Goal: Book appointment/travel/reservation

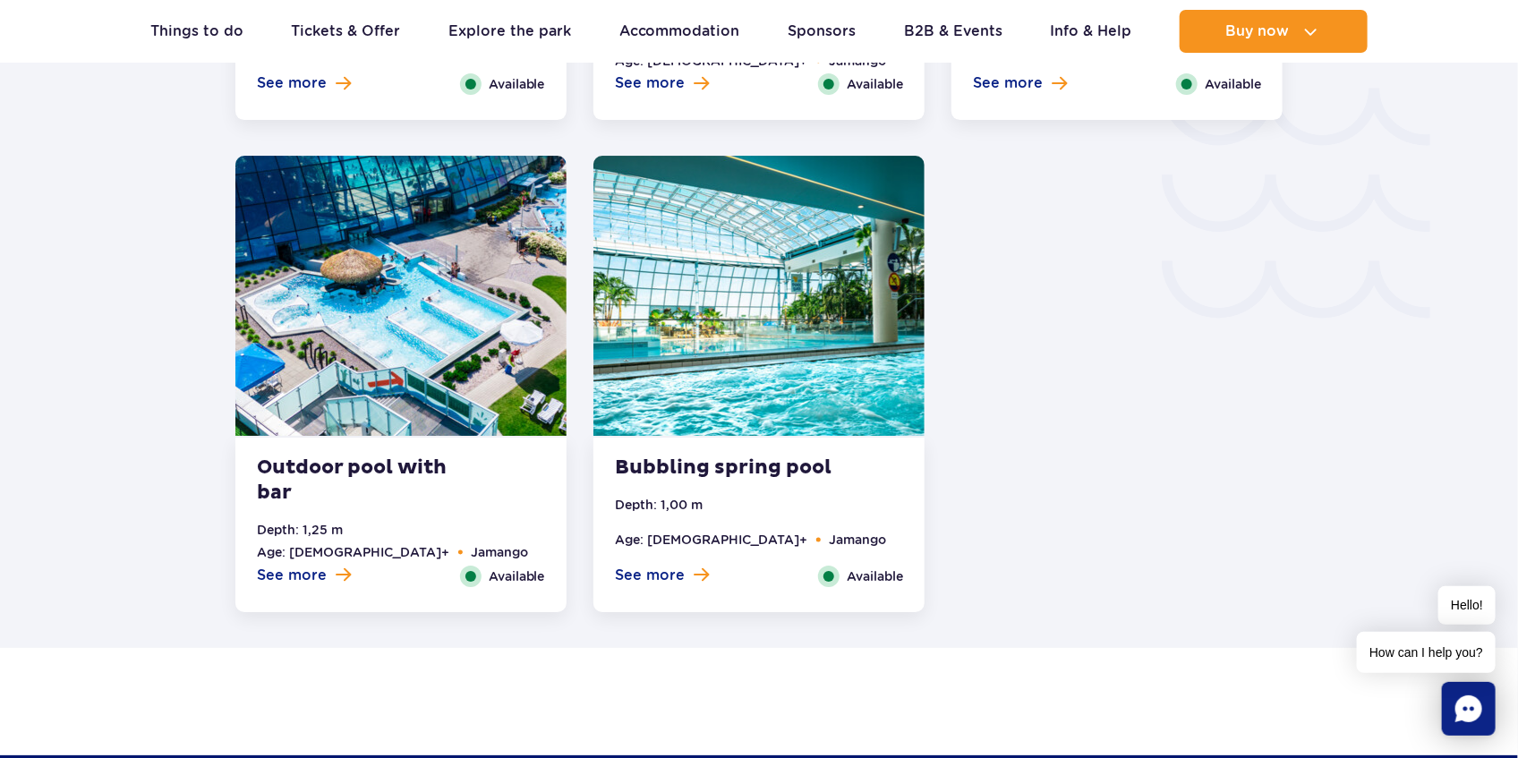
scroll to position [3102, 0]
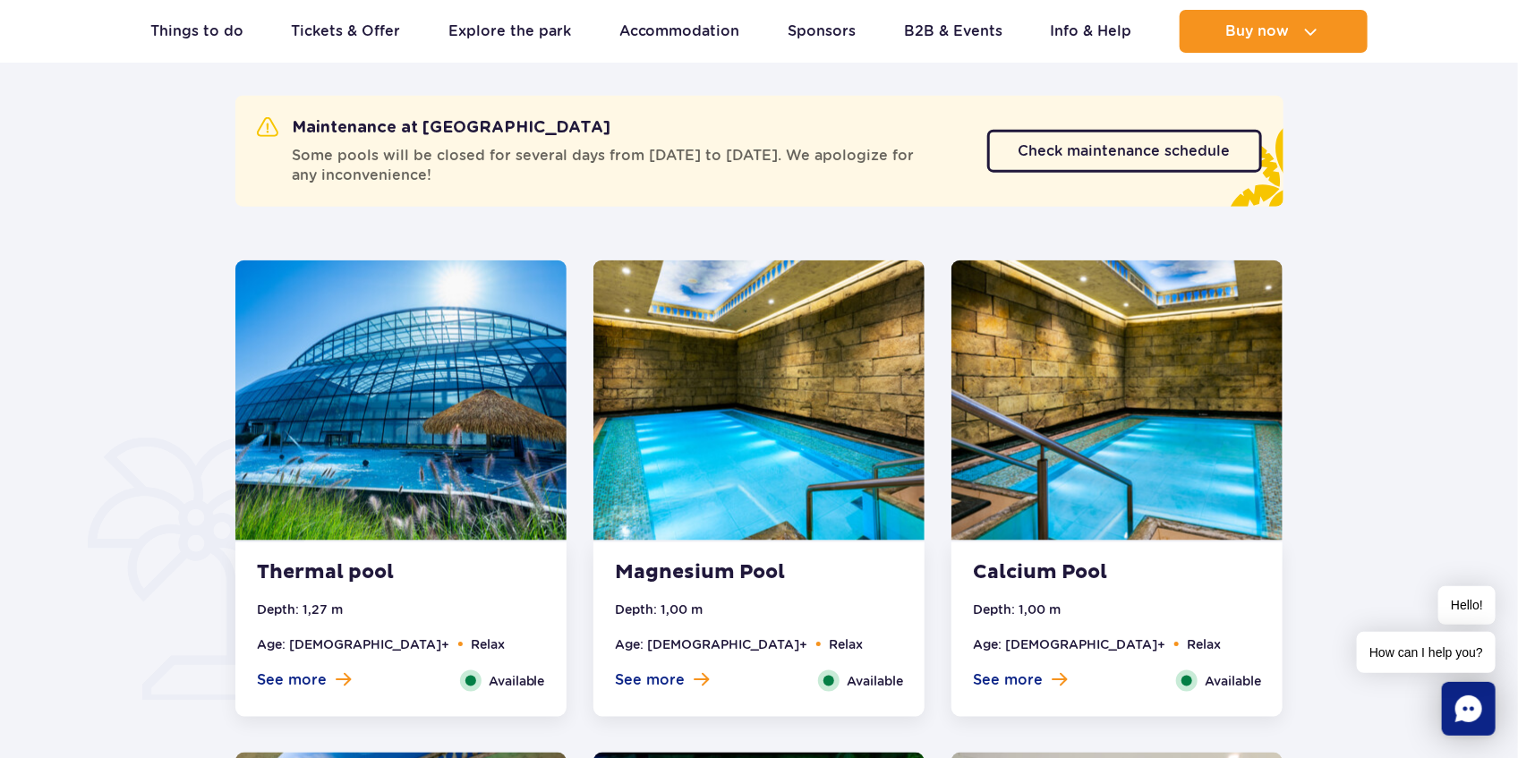
click at [329, 373] on img at bounding box center [400, 400] width 331 height 280
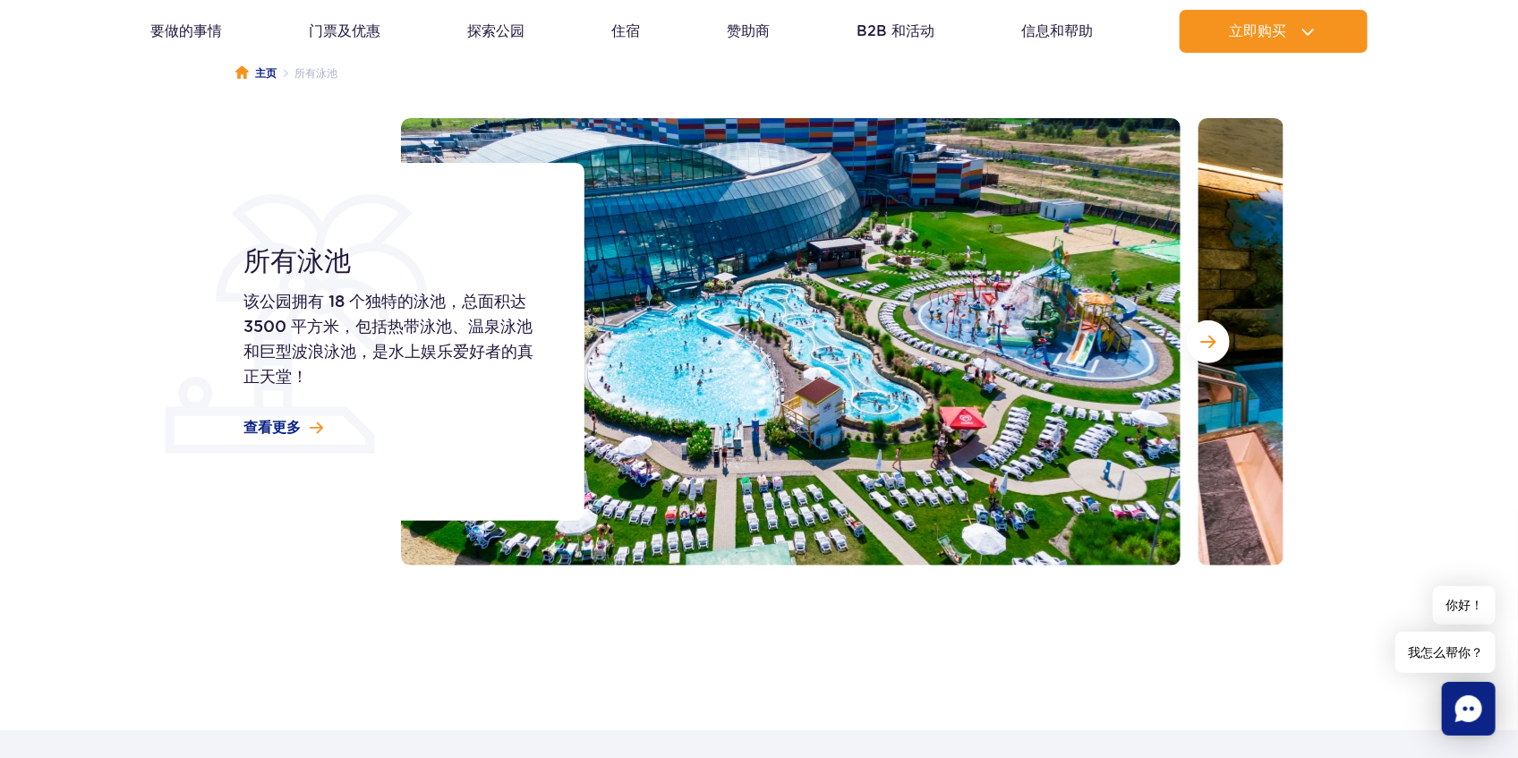
scroll to position [0, 0]
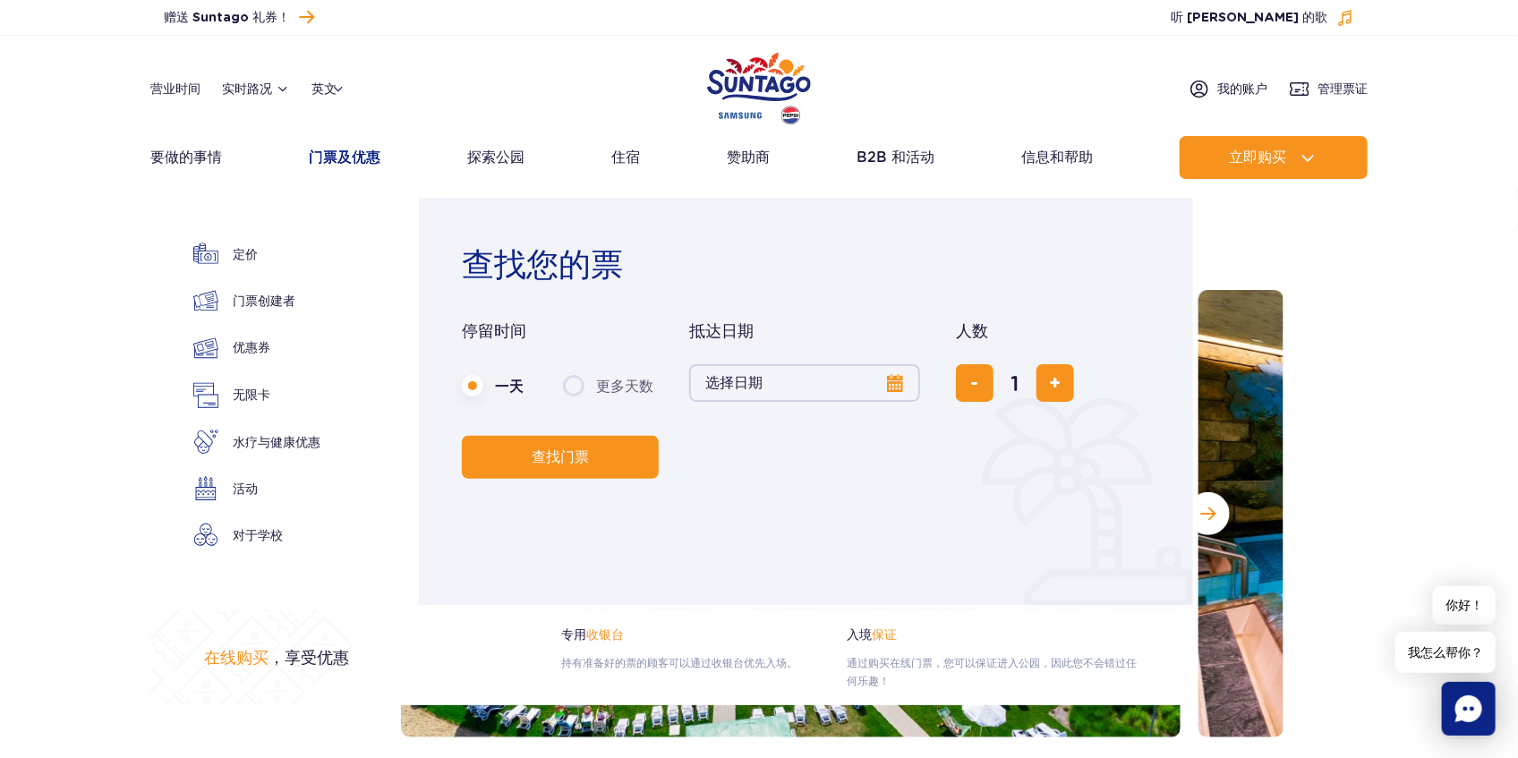
click at [354, 155] on font "门票及优惠" at bounding box center [345, 157] width 72 height 17
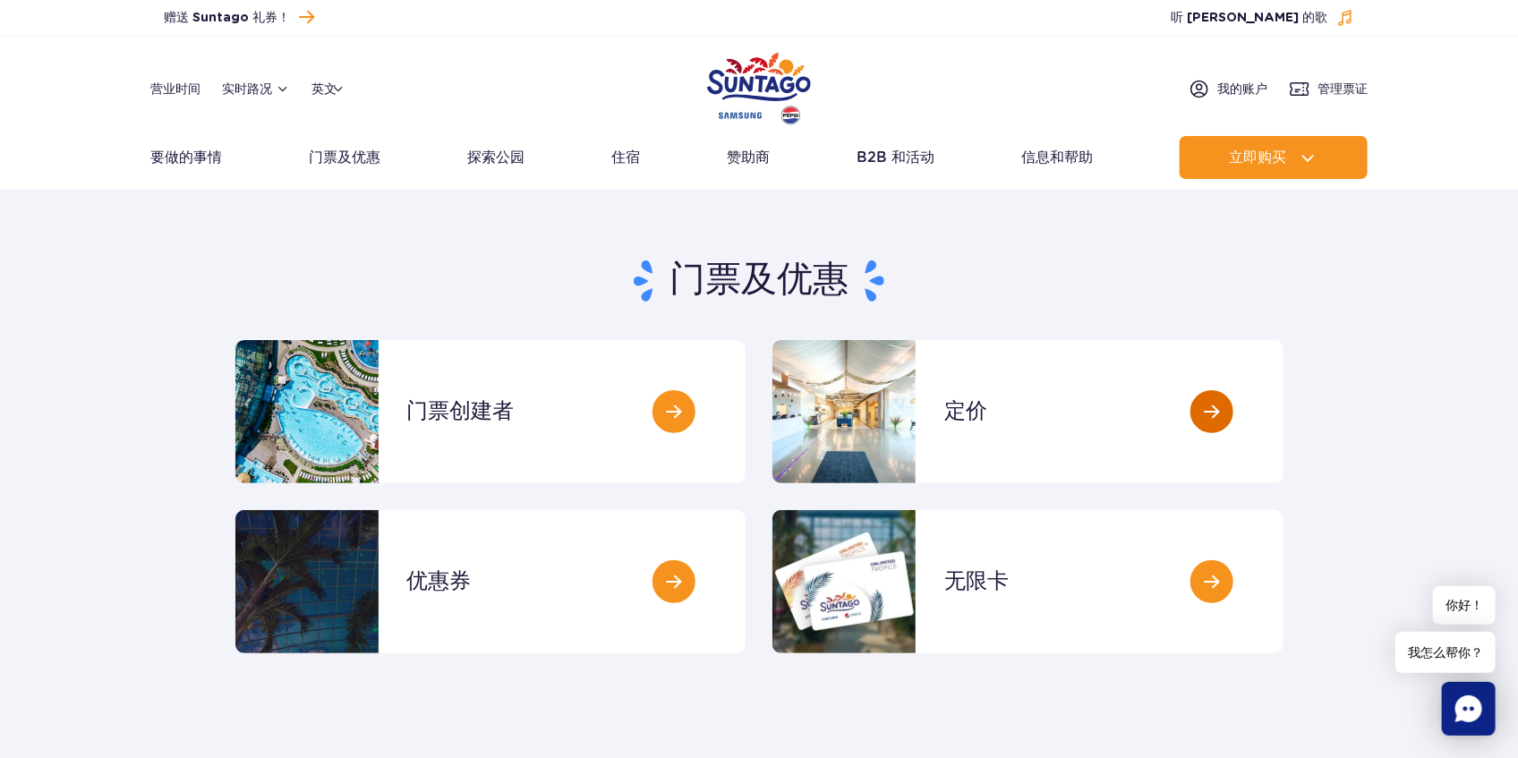
click at [1283, 410] on link at bounding box center [1283, 411] width 0 height 143
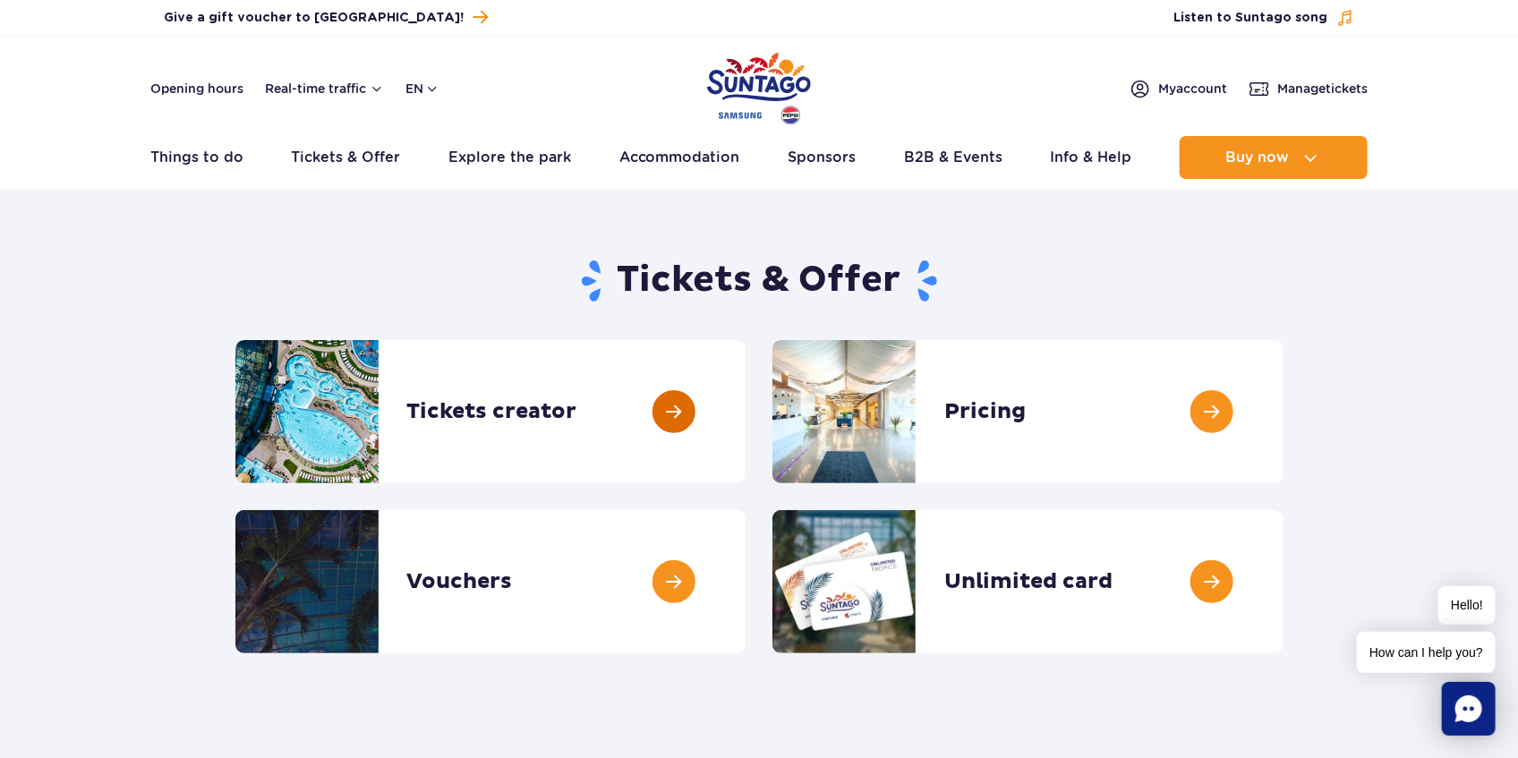
click at [746, 412] on link at bounding box center [746, 411] width 0 height 143
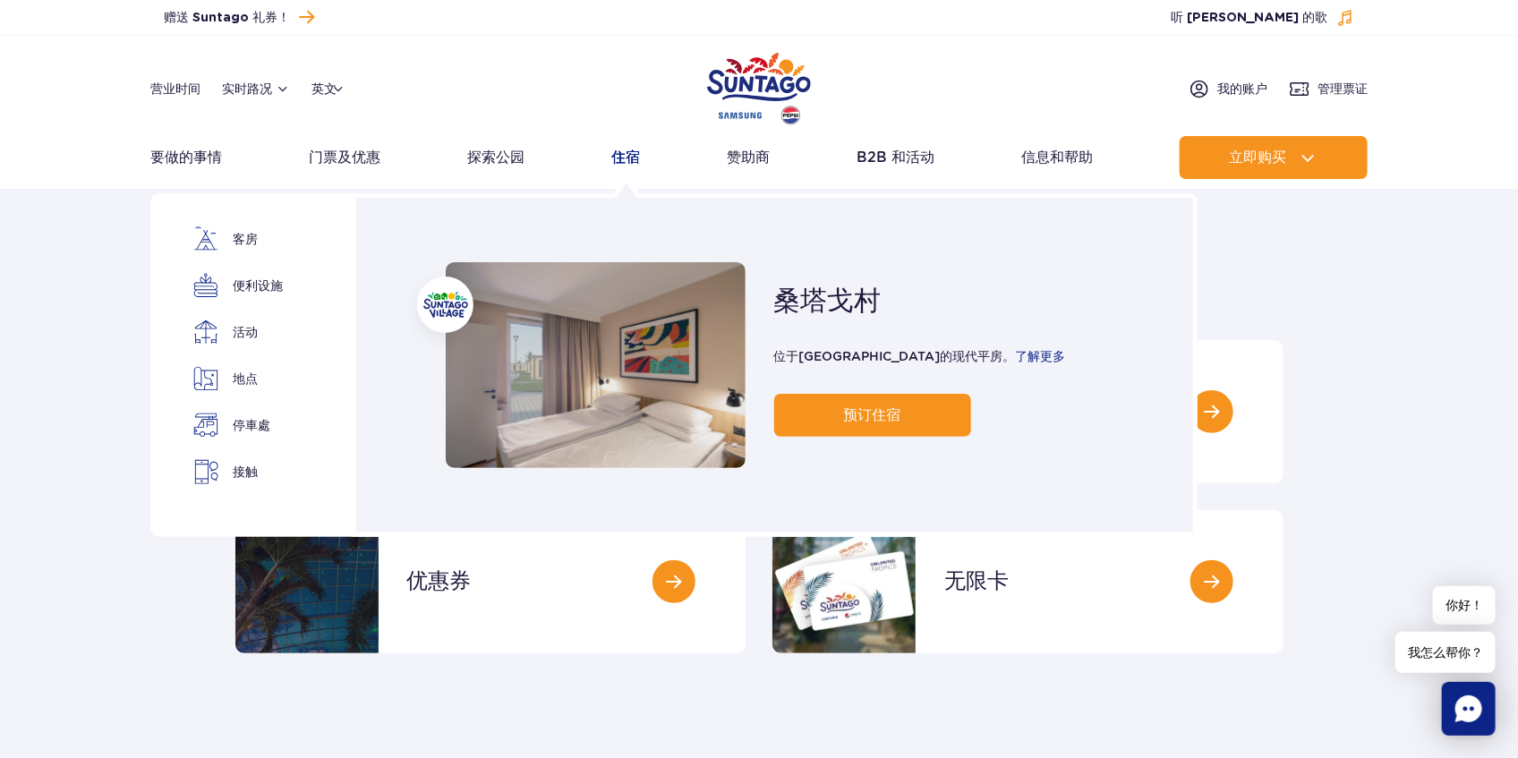
click at [627, 153] on font "住宿" at bounding box center [625, 157] width 29 height 17
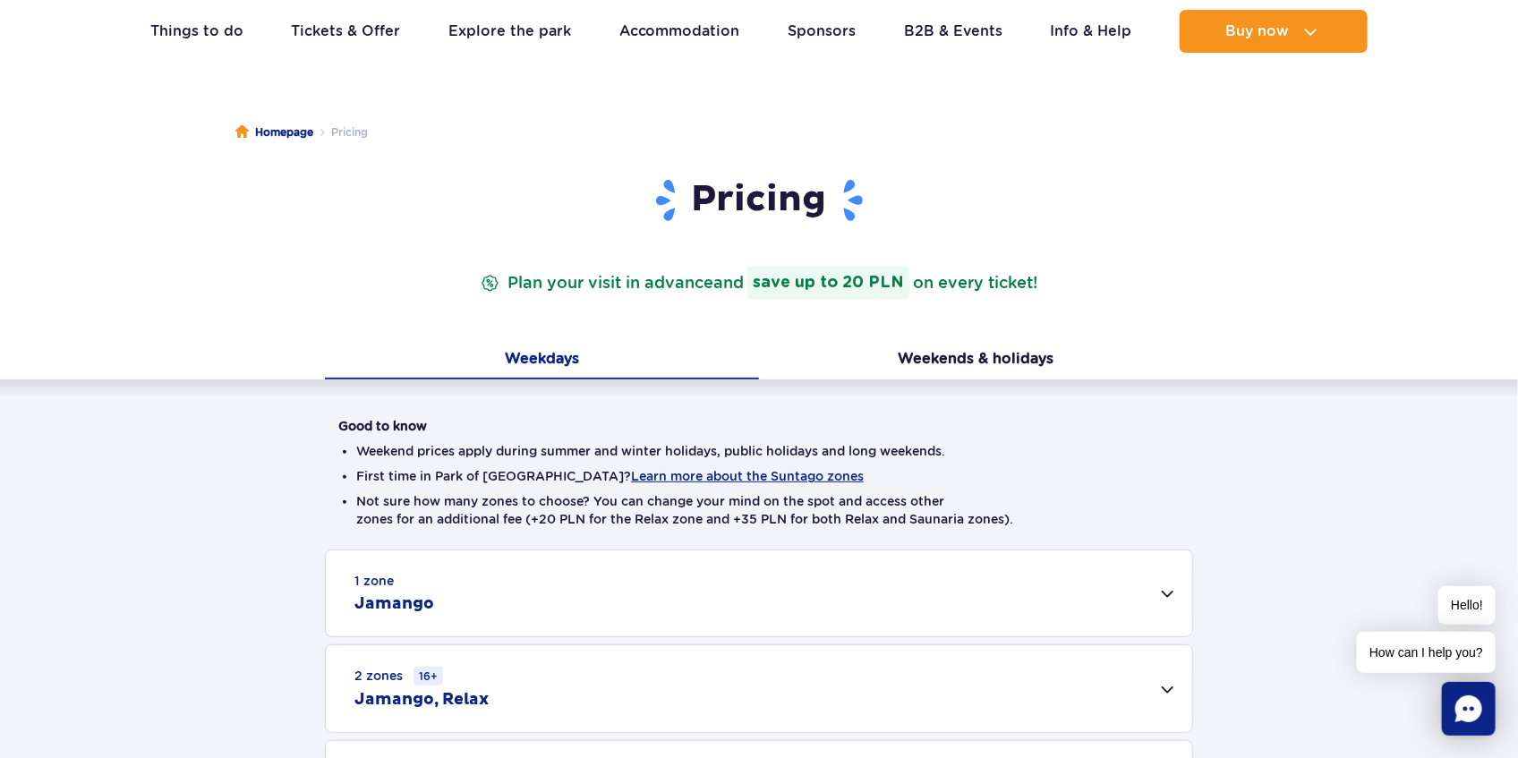
scroll to position [298, 0]
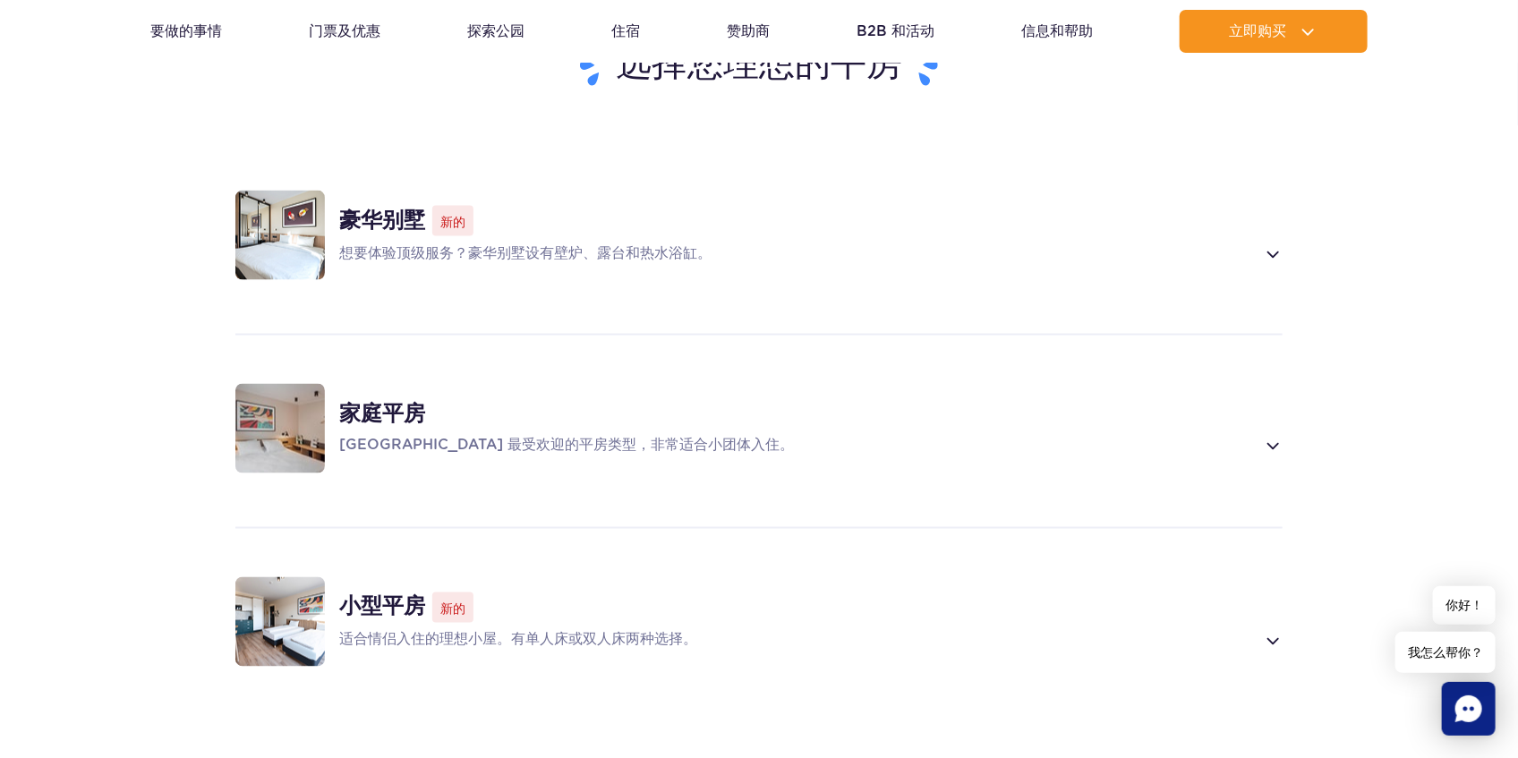
scroll to position [1312, 0]
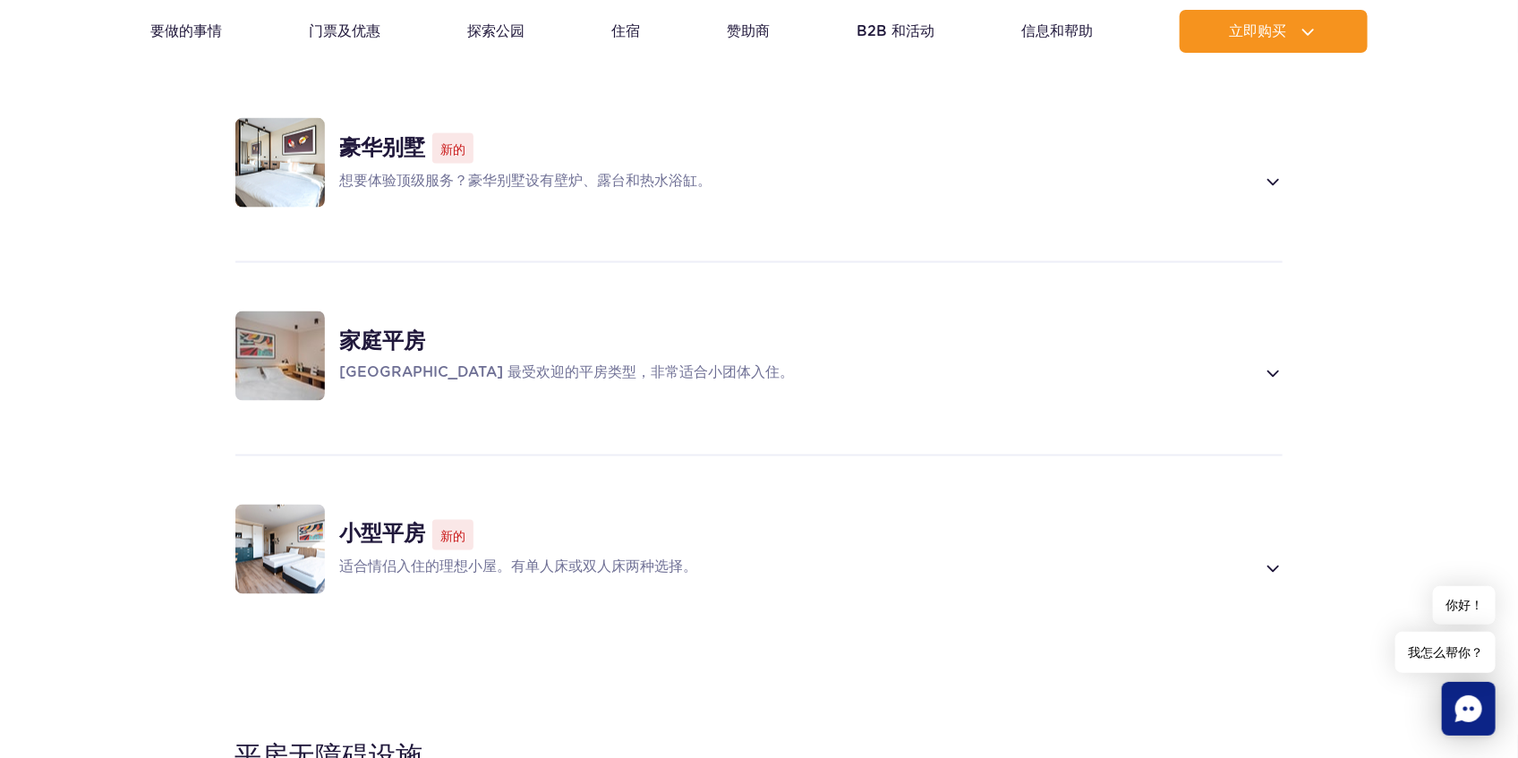
click at [1273, 362] on span at bounding box center [1272, 372] width 21 height 21
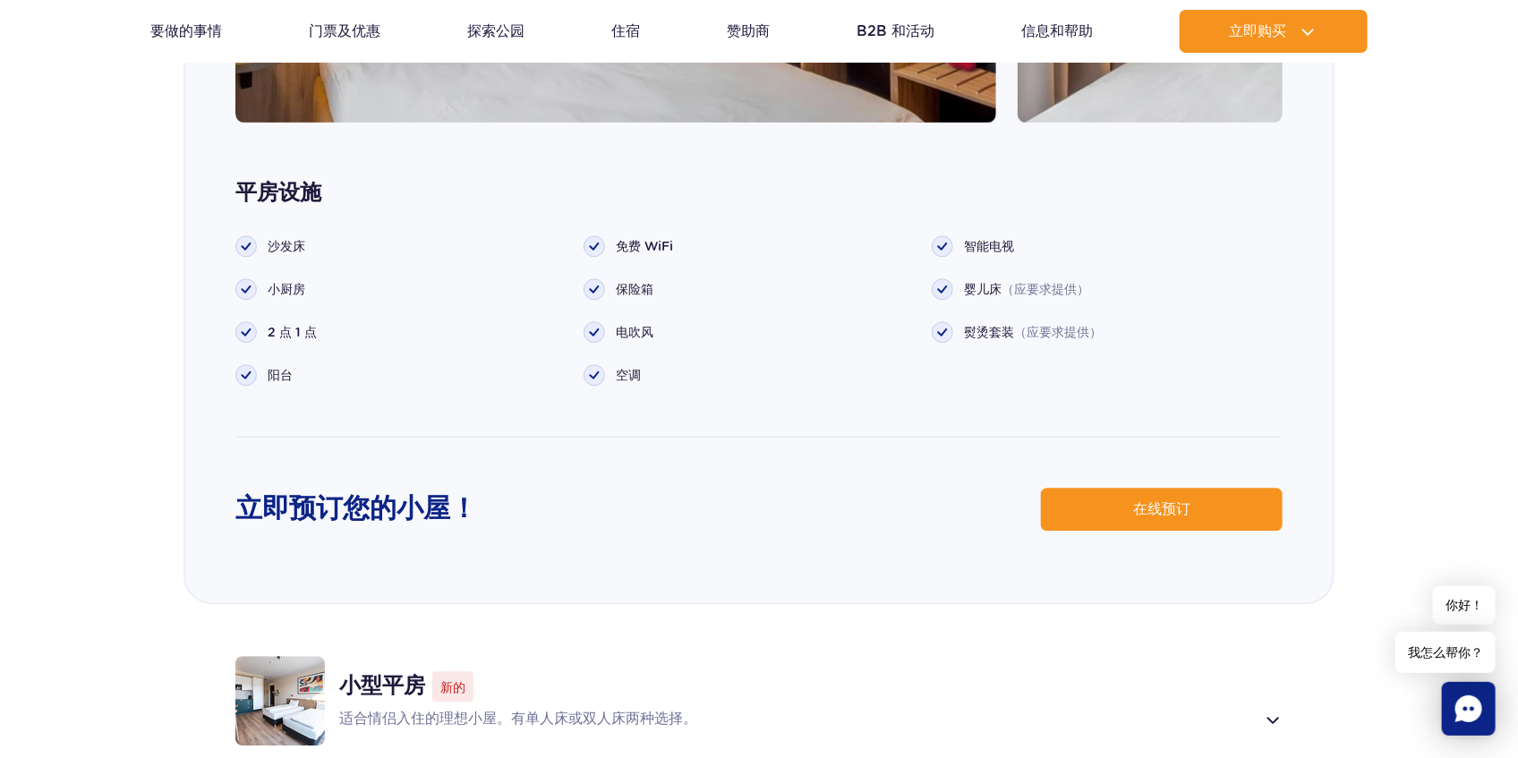
scroll to position [2127, 0]
click at [1117, 487] on link "在线预订" at bounding box center [1162, 508] width 242 height 43
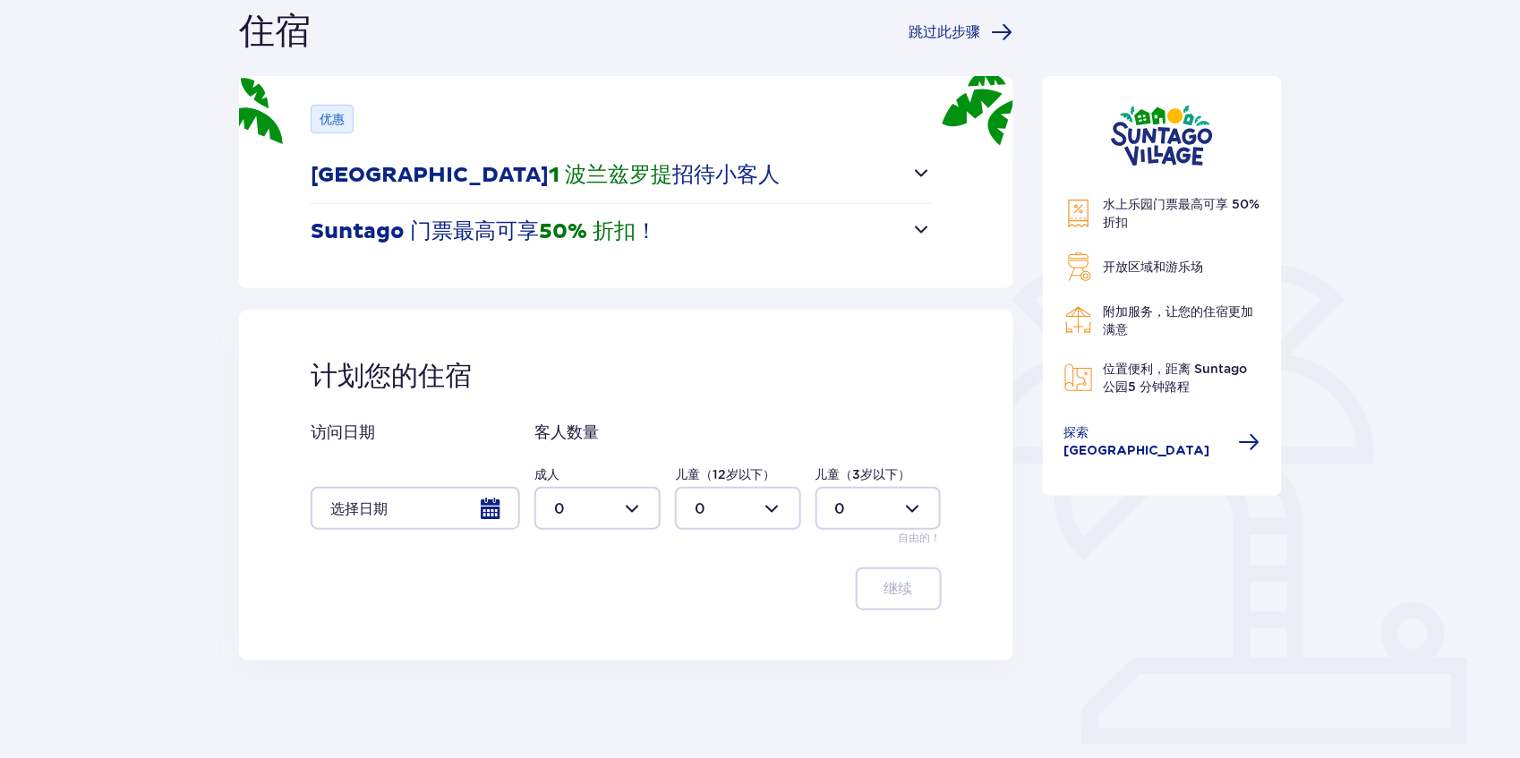
scroll to position [228, 0]
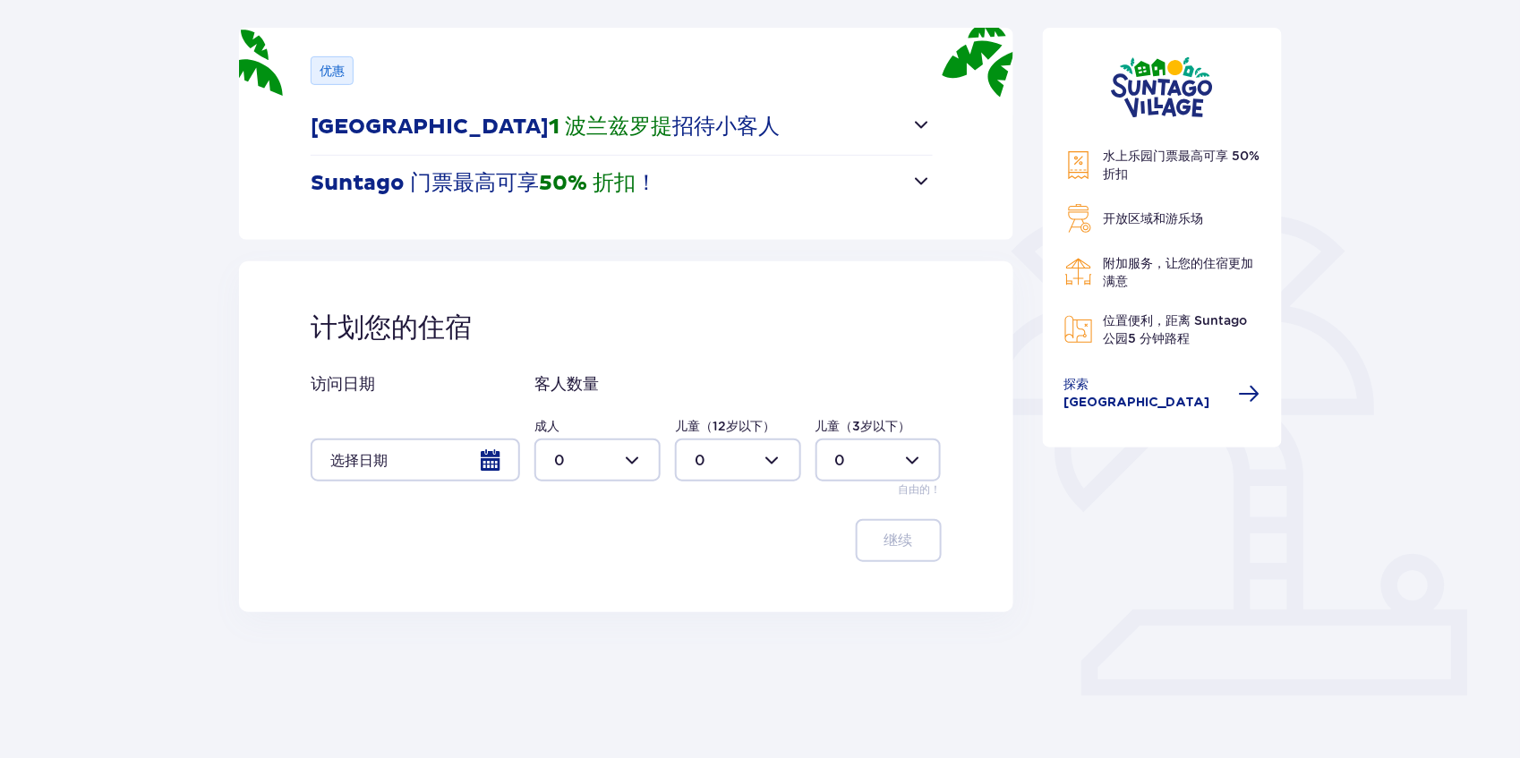
click at [487, 457] on div at bounding box center [415, 460] width 209 height 43
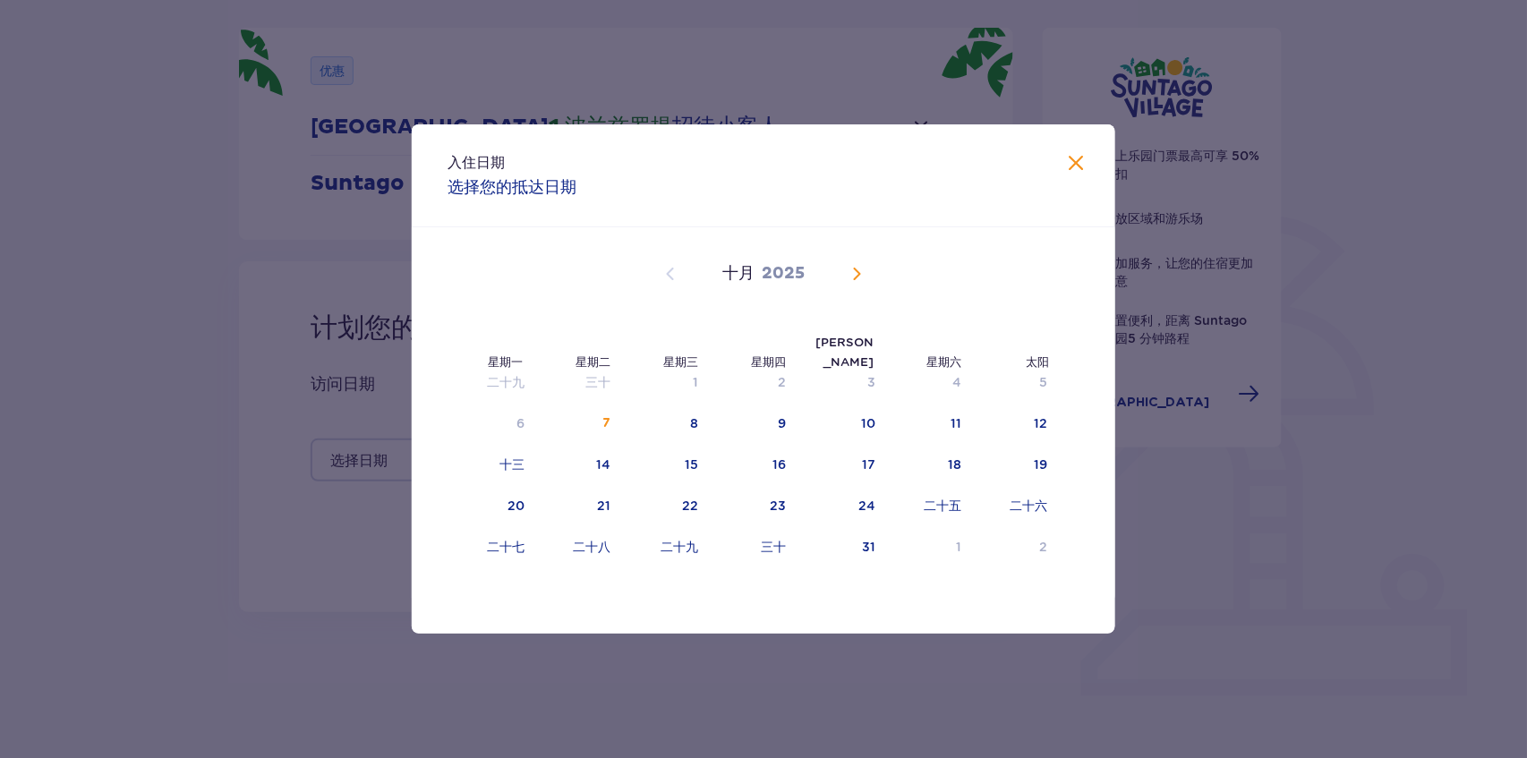
click at [859, 263] on span "下个月" at bounding box center [856, 273] width 21 height 21
click at [884, 388] on div "2" at bounding box center [841, 382] width 88 height 39
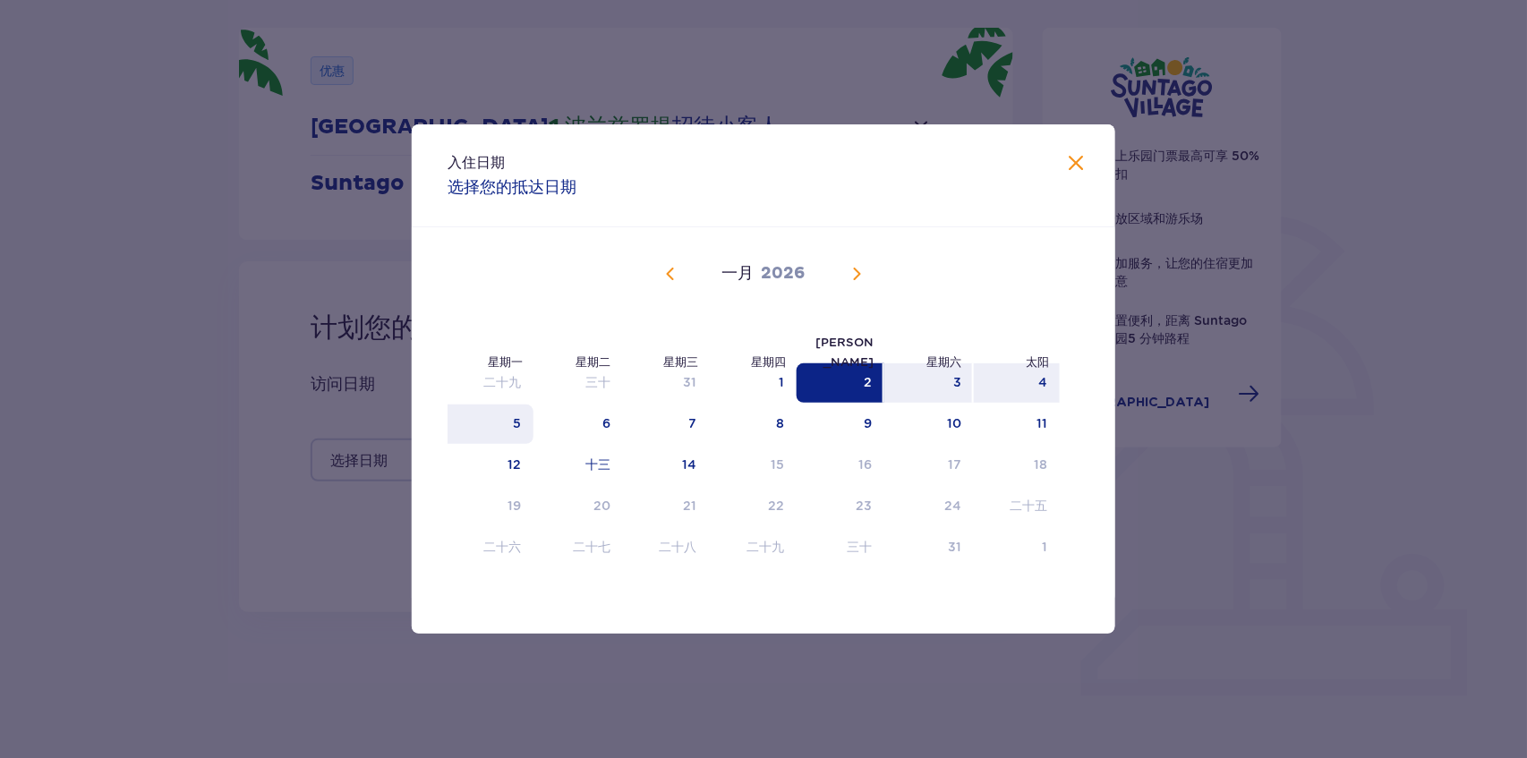
click at [516, 422] on font "5" at bounding box center [517, 423] width 8 height 14
type input "02.01.26 - 05.01.26"
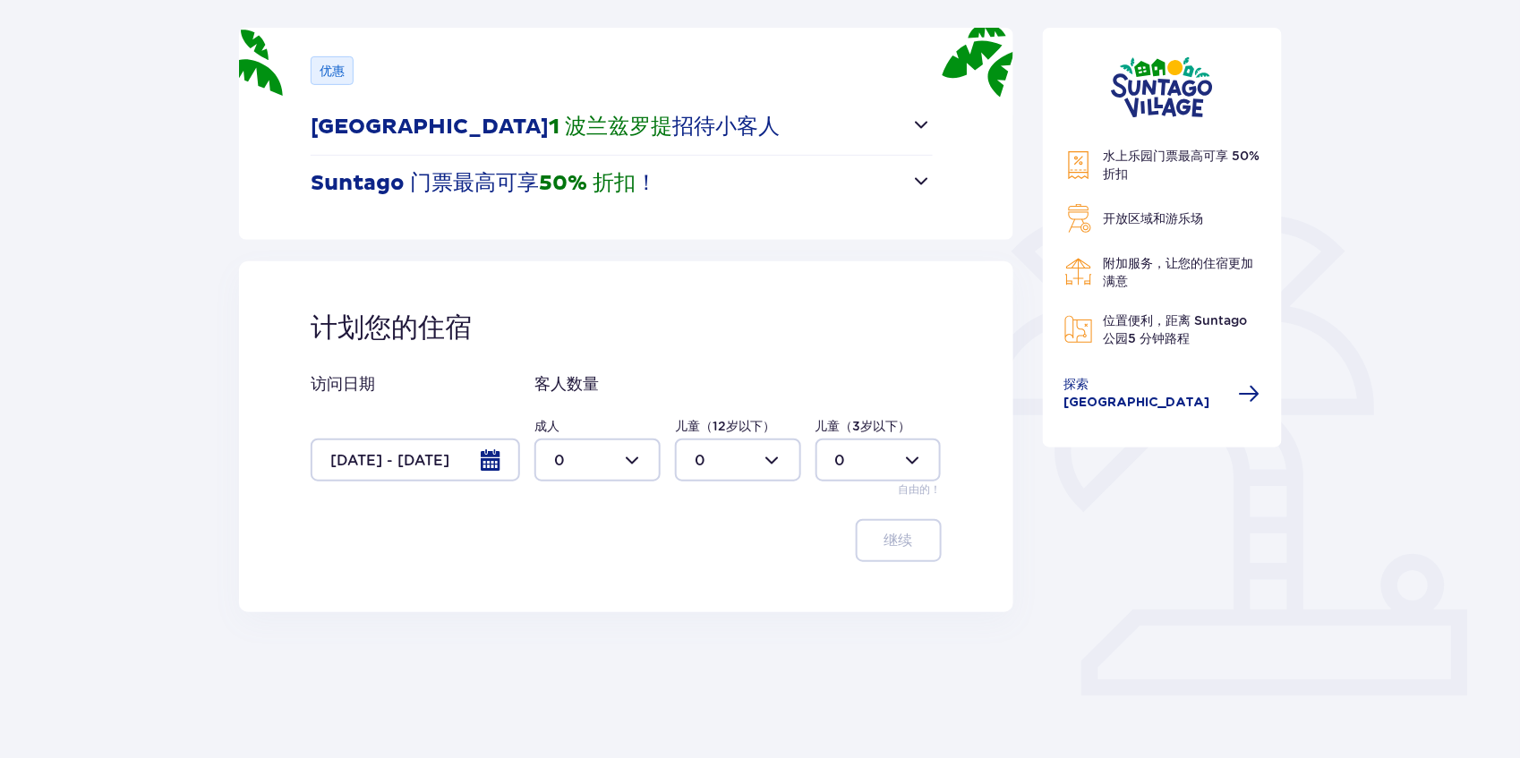
click at [598, 456] on div at bounding box center [597, 460] width 126 height 43
click at [611, 526] on div "2" at bounding box center [597, 531] width 87 height 20
type input "2"
click at [775, 448] on div at bounding box center [738, 460] width 126 height 43
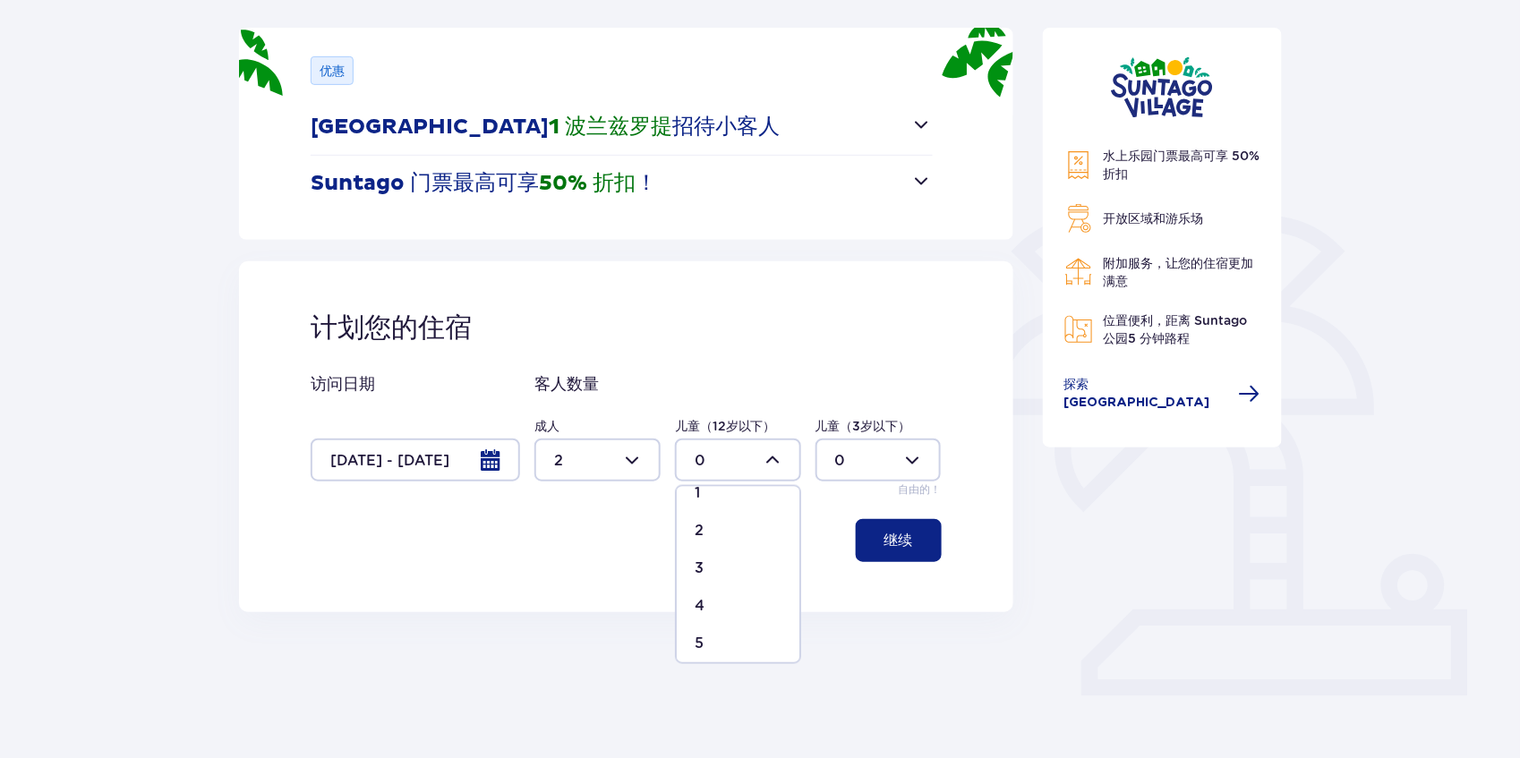
click at [730, 530] on div "2" at bounding box center [738, 531] width 87 height 20
type input "2"
click at [884, 535] on font "继续" at bounding box center [898, 540] width 29 height 14
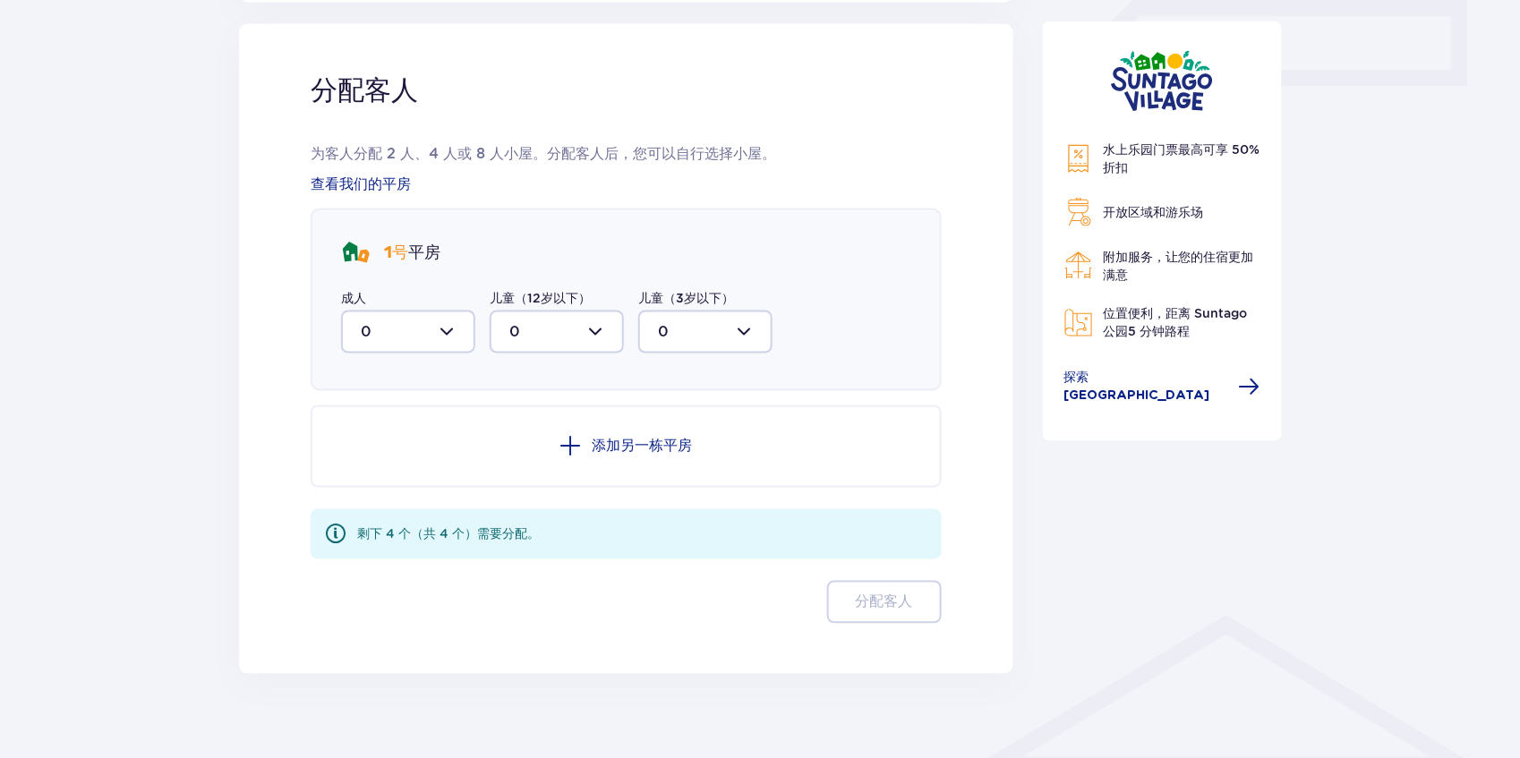
scroll to position [840, 0]
click at [449, 334] on div at bounding box center [408, 330] width 134 height 43
click at [413, 463] on div "2" at bounding box center [408, 460] width 95 height 20
type input "2"
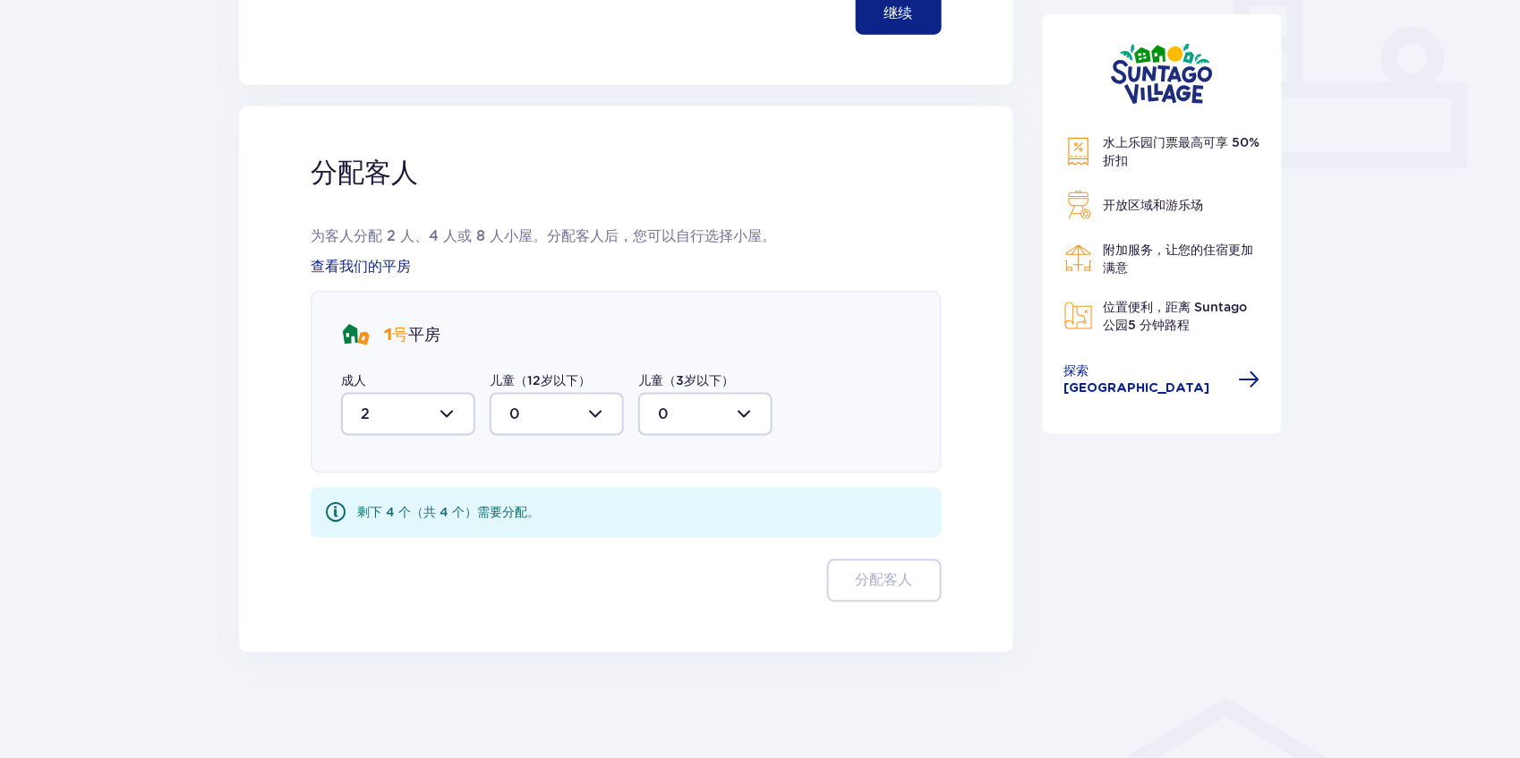
click at [580, 410] on div at bounding box center [557, 414] width 134 height 43
click at [566, 535] on div "2" at bounding box center [556, 544] width 95 height 20
type input "2"
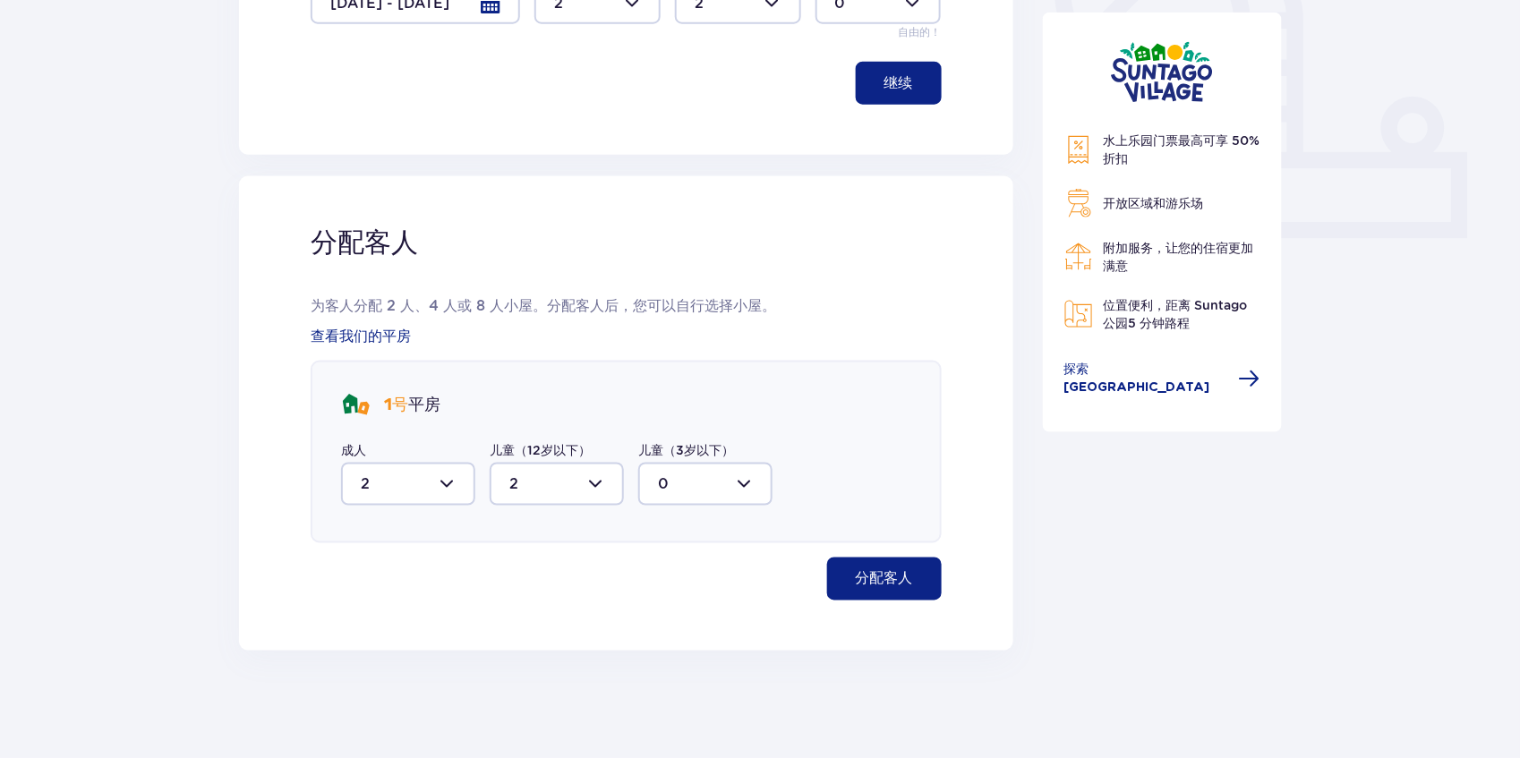
scroll to position [684, 0]
click at [856, 578] on font "分配客人" at bounding box center [884, 581] width 57 height 14
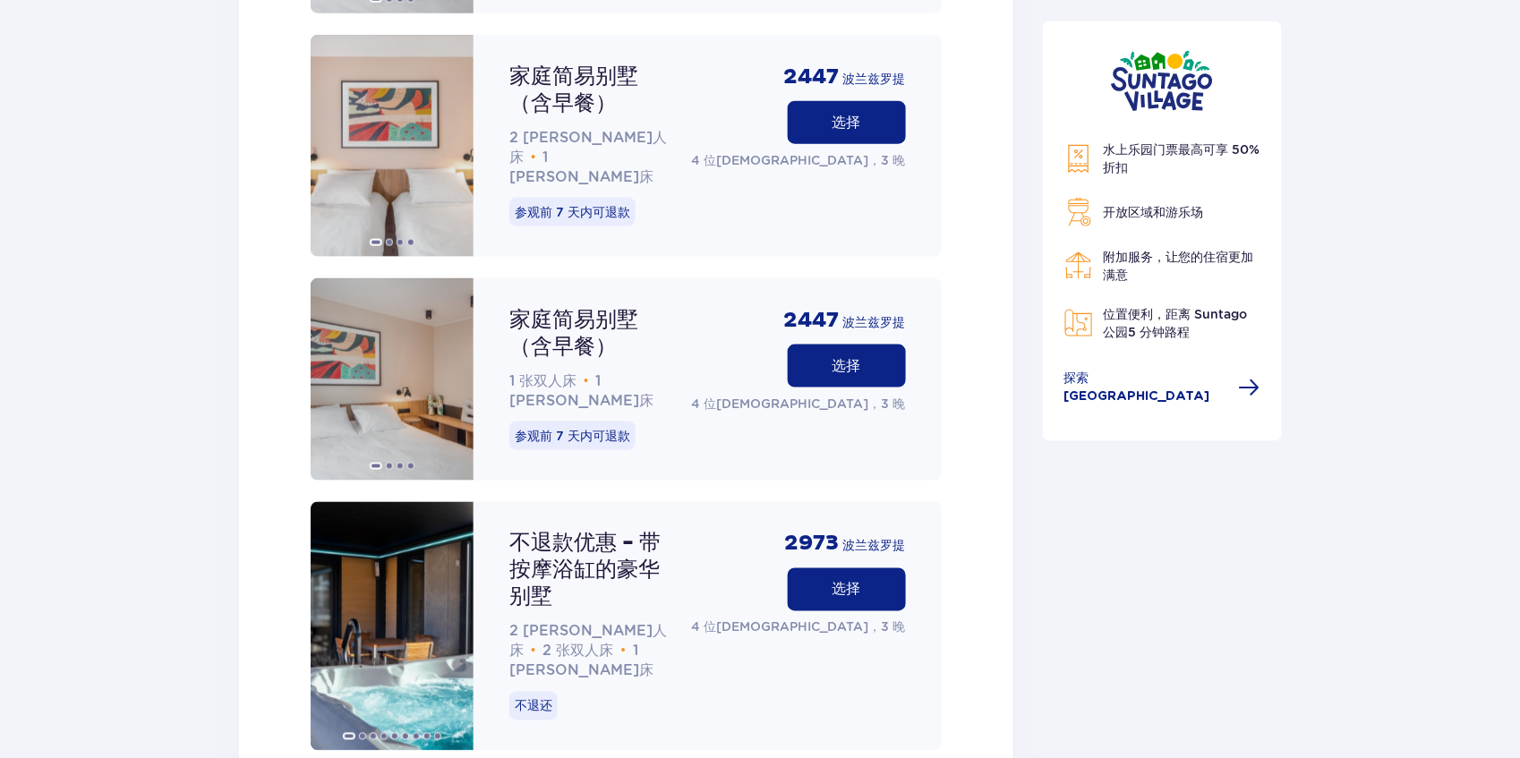
scroll to position [2900, 0]
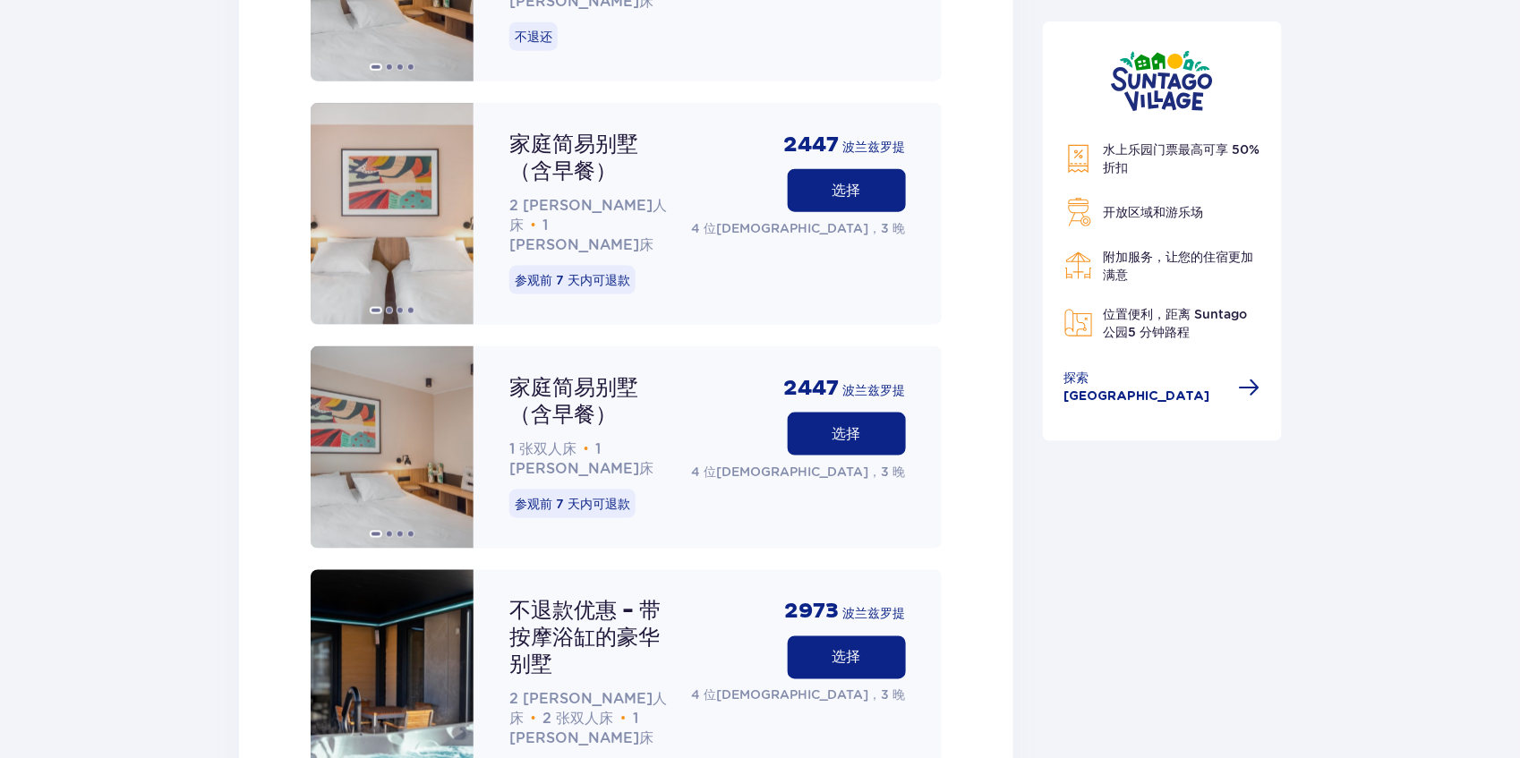
click at [806, 636] on button "选择" at bounding box center [847, 657] width 118 height 43
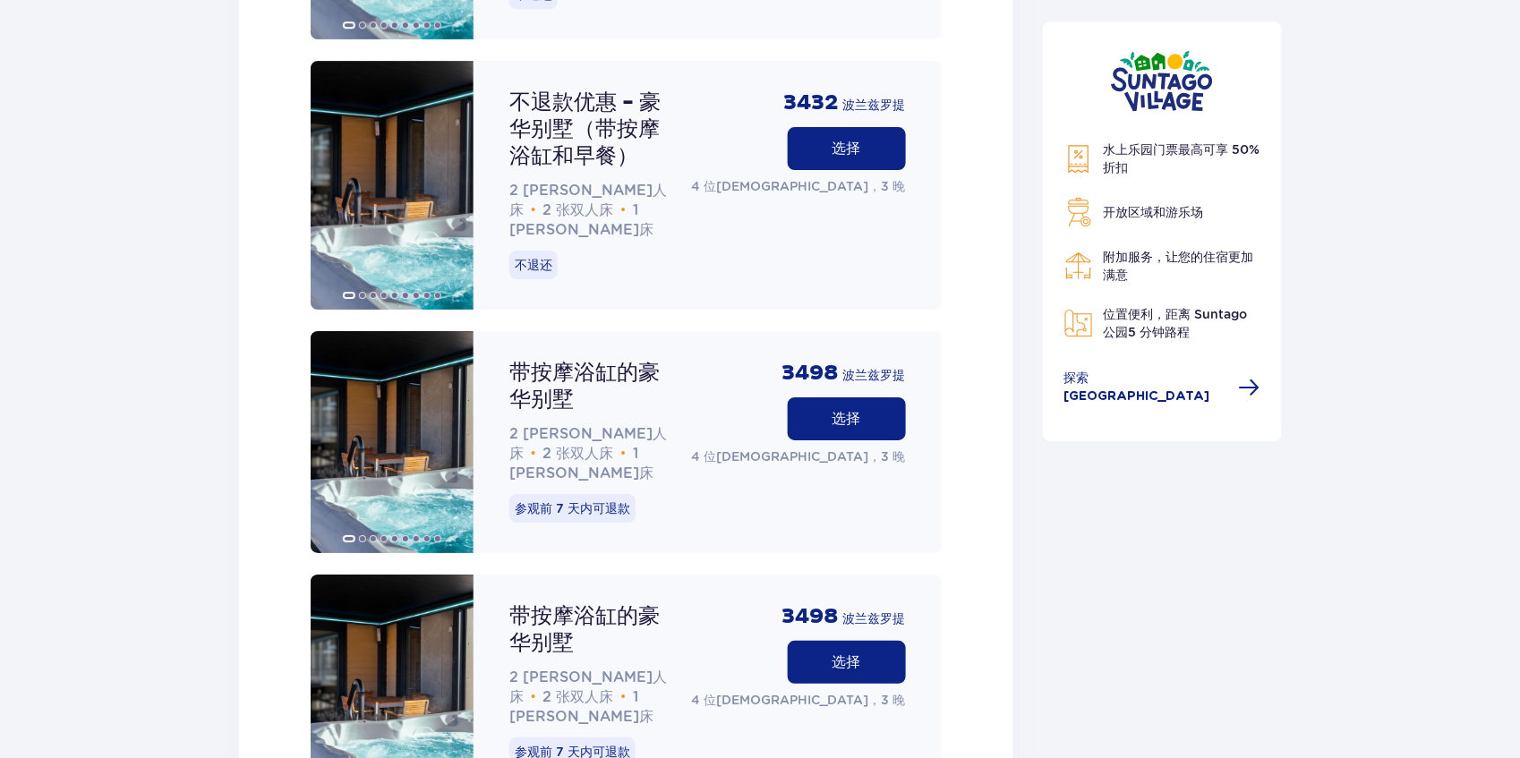
scroll to position [4336, 0]
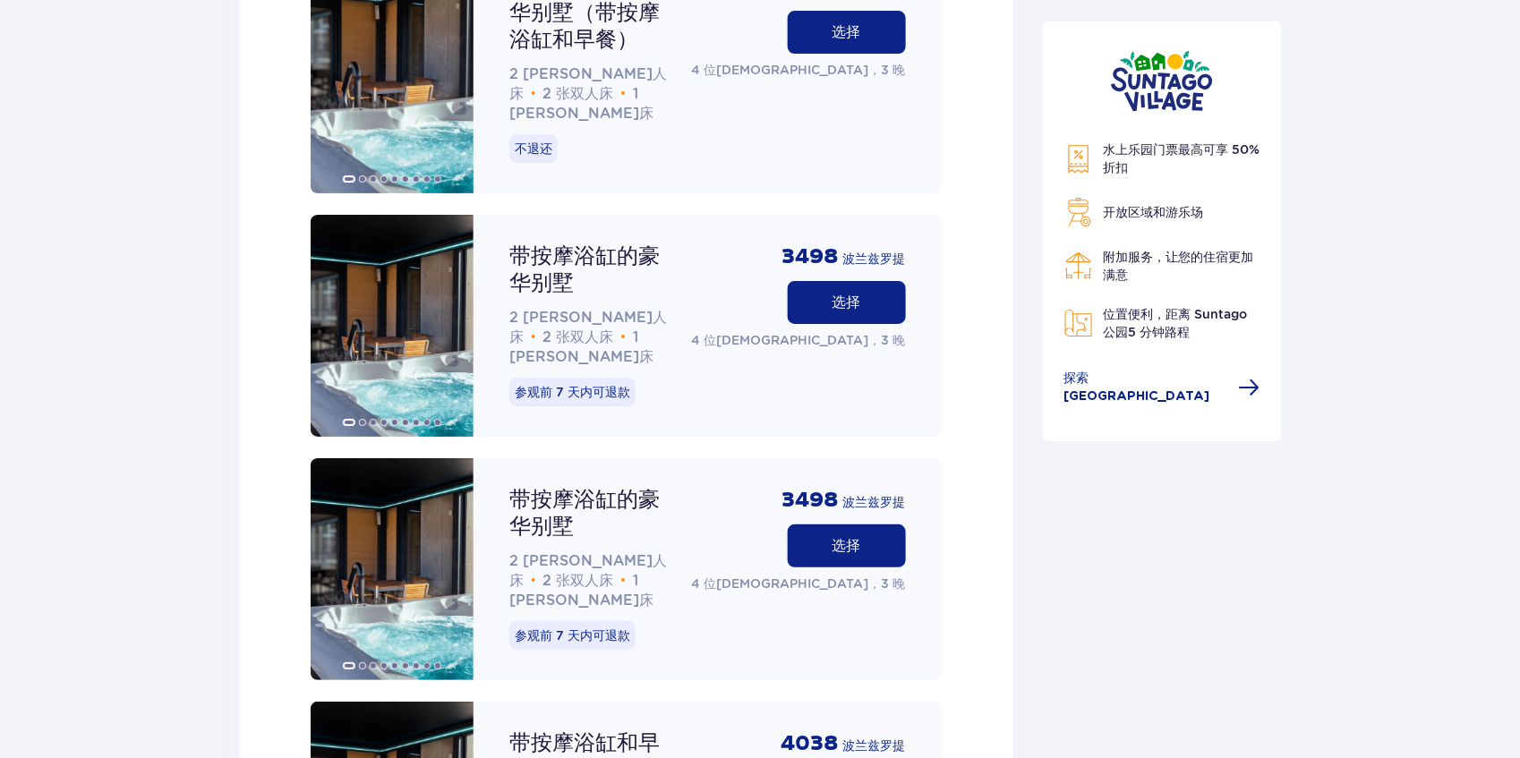
drag, startPoint x: 848, startPoint y: 638, endPoint x: 913, endPoint y: 460, distance: 189.7
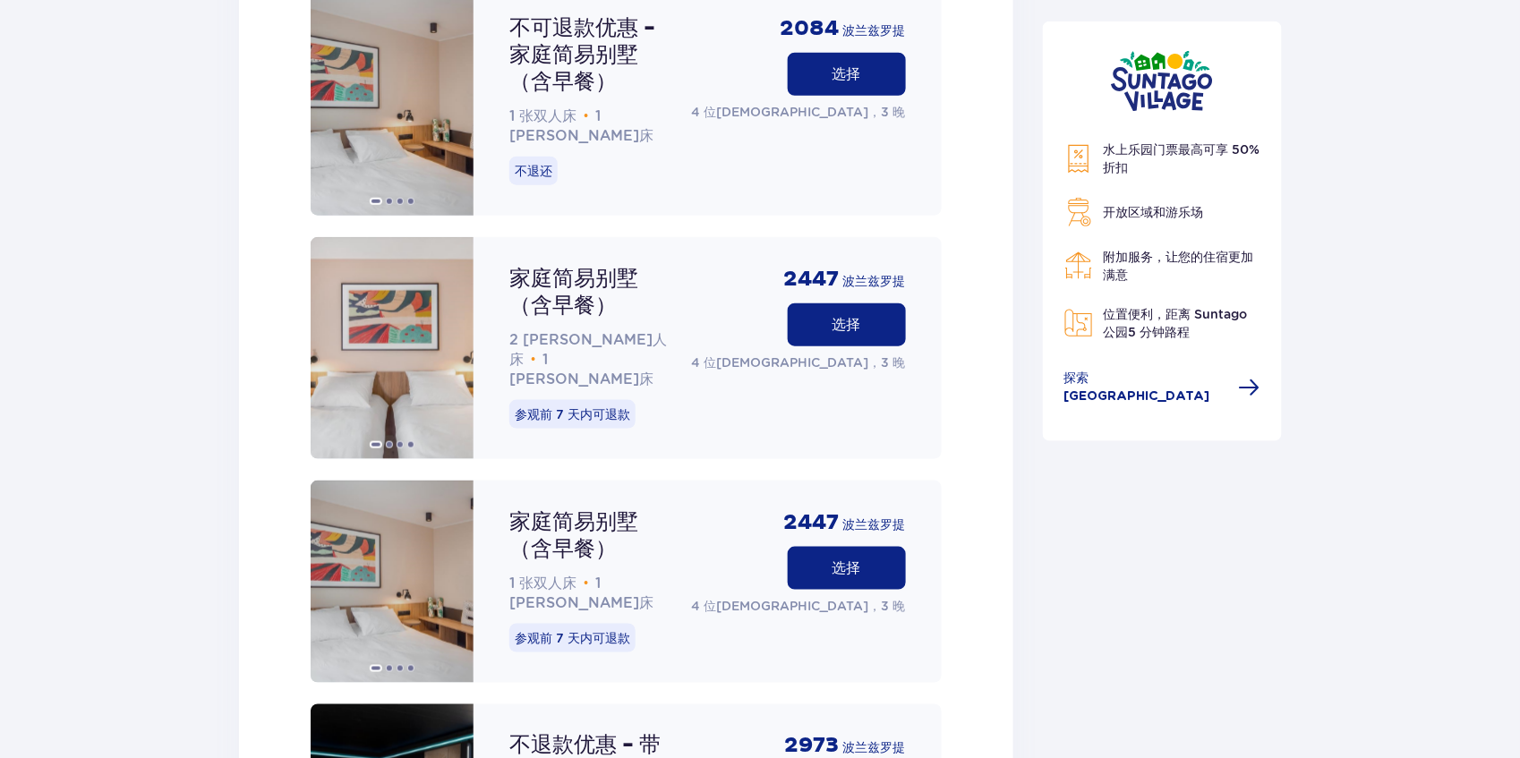
scroll to position [2606, 0]
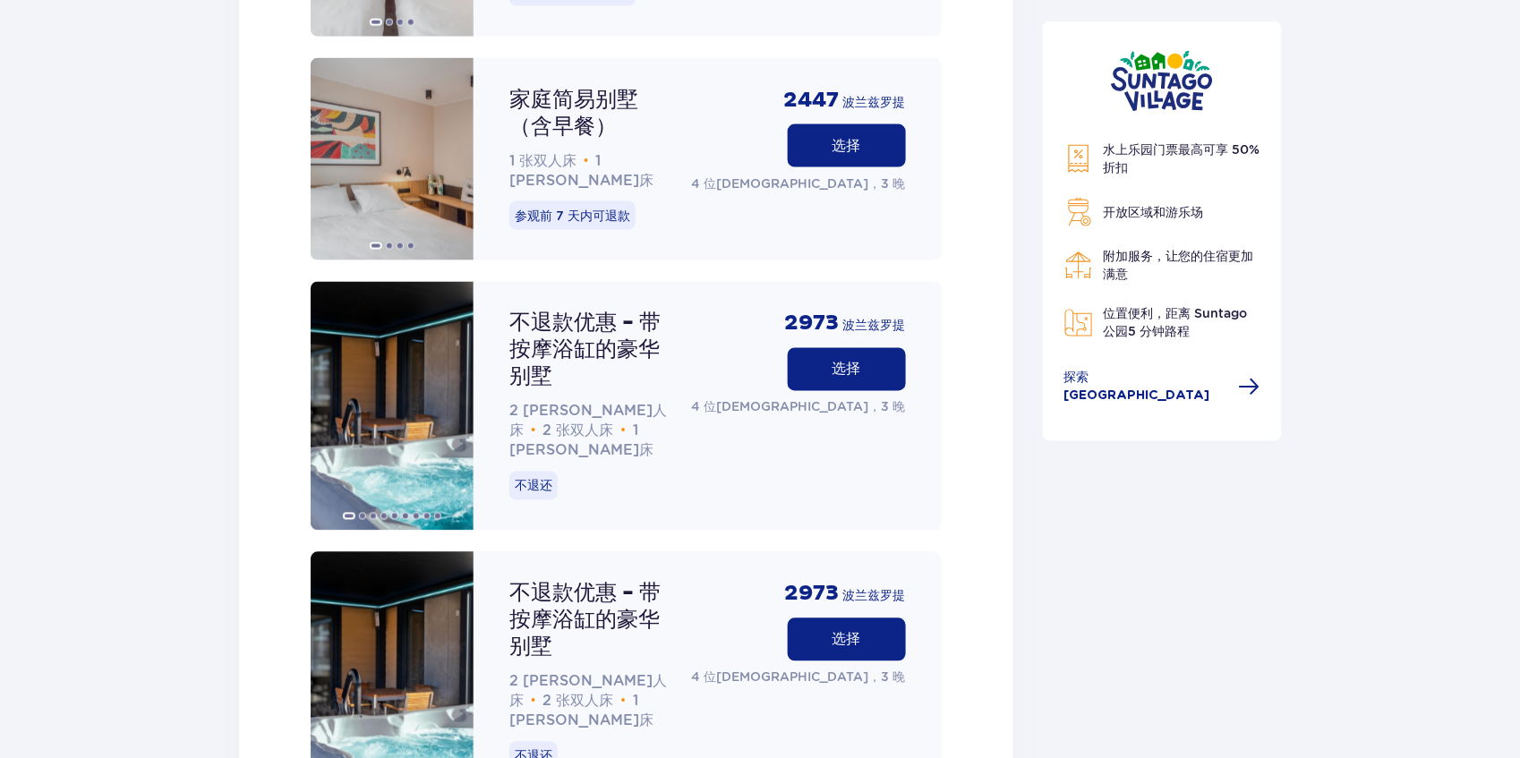
scroll to position [3203, 0]
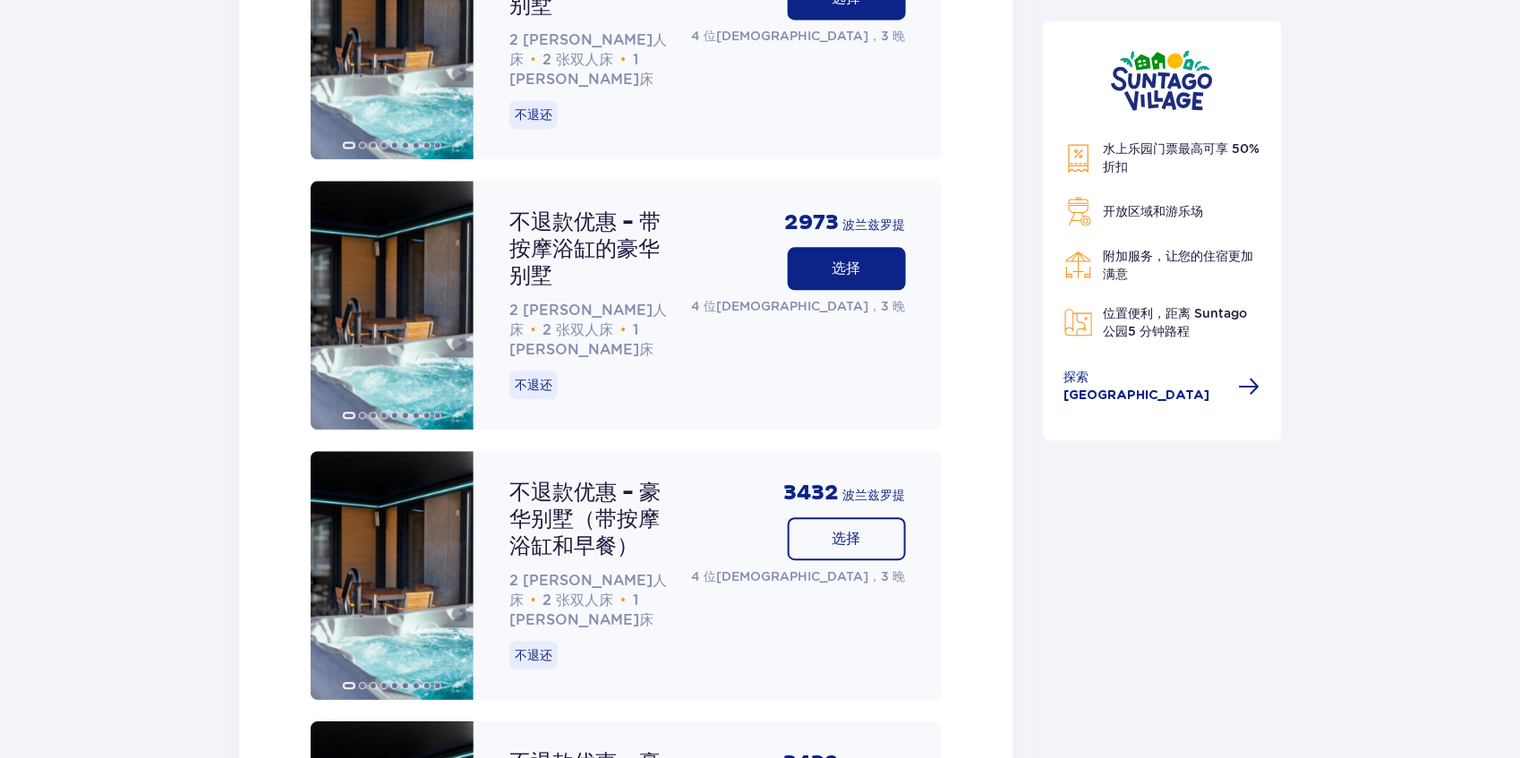
scroll to position [3501, 0]
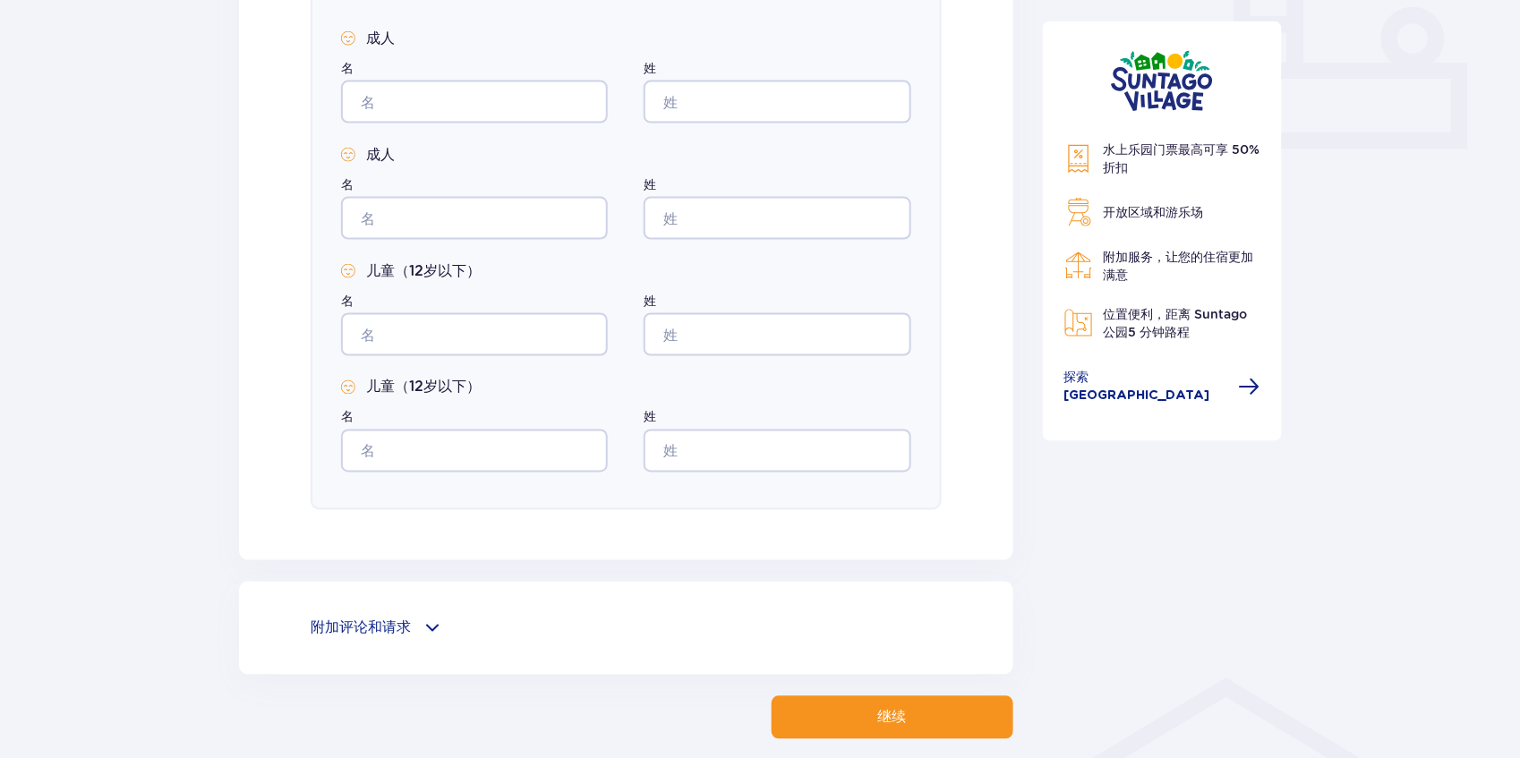
scroll to position [835, 0]
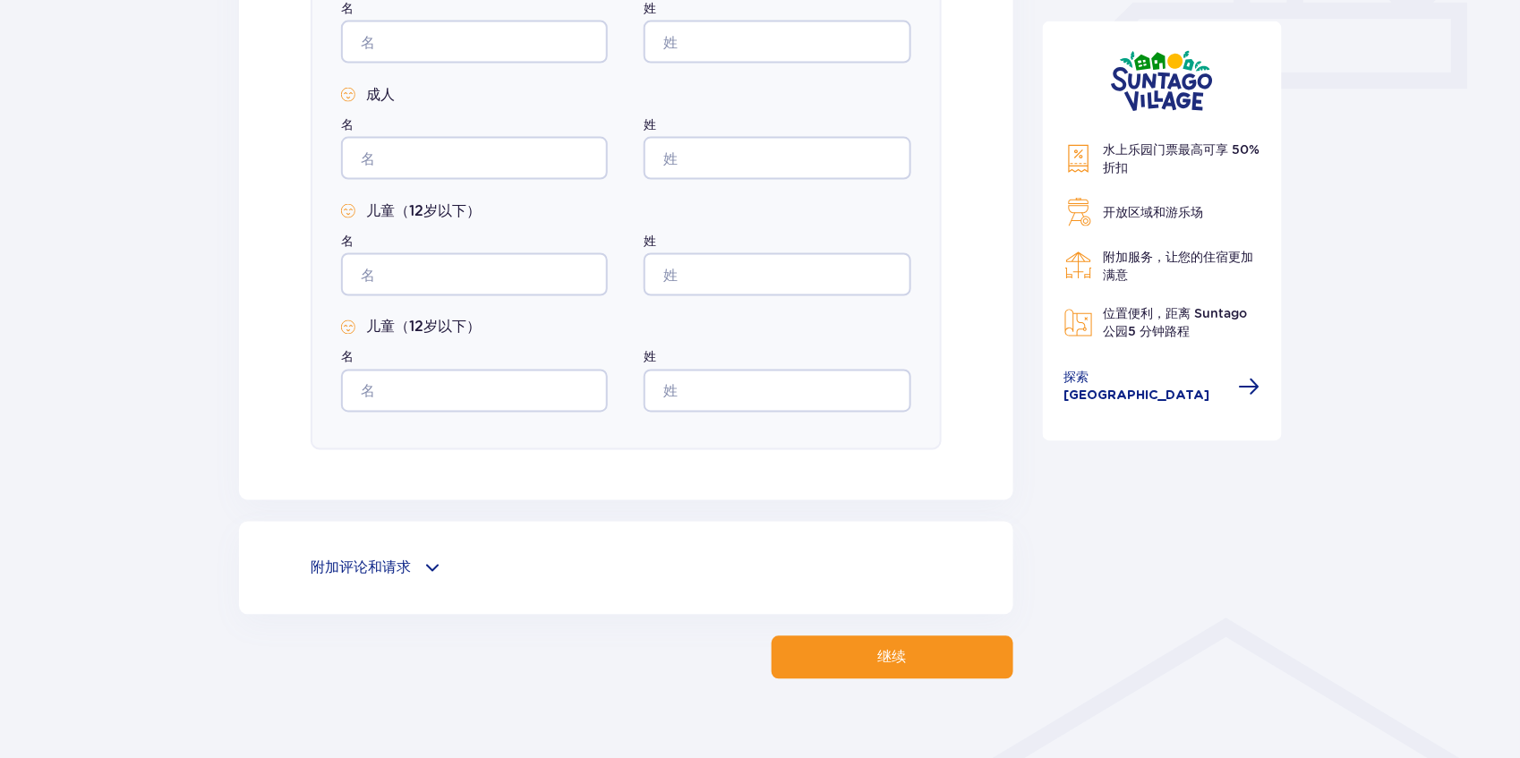
click at [420, 567] on div "附加评论和请求" at bounding box center [626, 568] width 631 height 21
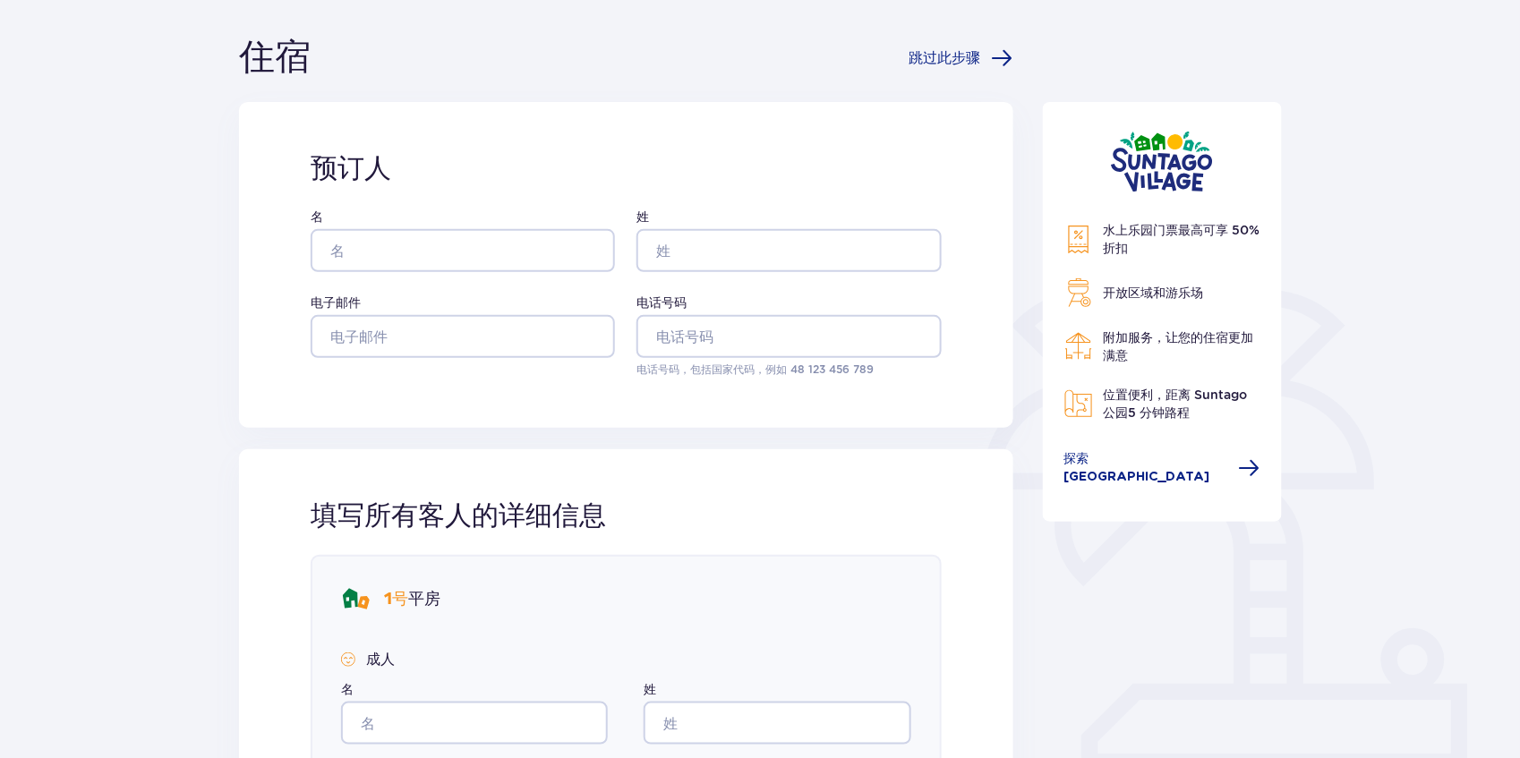
scroll to position [0, 0]
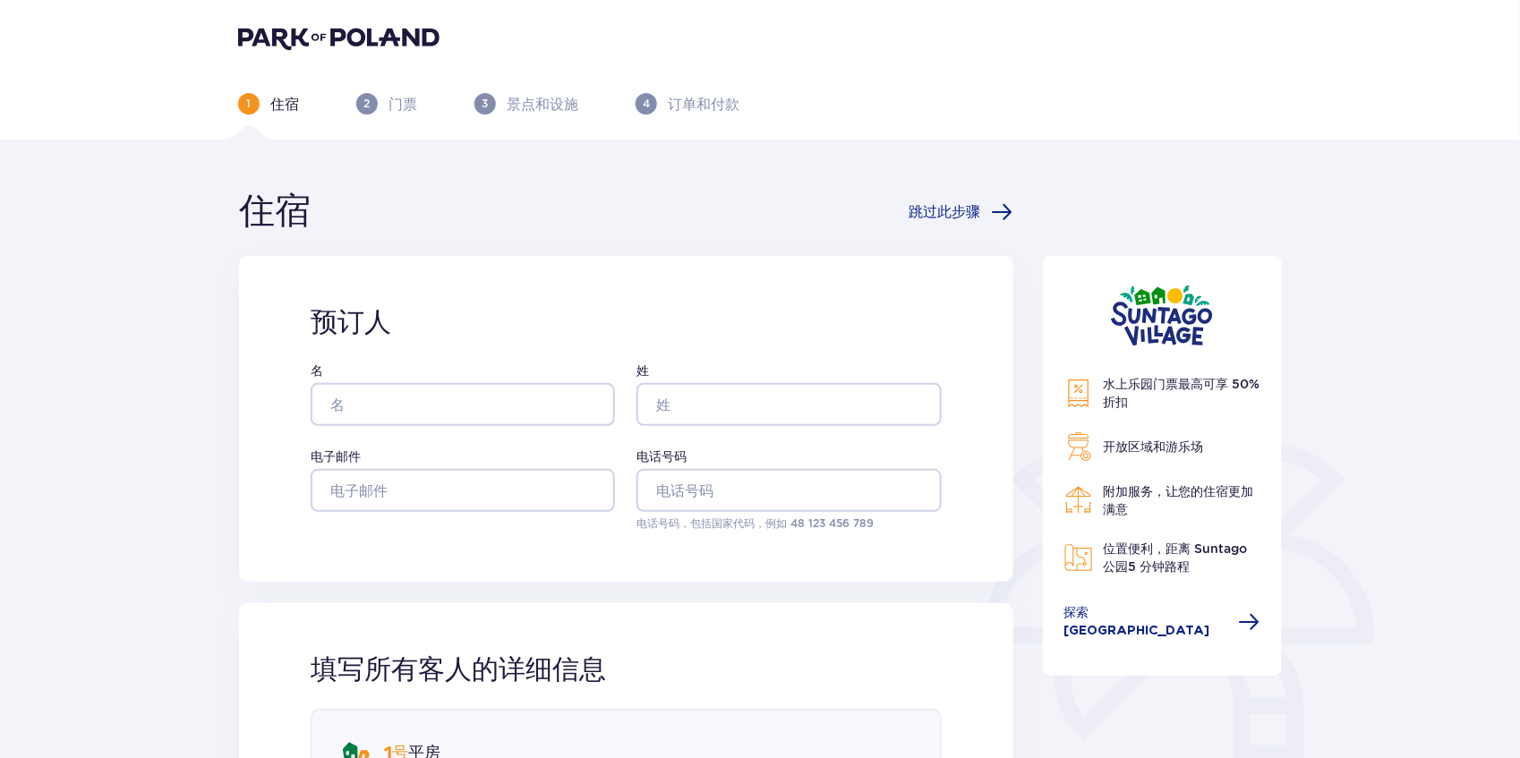
click at [349, 31] on img at bounding box center [338, 37] width 201 height 25
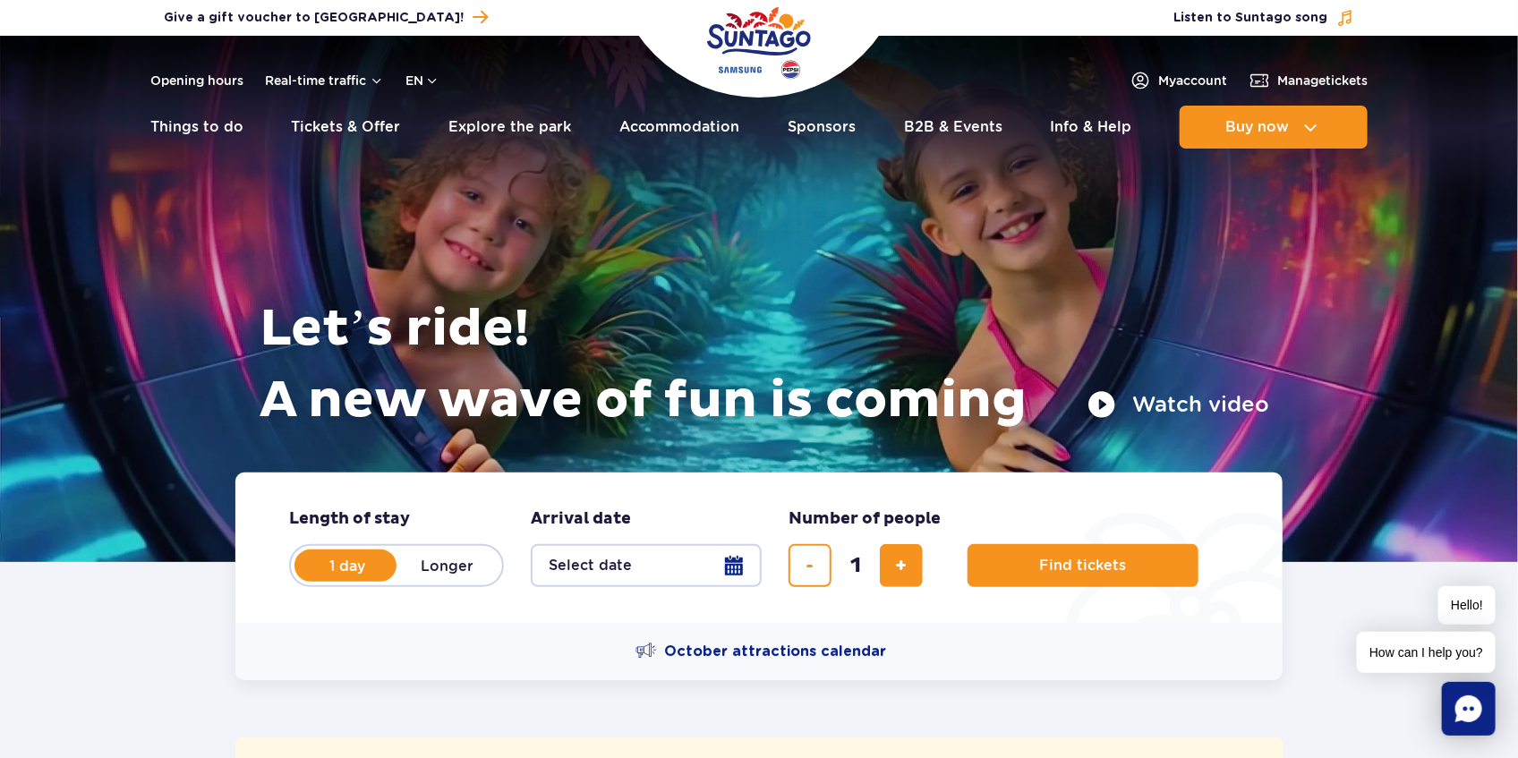
drag, startPoint x: 136, startPoint y: 546, endPoint x: 79, endPoint y: 683, distance: 148.4
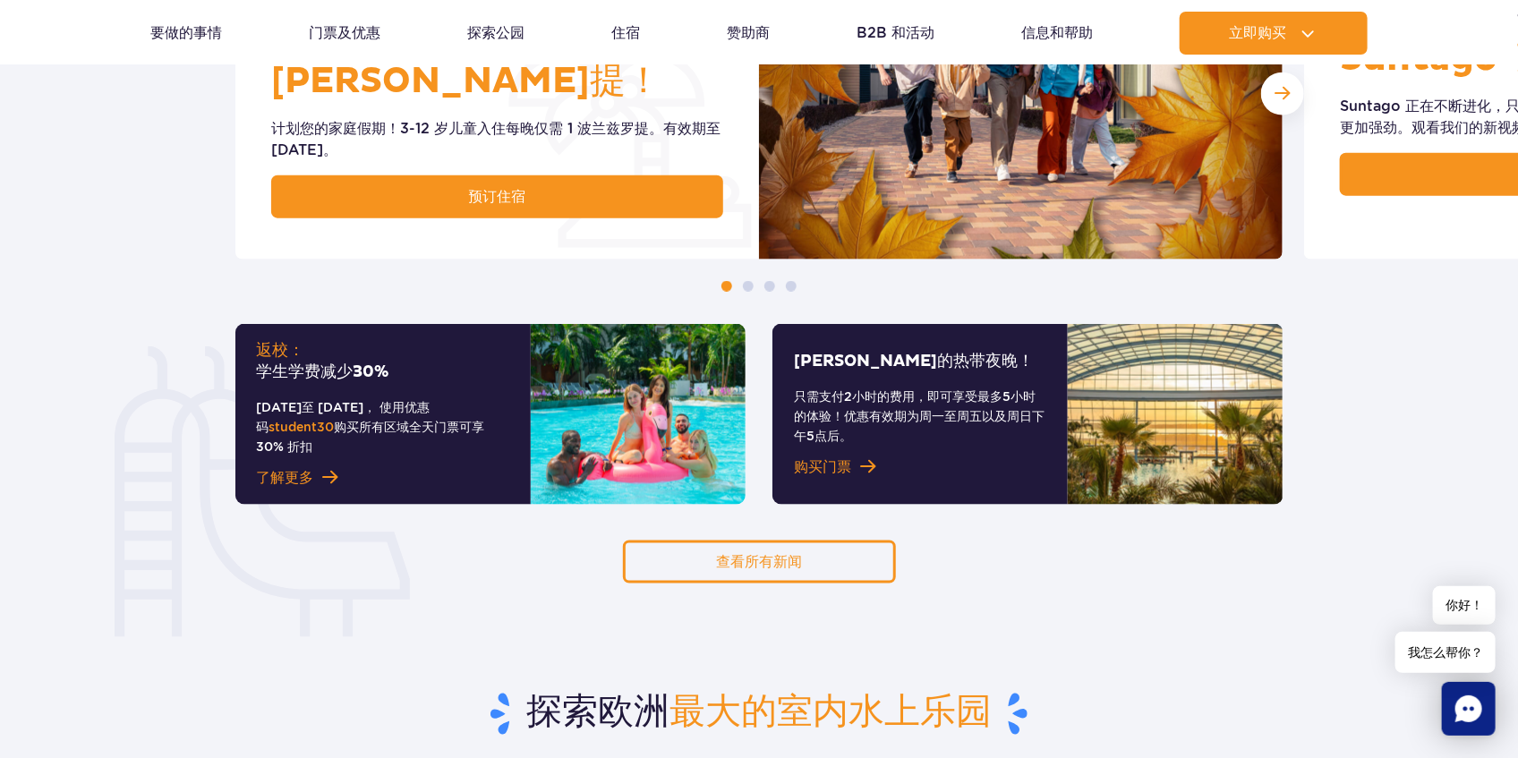
scroll to position [1074, 0]
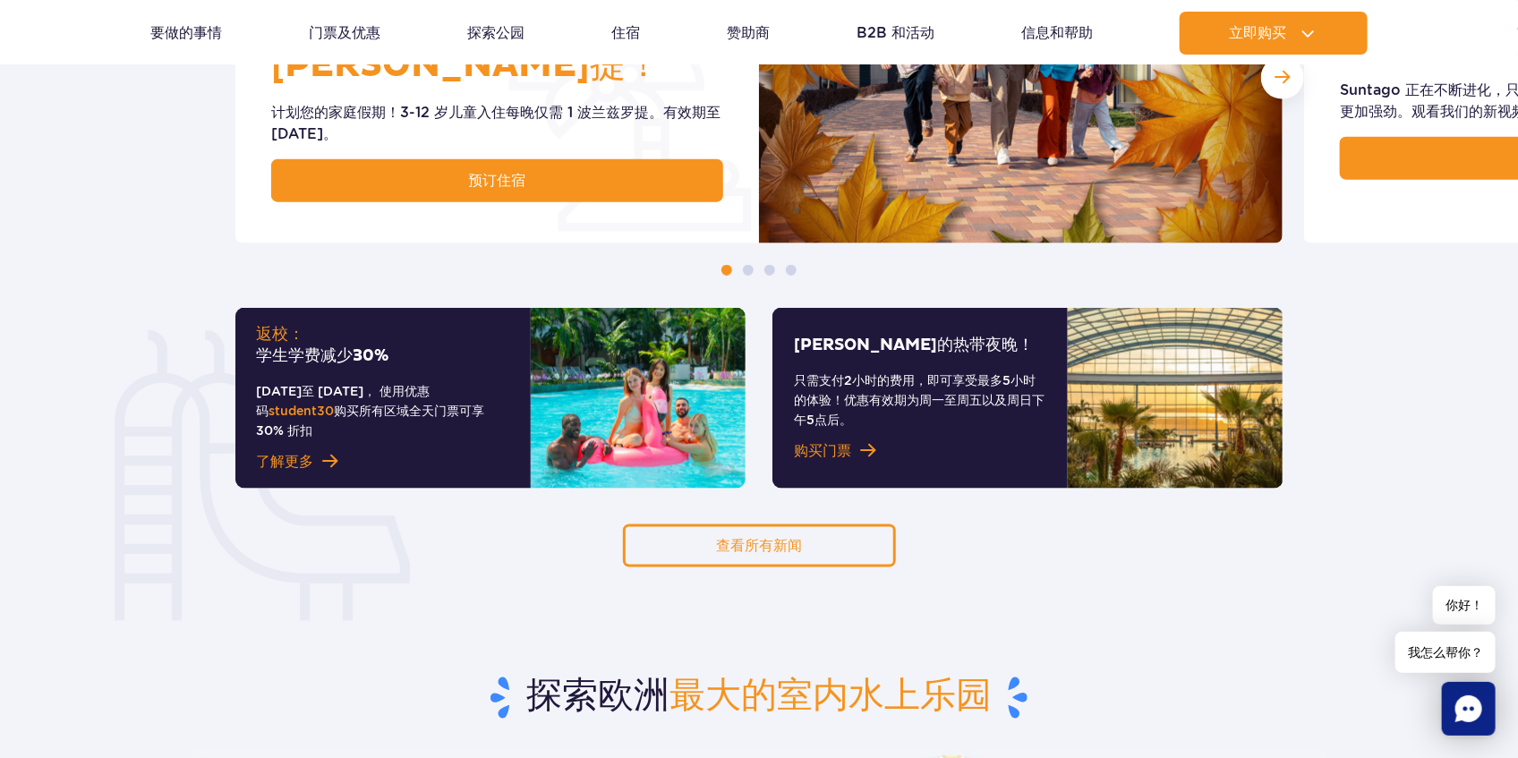
drag, startPoint x: 833, startPoint y: 260, endPoint x: 488, endPoint y: 247, distance: 345.7
click at [434, 260] on div "Suntago Village 的 小客人只需 1 波兰兹罗提！ 计划您的家庭假期！3-12 岁儿童入住每晚仅需 1 波兰兹罗提。有效期至 11 月 30 日…" at bounding box center [759, 93] width 1518 height 363
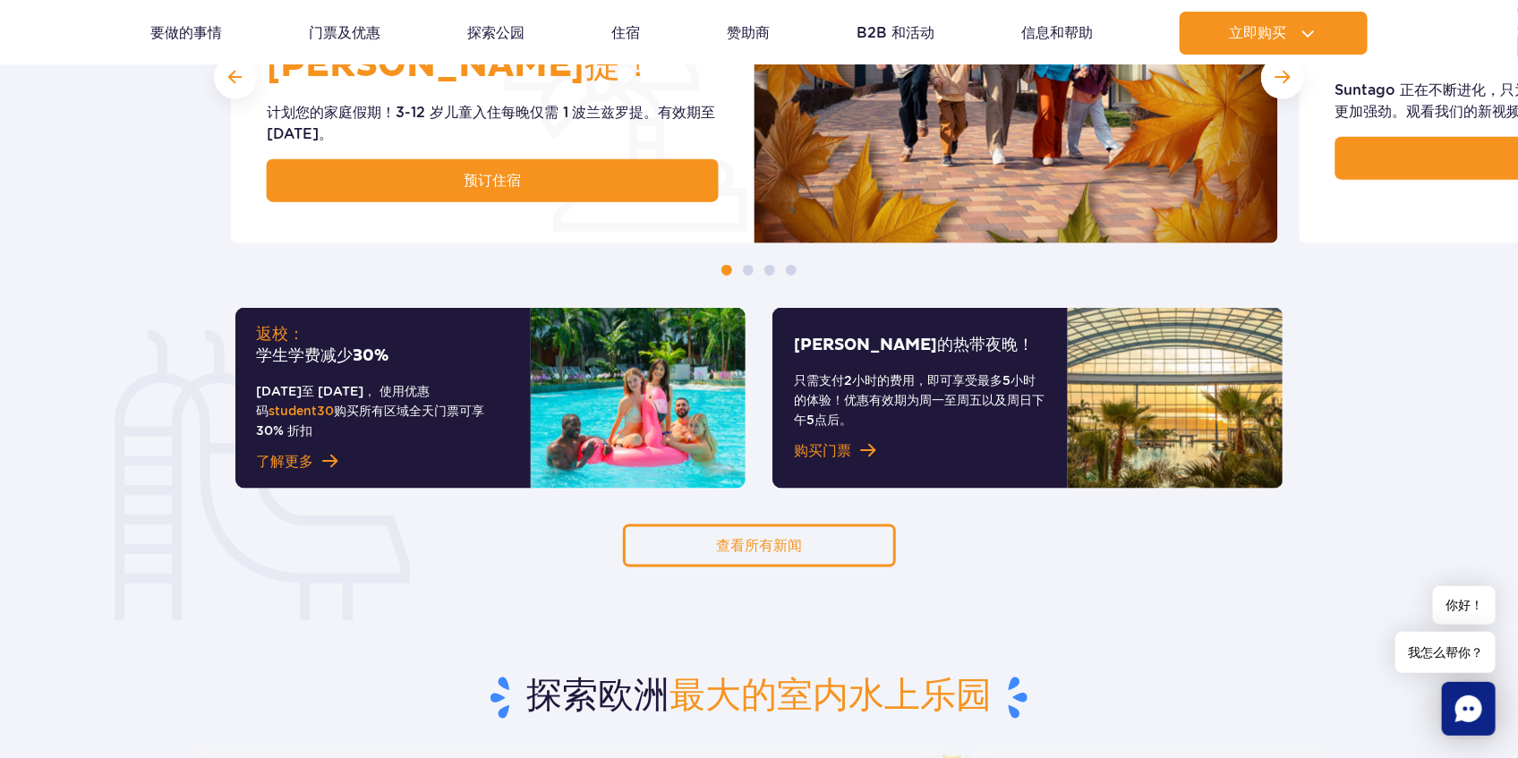
click at [754, 218] on img at bounding box center [1016, 77] width 524 height 331
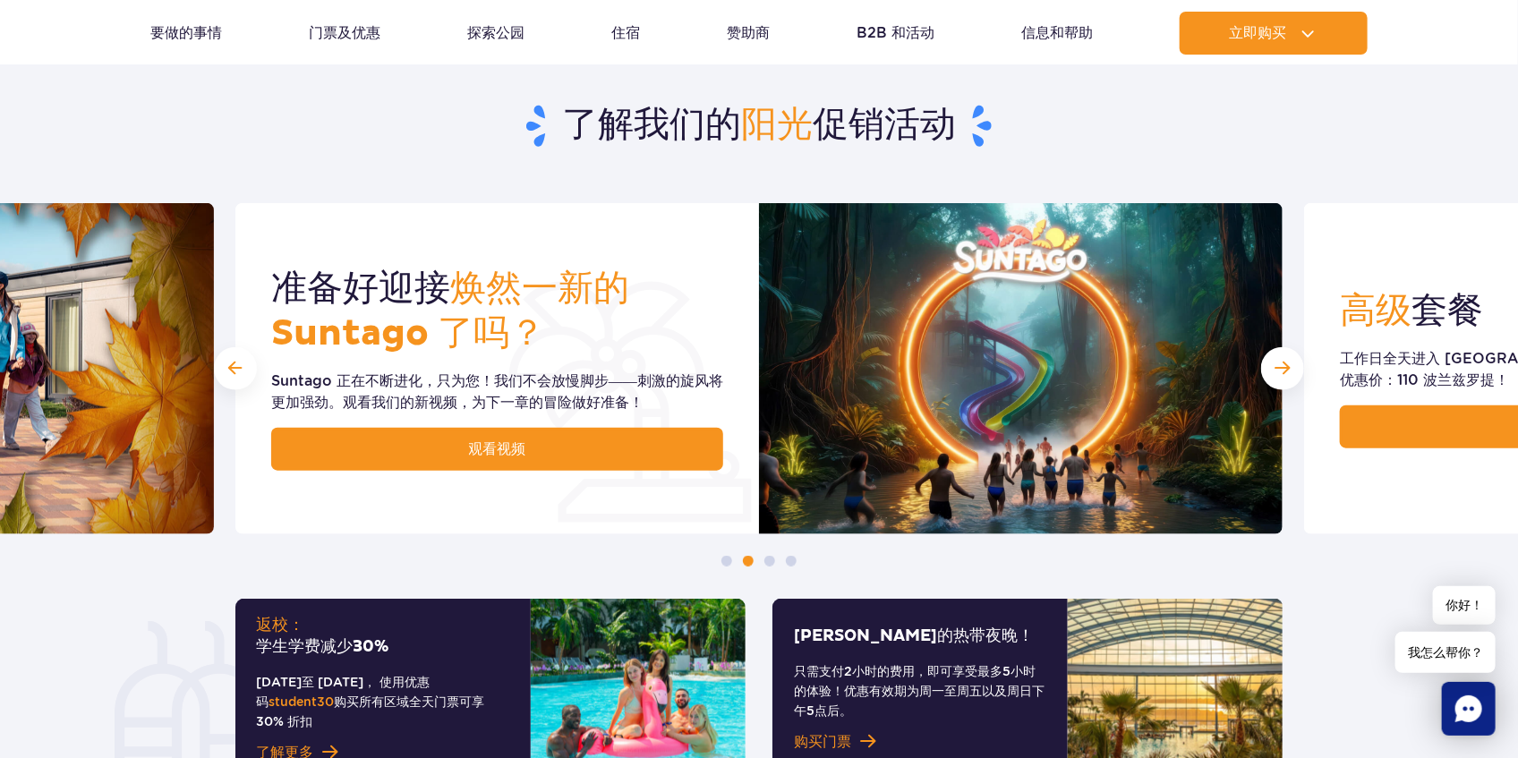
scroll to position [775, 0]
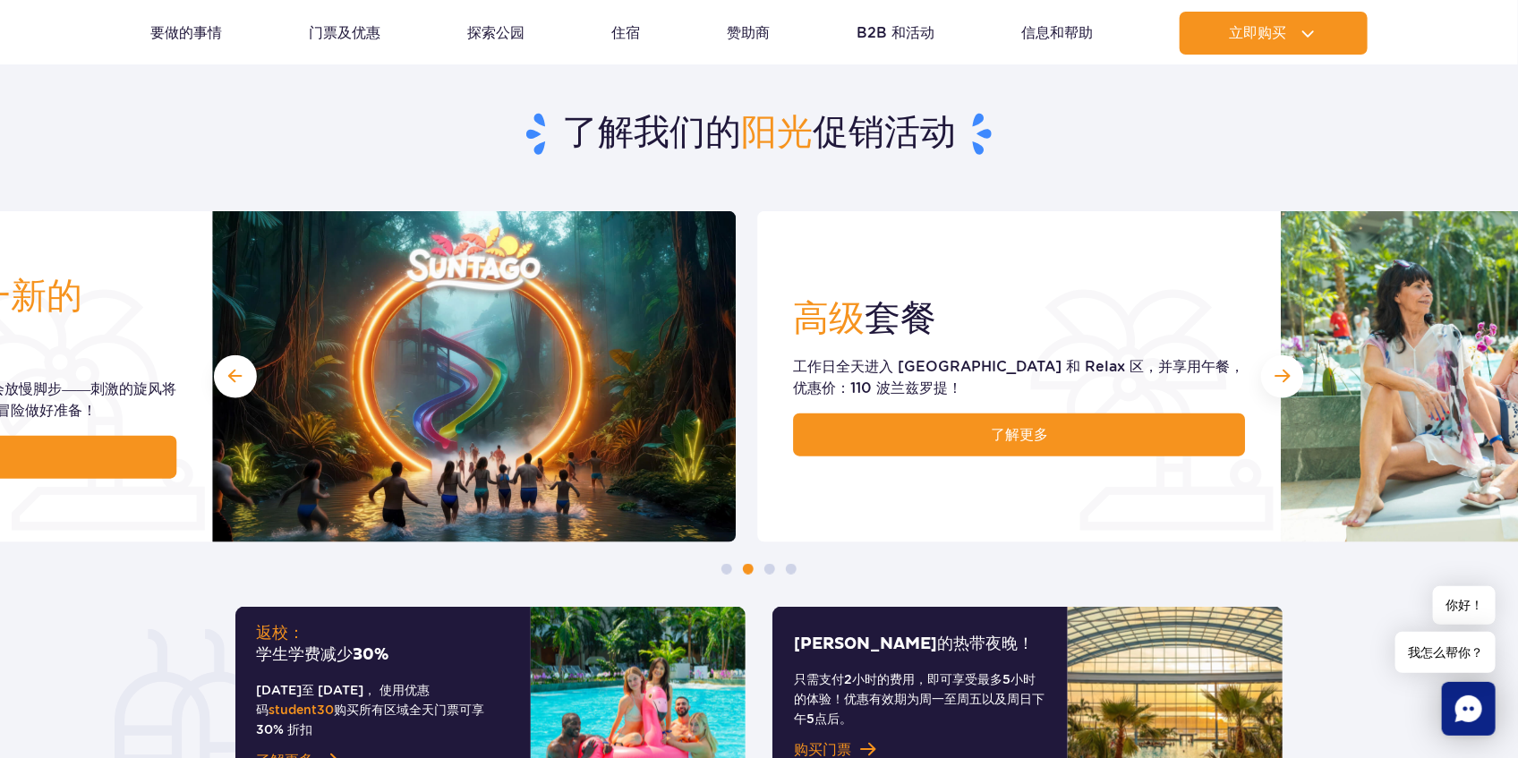
click at [596, 407] on img at bounding box center [474, 376] width 524 height 331
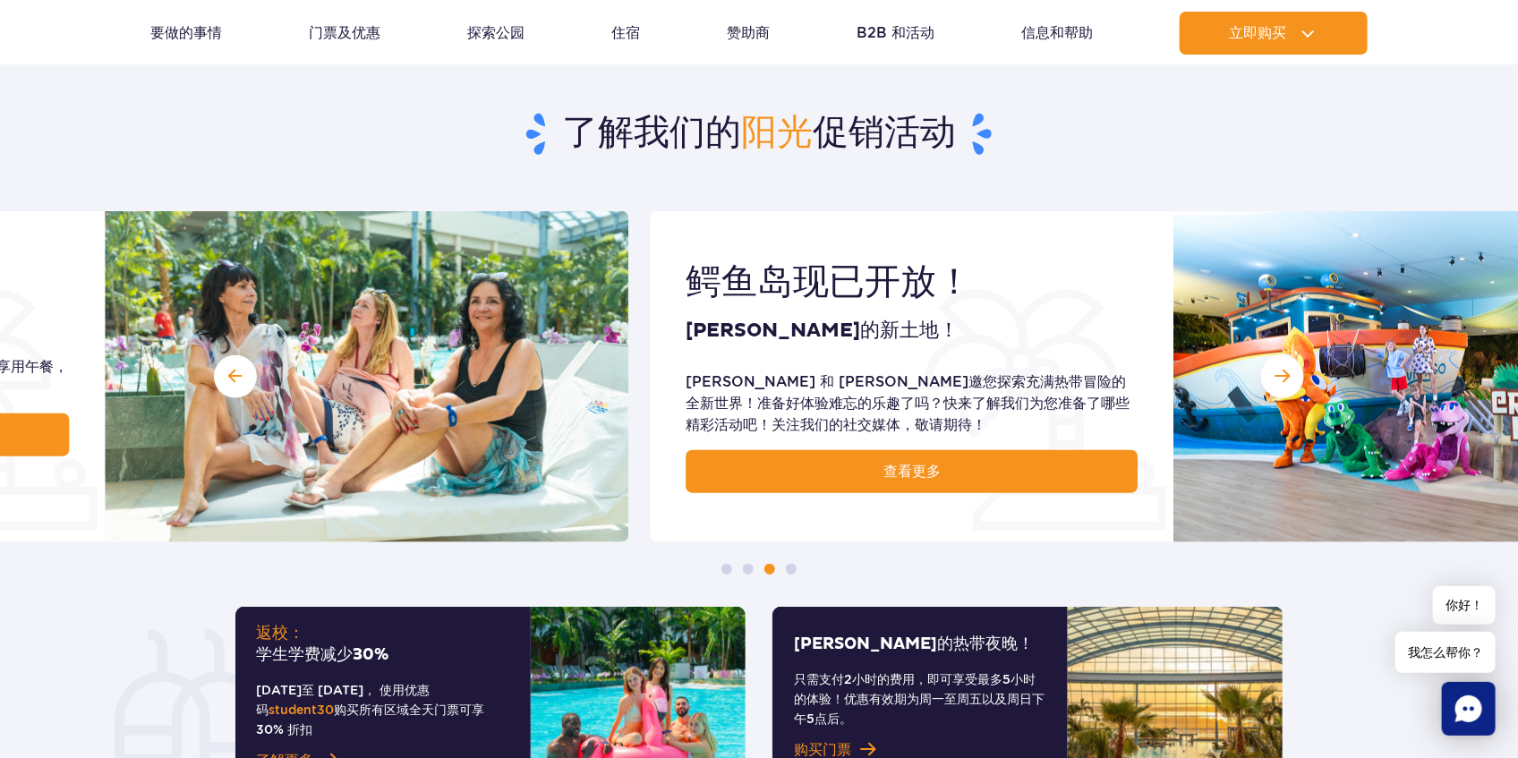
click at [105, 364] on img at bounding box center [367, 376] width 524 height 331
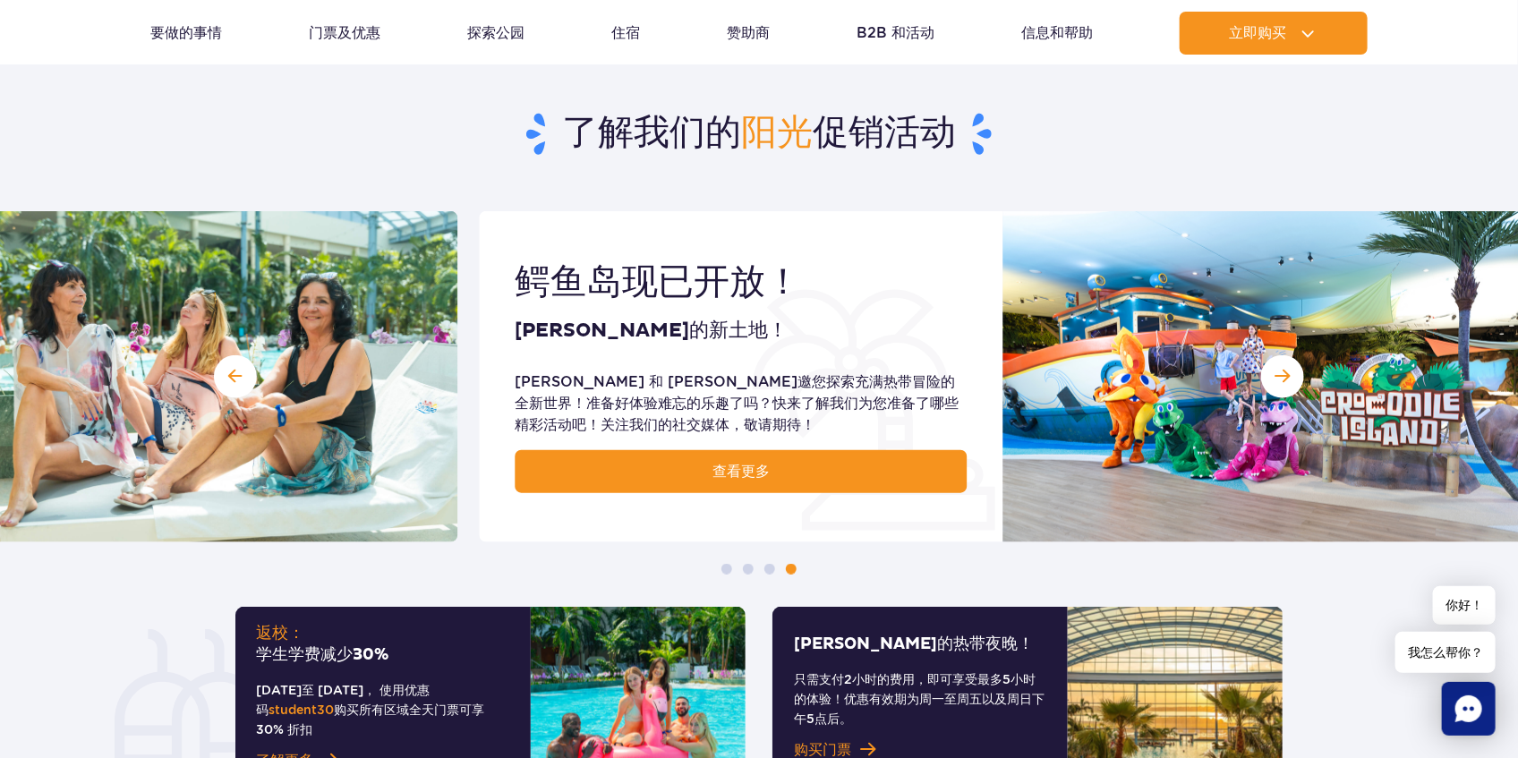
click at [951, 405] on div "[PERSON_NAME] 和 [PERSON_NAME]邀您探索充满热带冒险的全新世界！准备好体验难忘的乐趣了吗？快来了解我们为您准备了哪些精彩活动吧！关注…" at bounding box center [741, 403] width 452 height 64
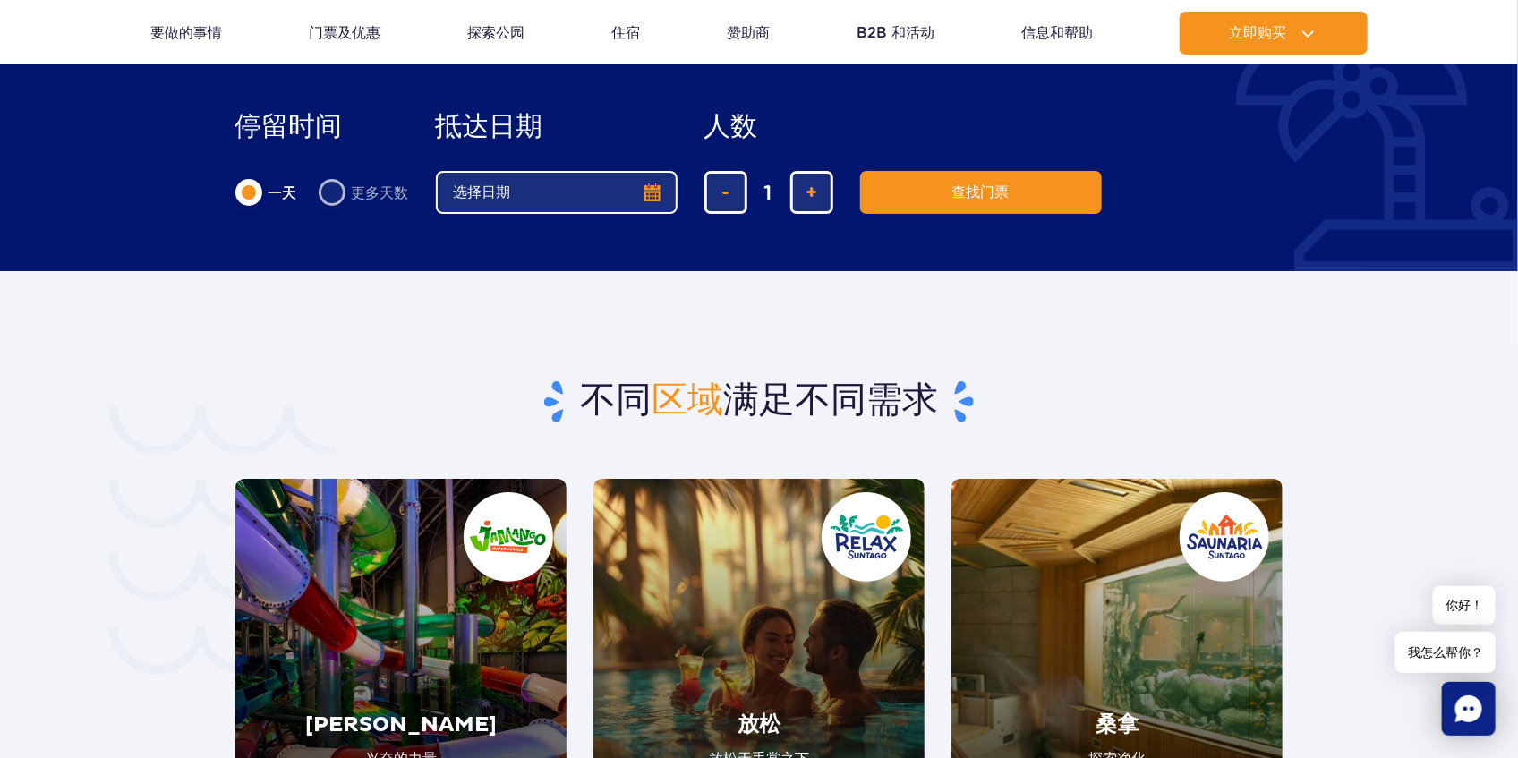
scroll to position [3523, 0]
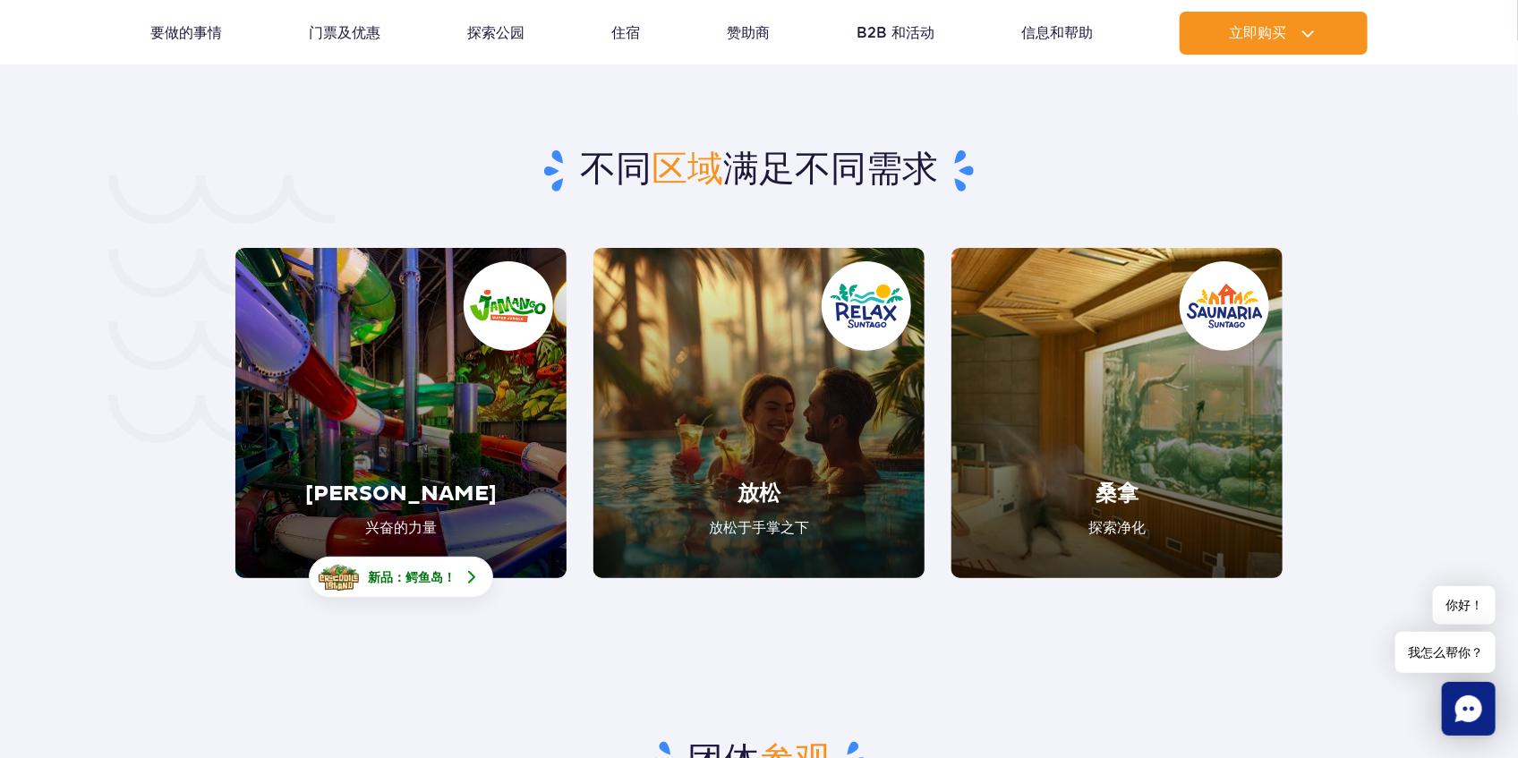
click at [430, 427] on link "贾芒戈" at bounding box center [400, 413] width 331 height 330
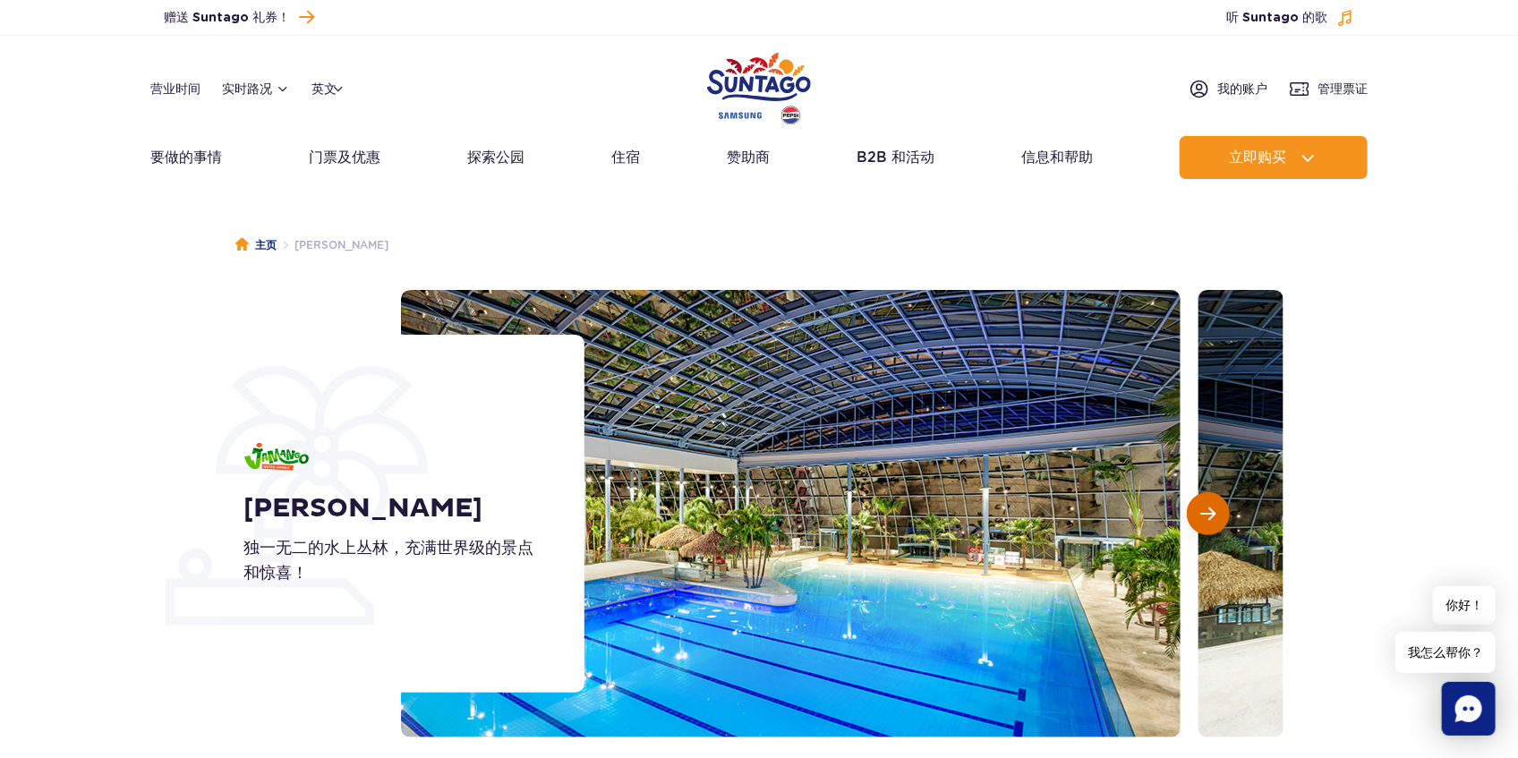
click at [1217, 512] on button "下一张幻灯片" at bounding box center [1208, 513] width 43 height 43
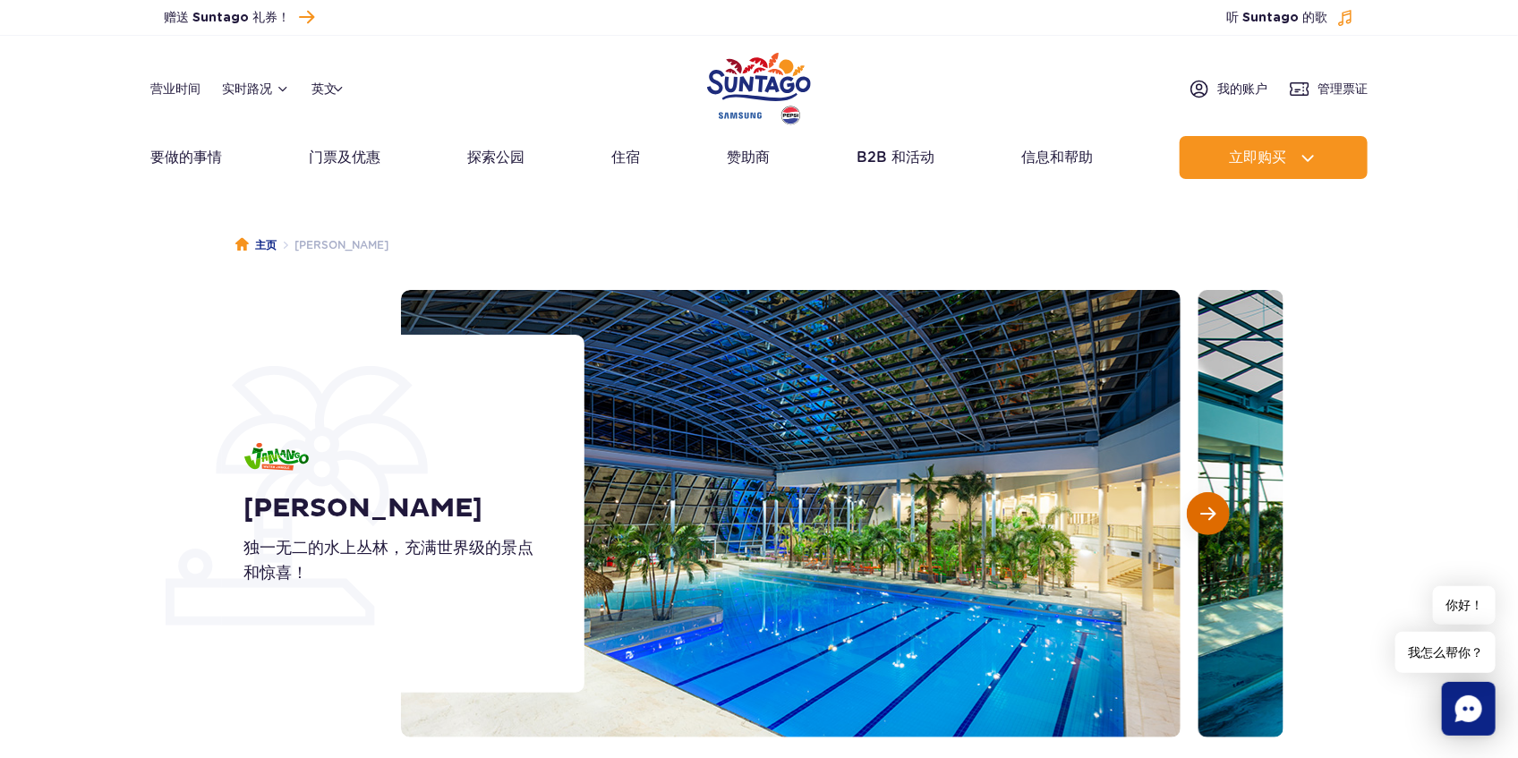
click at [1217, 512] on button "下一张幻灯片" at bounding box center [1208, 513] width 43 height 43
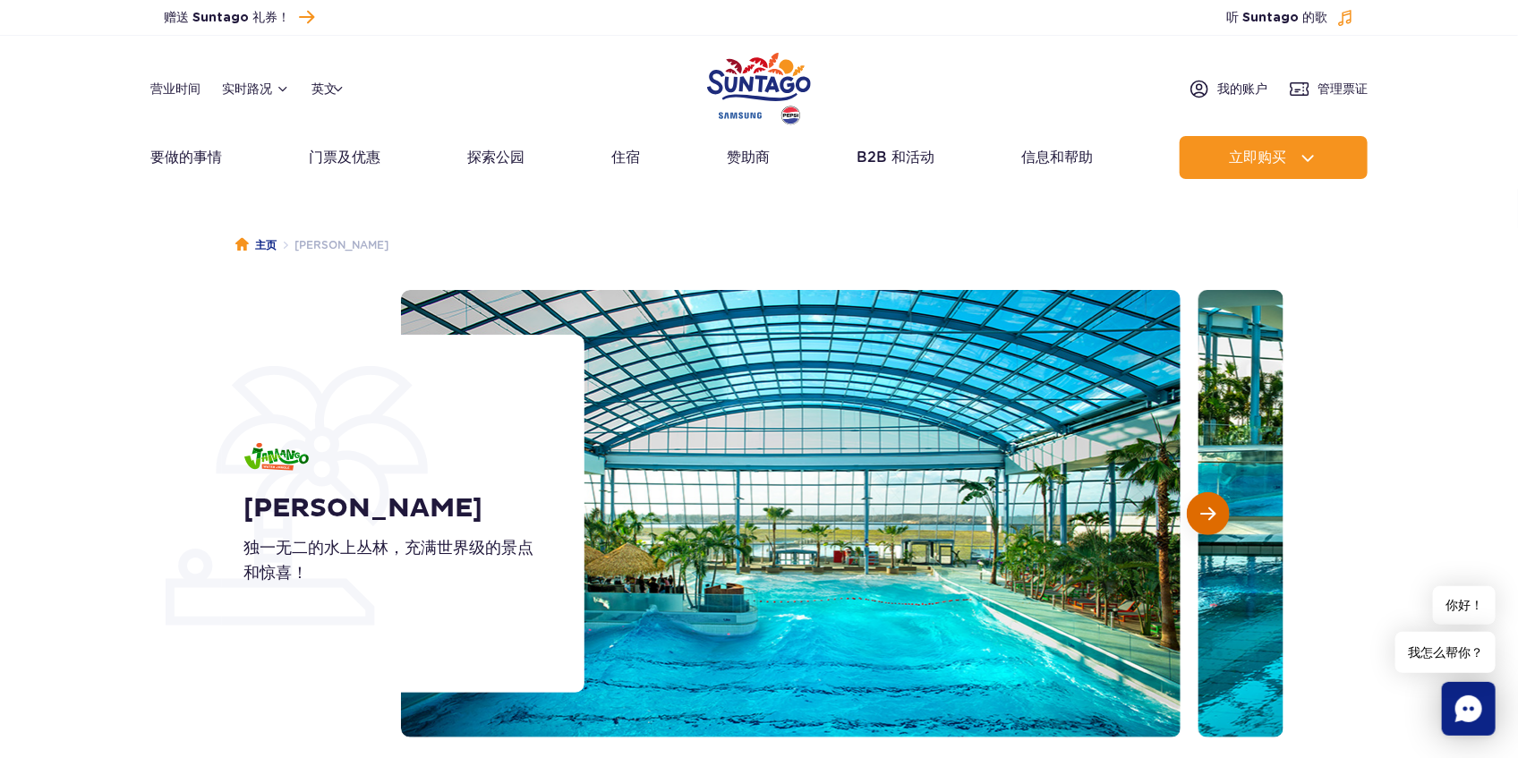
click at [1217, 512] on button "下一张幻灯片" at bounding box center [1208, 513] width 43 height 43
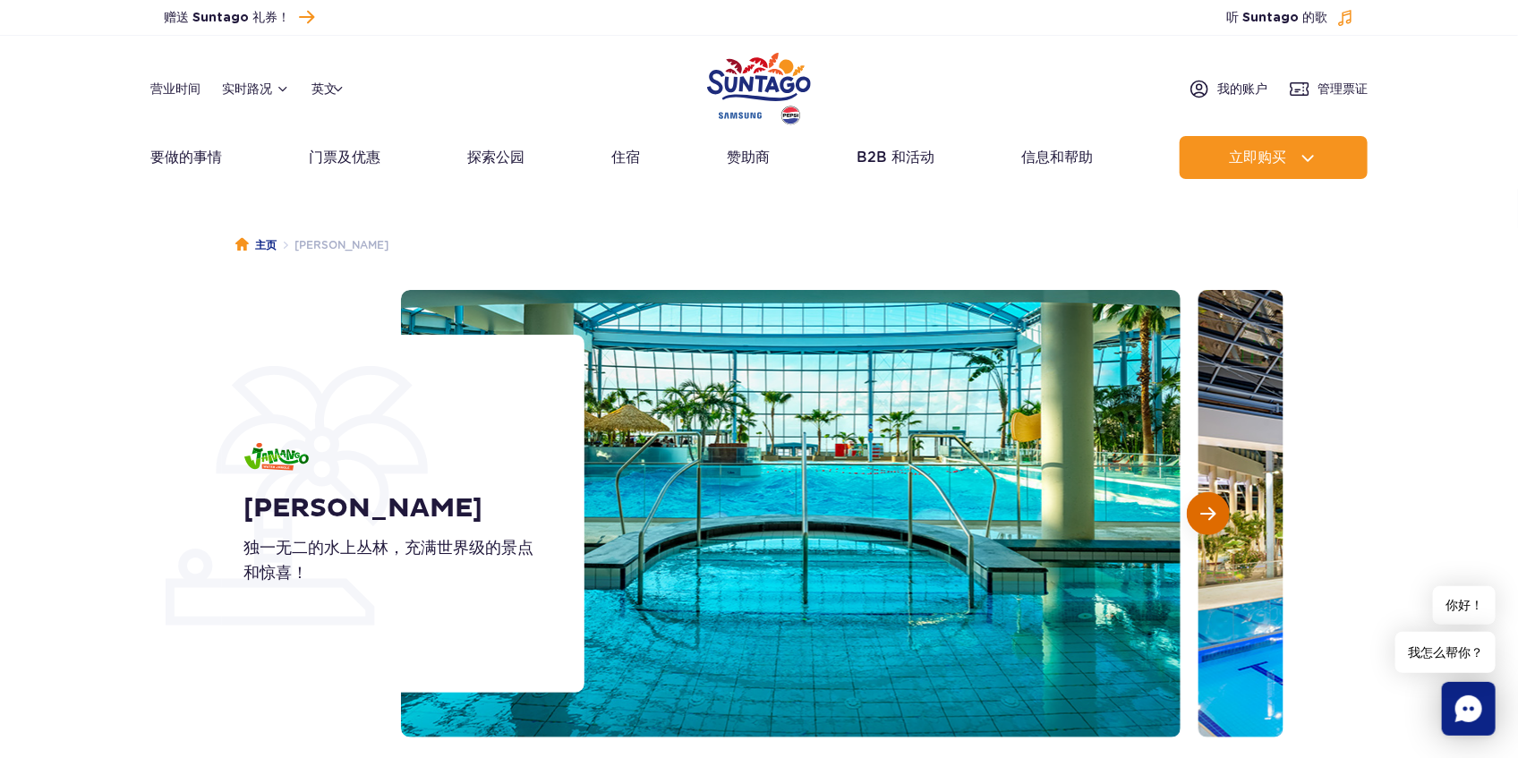
click at [1217, 512] on button "下一张幻灯片" at bounding box center [1208, 513] width 43 height 43
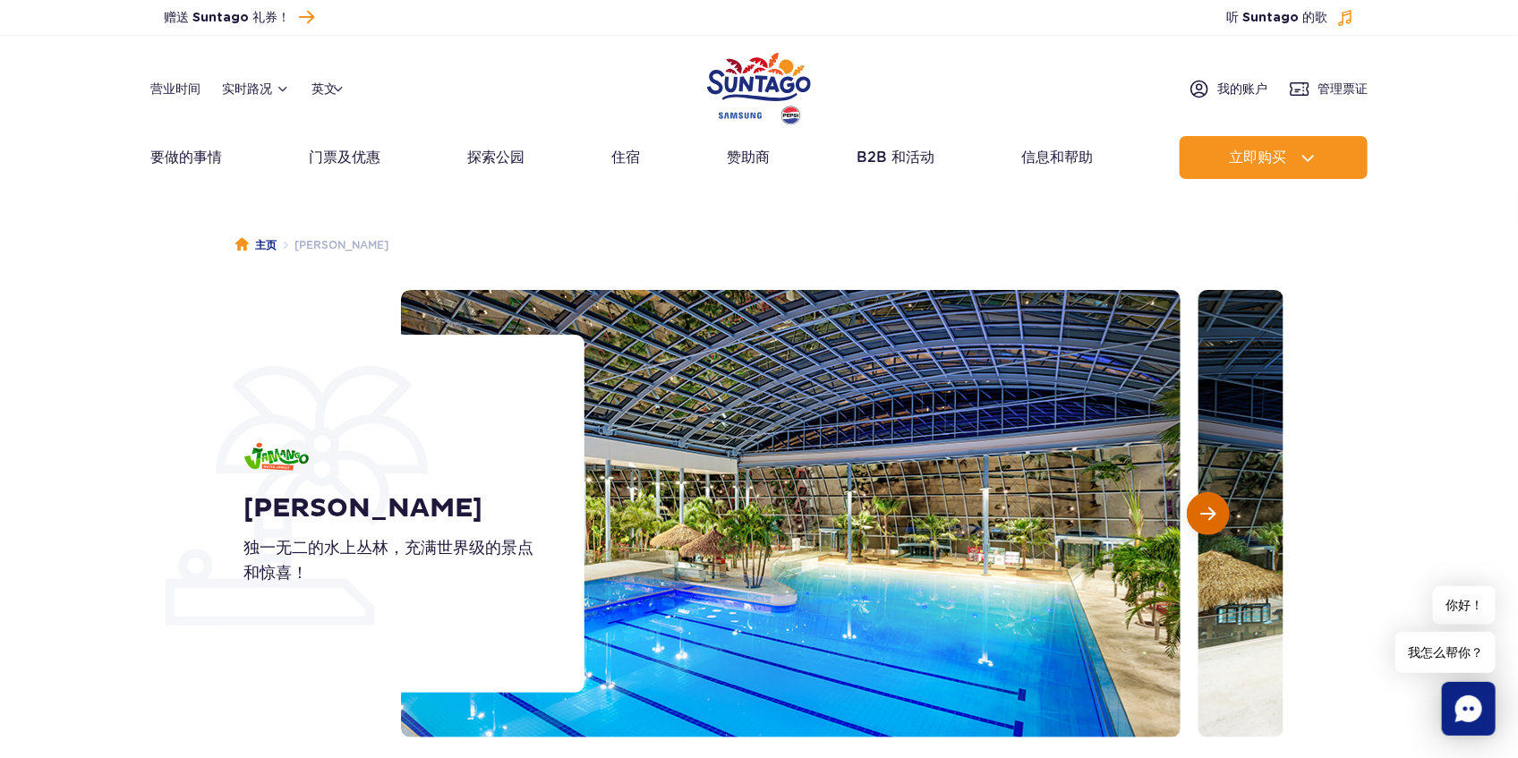
click at [1217, 512] on button "下一张幻灯片" at bounding box center [1208, 513] width 43 height 43
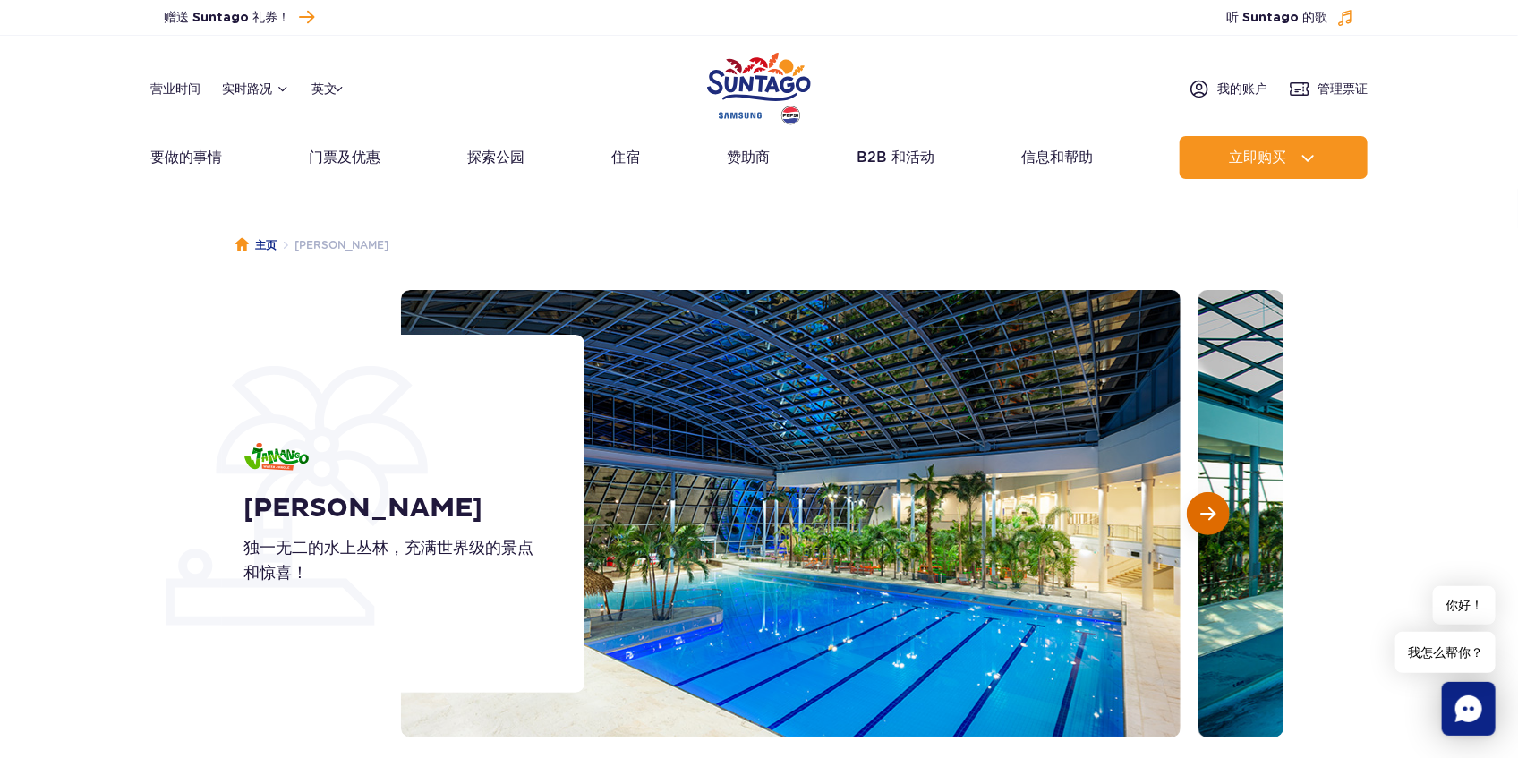
click at [1217, 512] on button "下一张幻灯片" at bounding box center [1208, 513] width 43 height 43
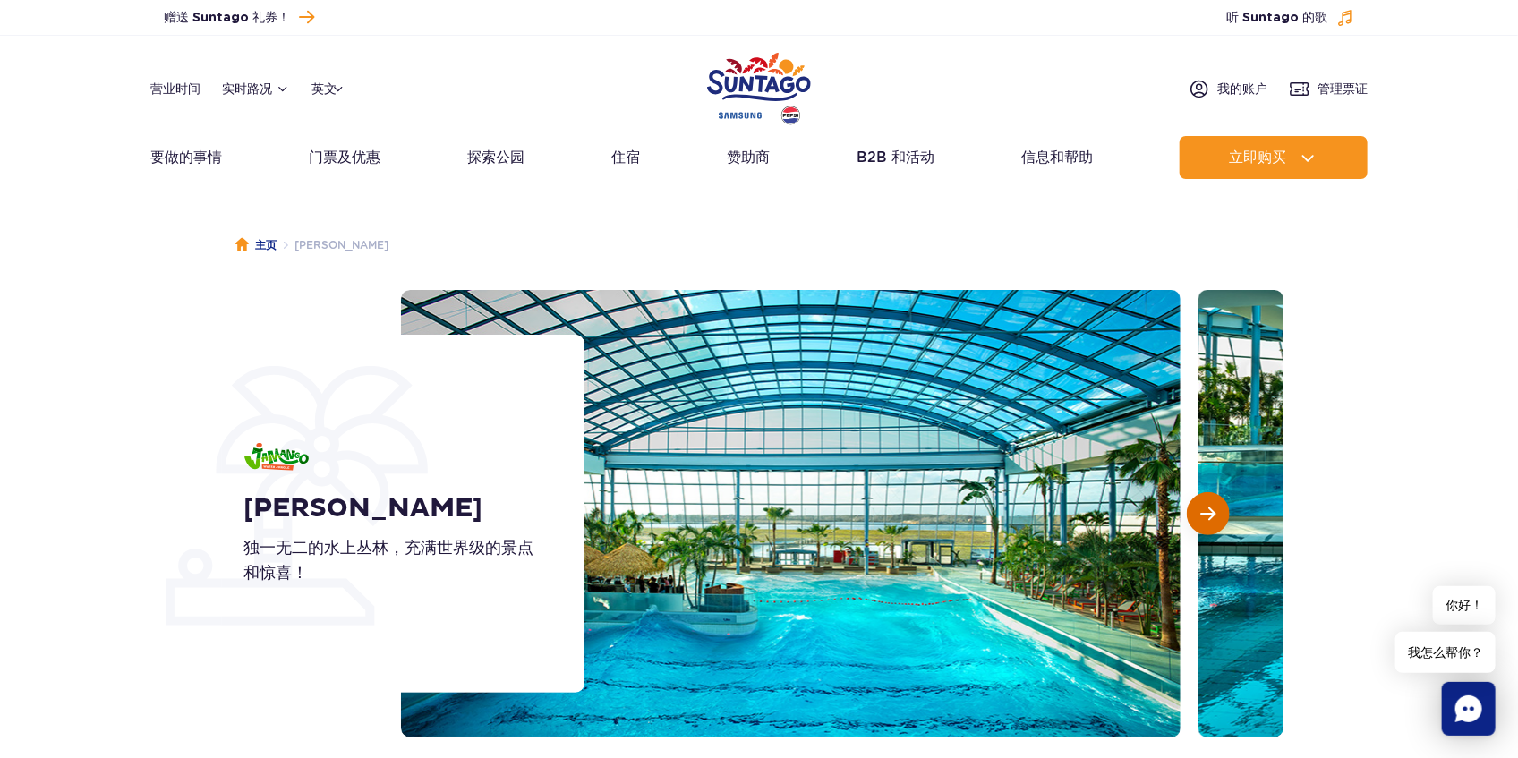
click at [1217, 512] on button "下一张幻灯片" at bounding box center [1208, 513] width 43 height 43
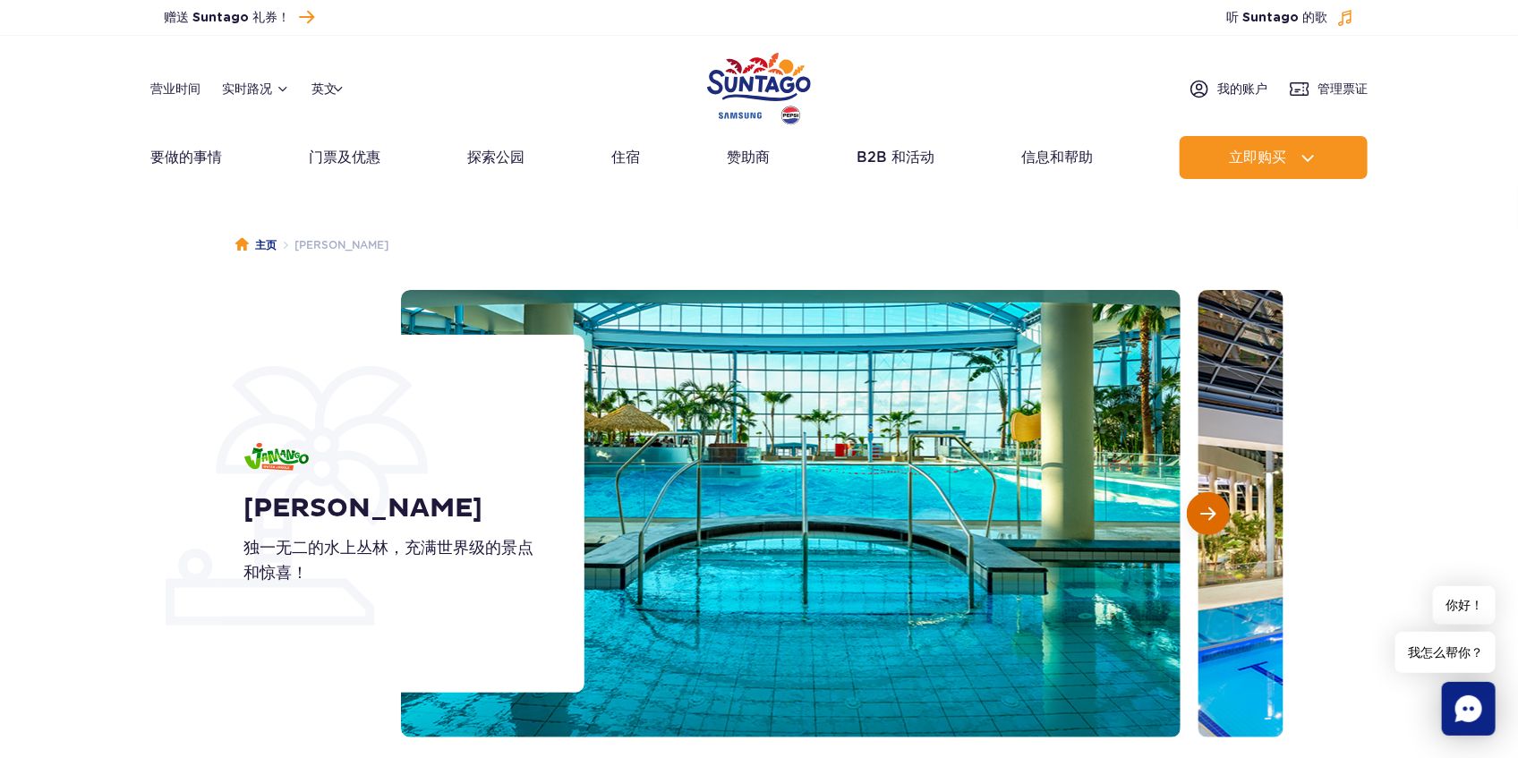
click at [1217, 512] on button "下一张幻灯片" at bounding box center [1208, 513] width 43 height 43
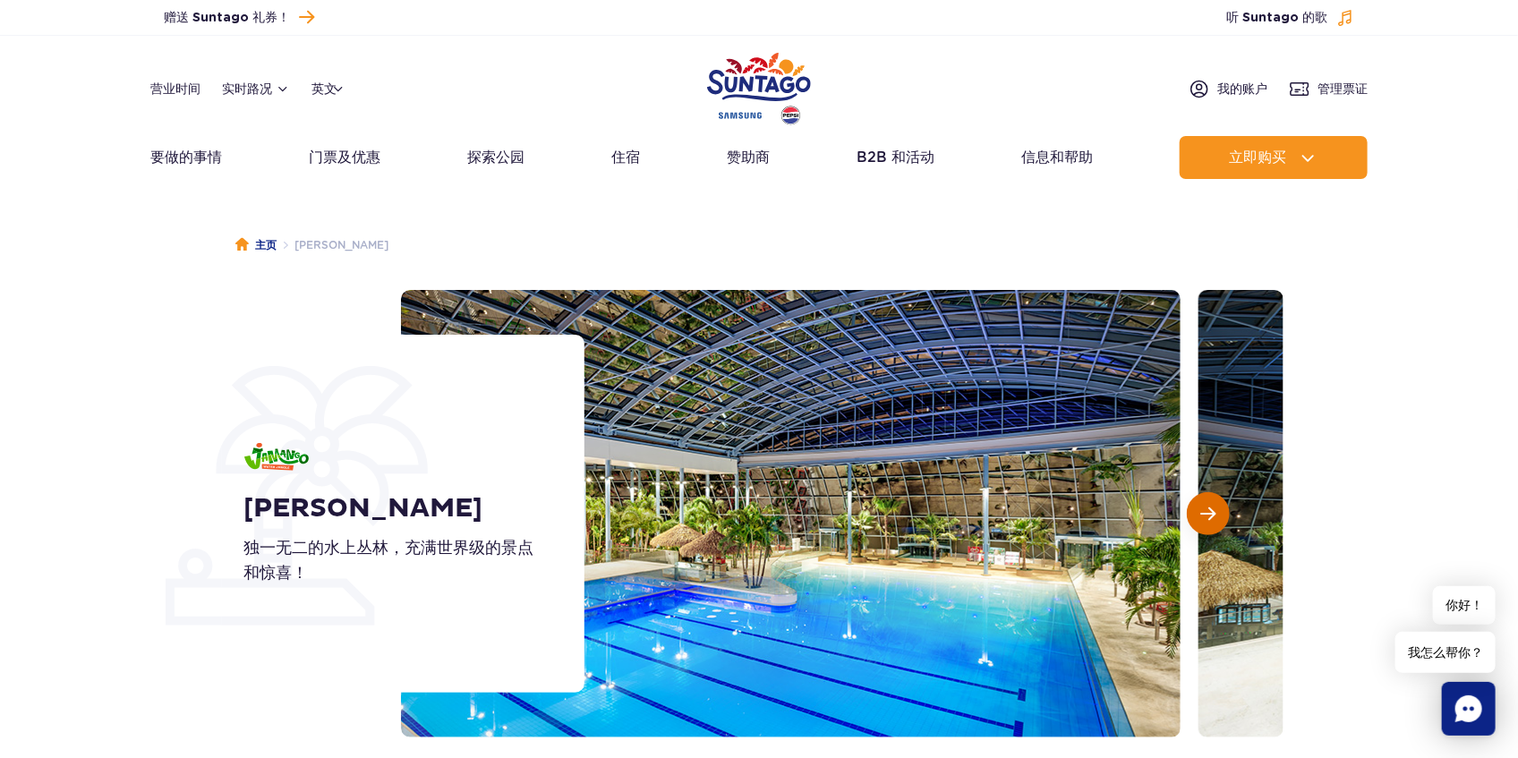
click at [1217, 512] on button "下一张幻灯片" at bounding box center [1208, 513] width 43 height 43
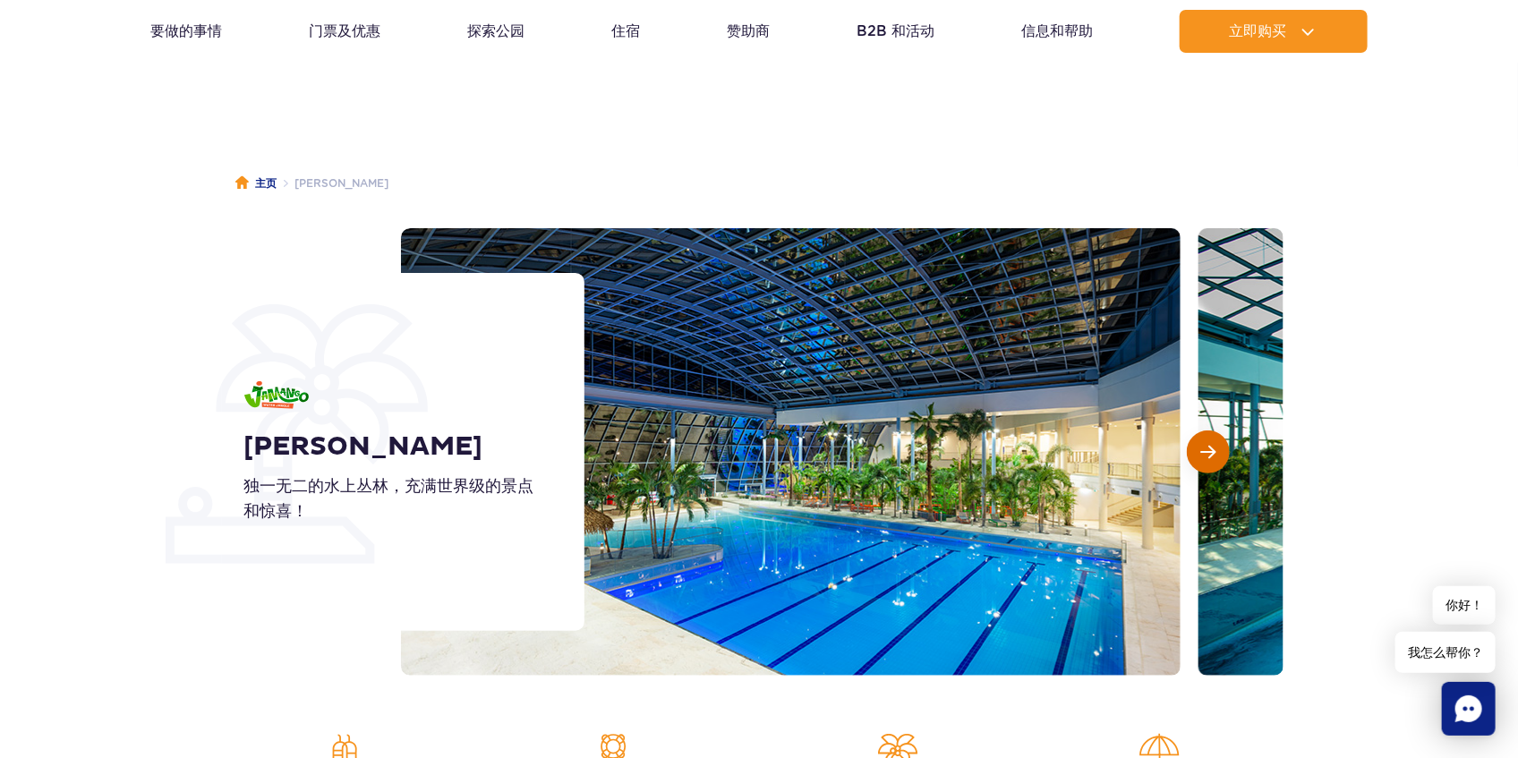
scroll to position [59, 0]
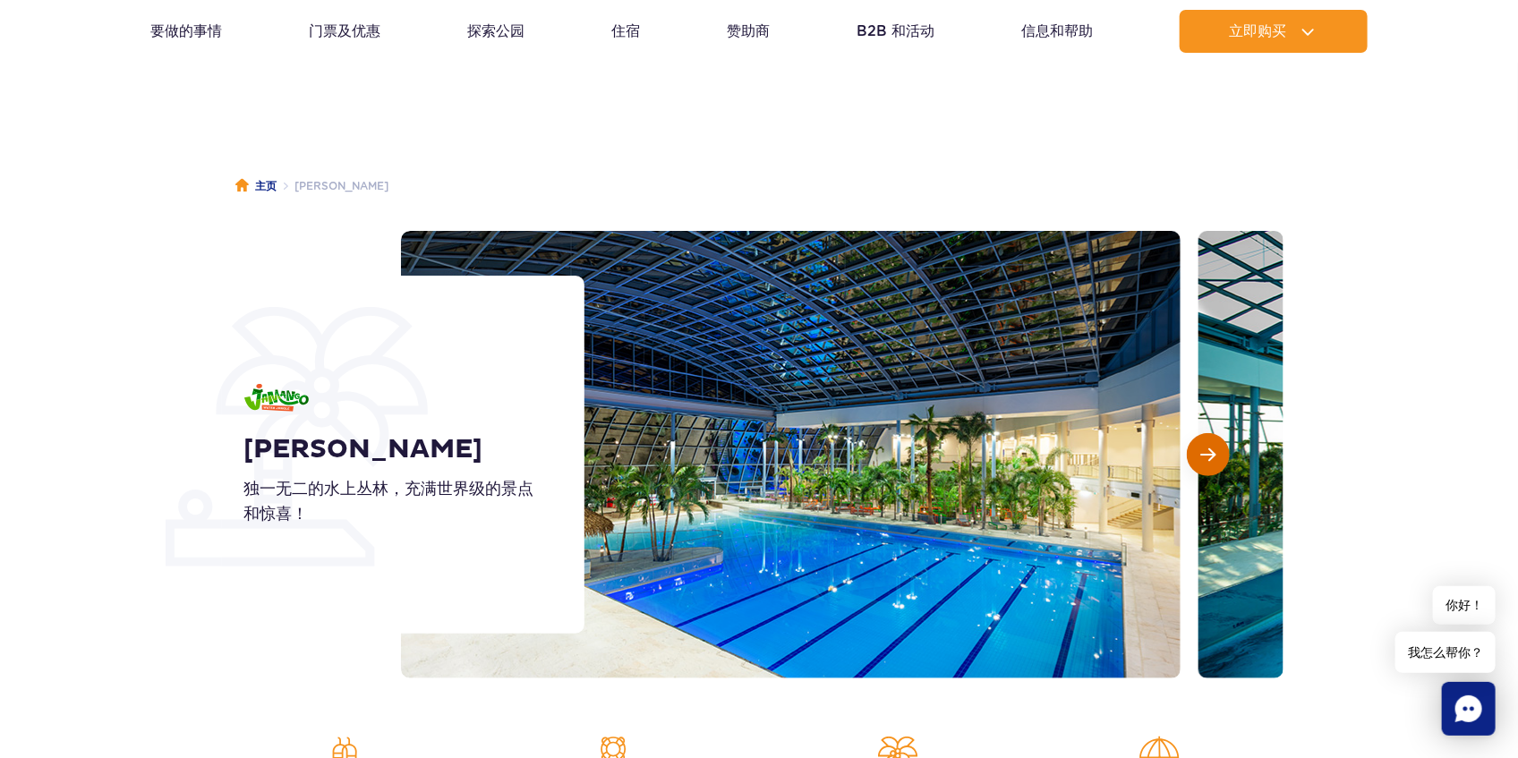
click at [1213, 442] on button "下一张幻灯片" at bounding box center [1208, 454] width 43 height 43
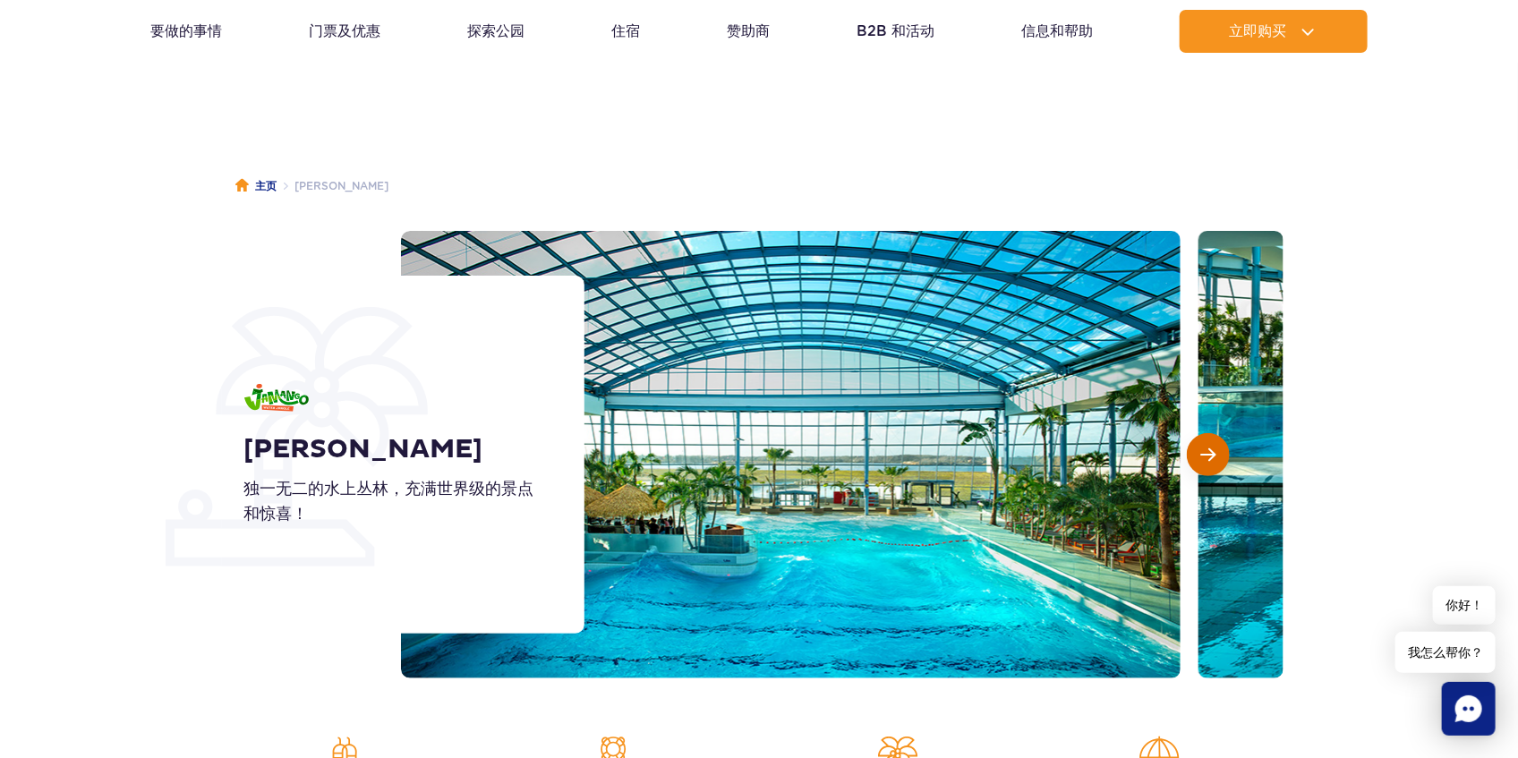
click at [1213, 442] on button "下一张幻灯片" at bounding box center [1208, 454] width 43 height 43
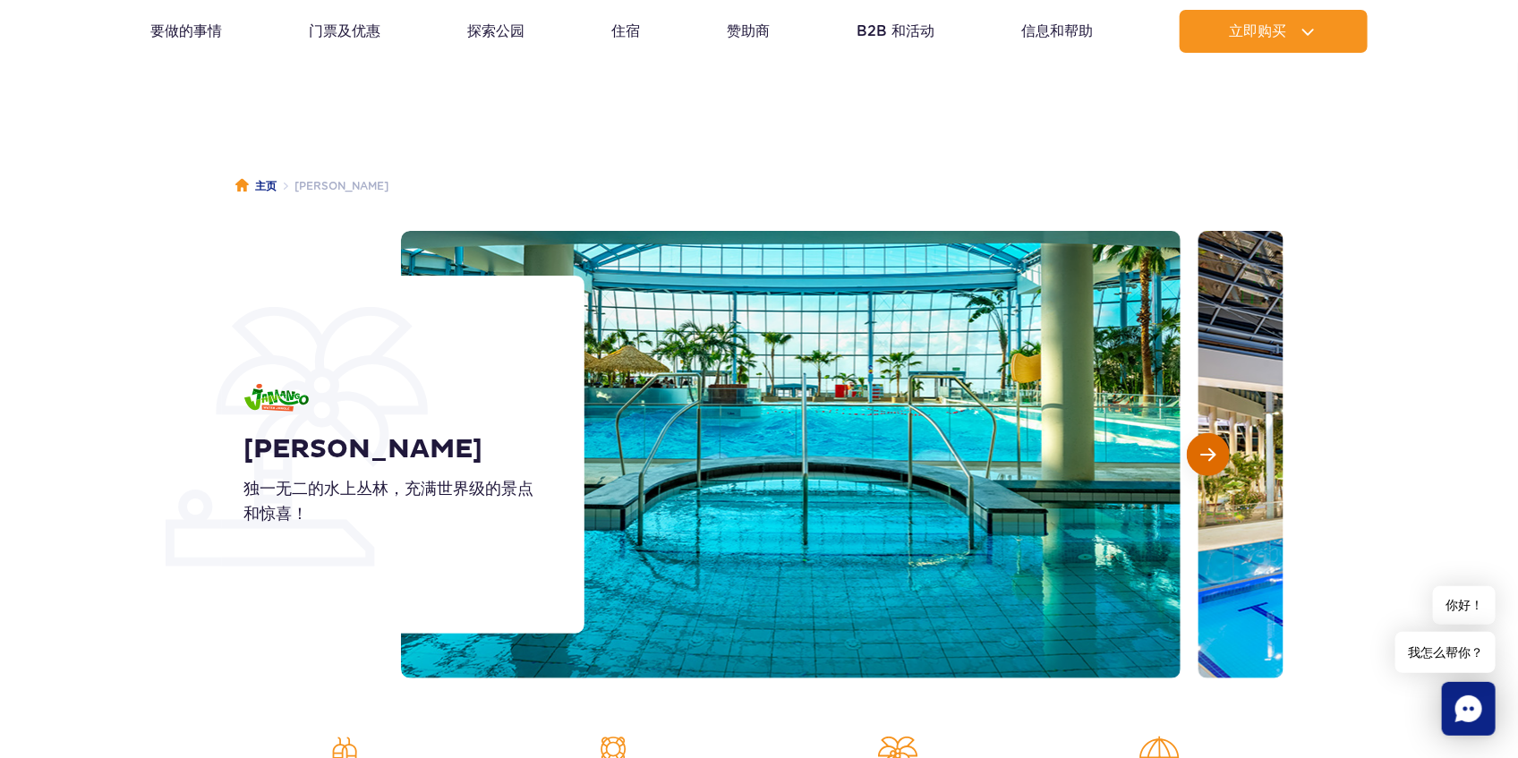
click at [1213, 442] on button "下一张幻灯片" at bounding box center [1208, 454] width 43 height 43
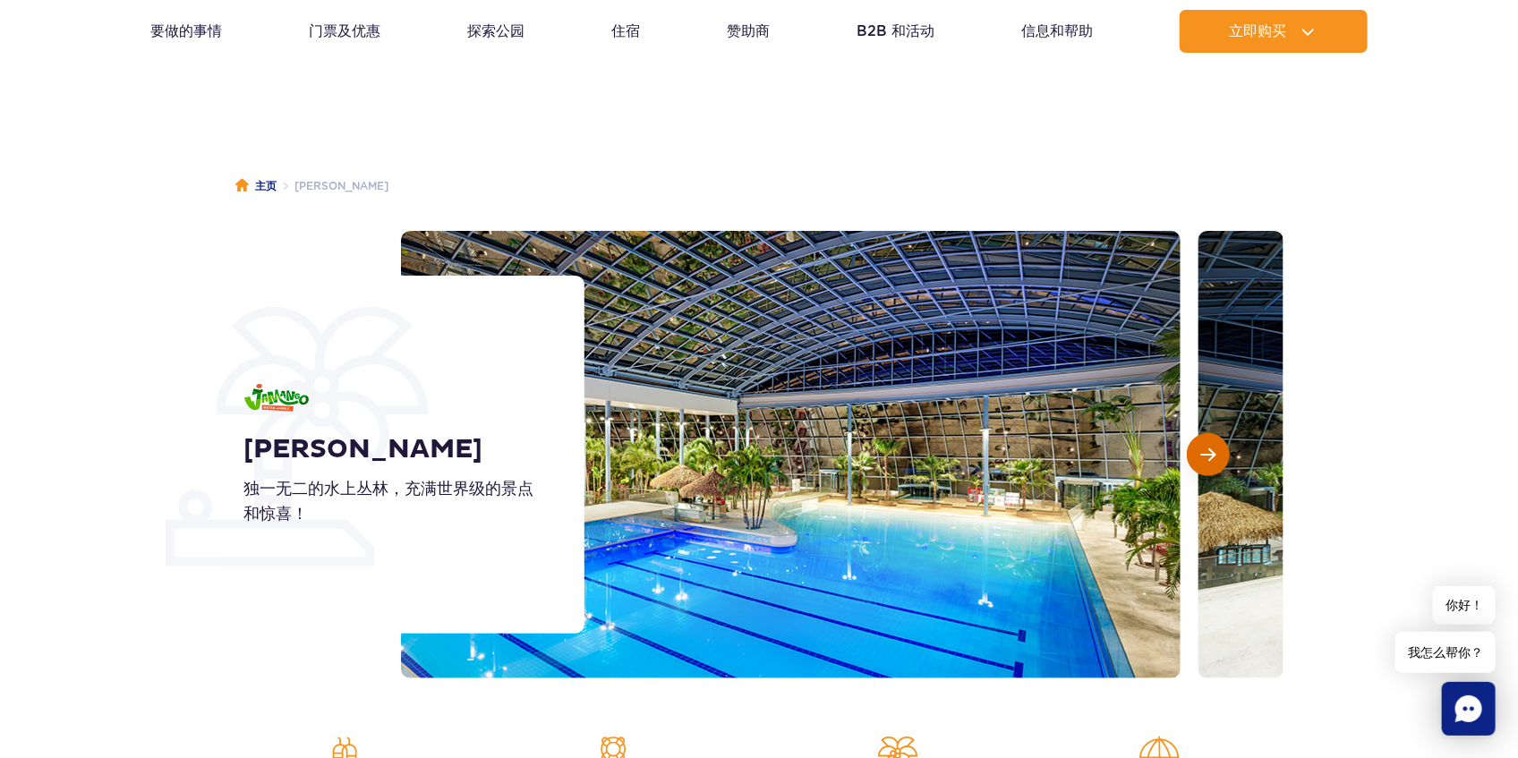
click at [1213, 442] on button "下一张幻灯片" at bounding box center [1208, 454] width 43 height 43
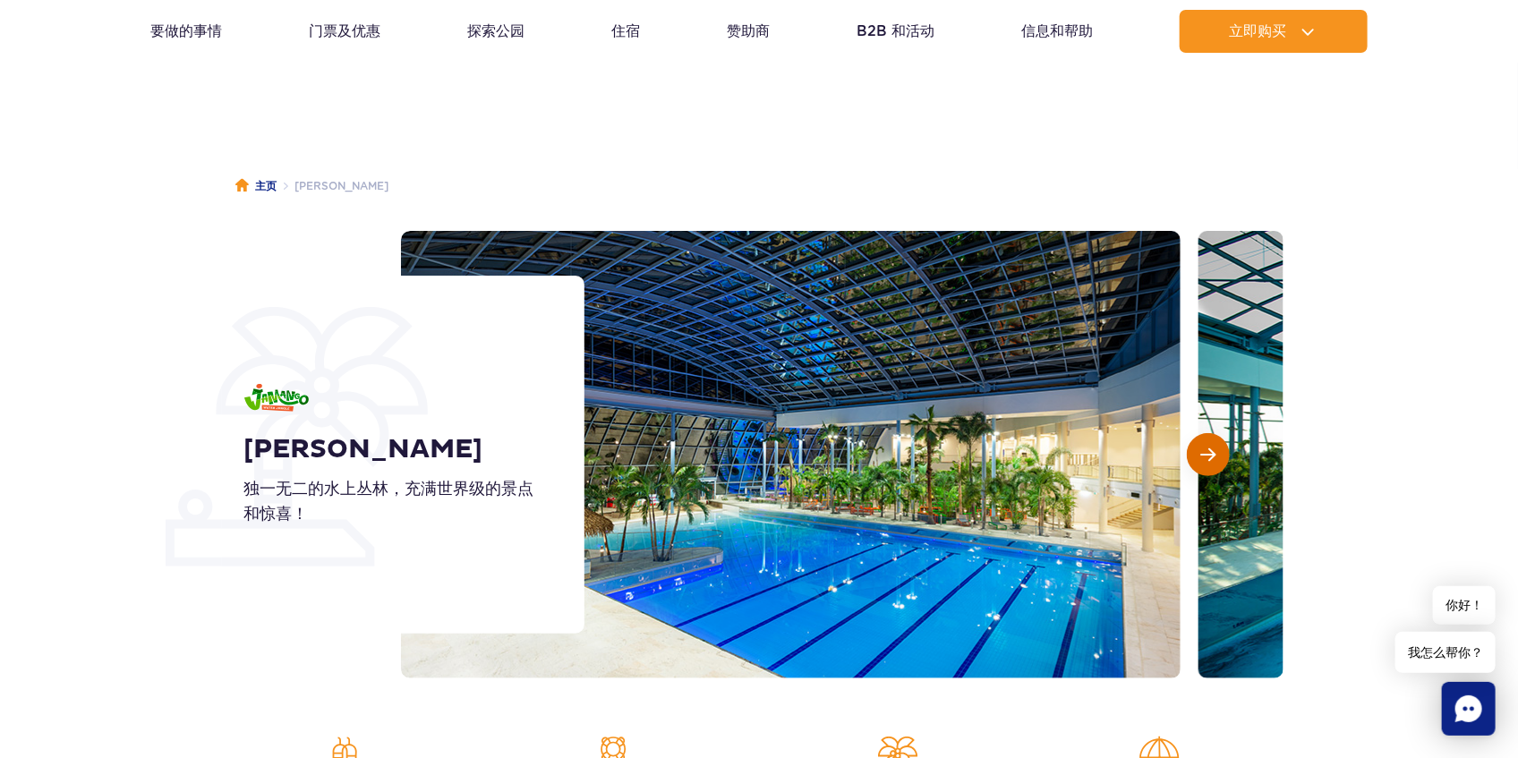
click at [1213, 442] on button "下一张幻灯片" at bounding box center [1208, 454] width 43 height 43
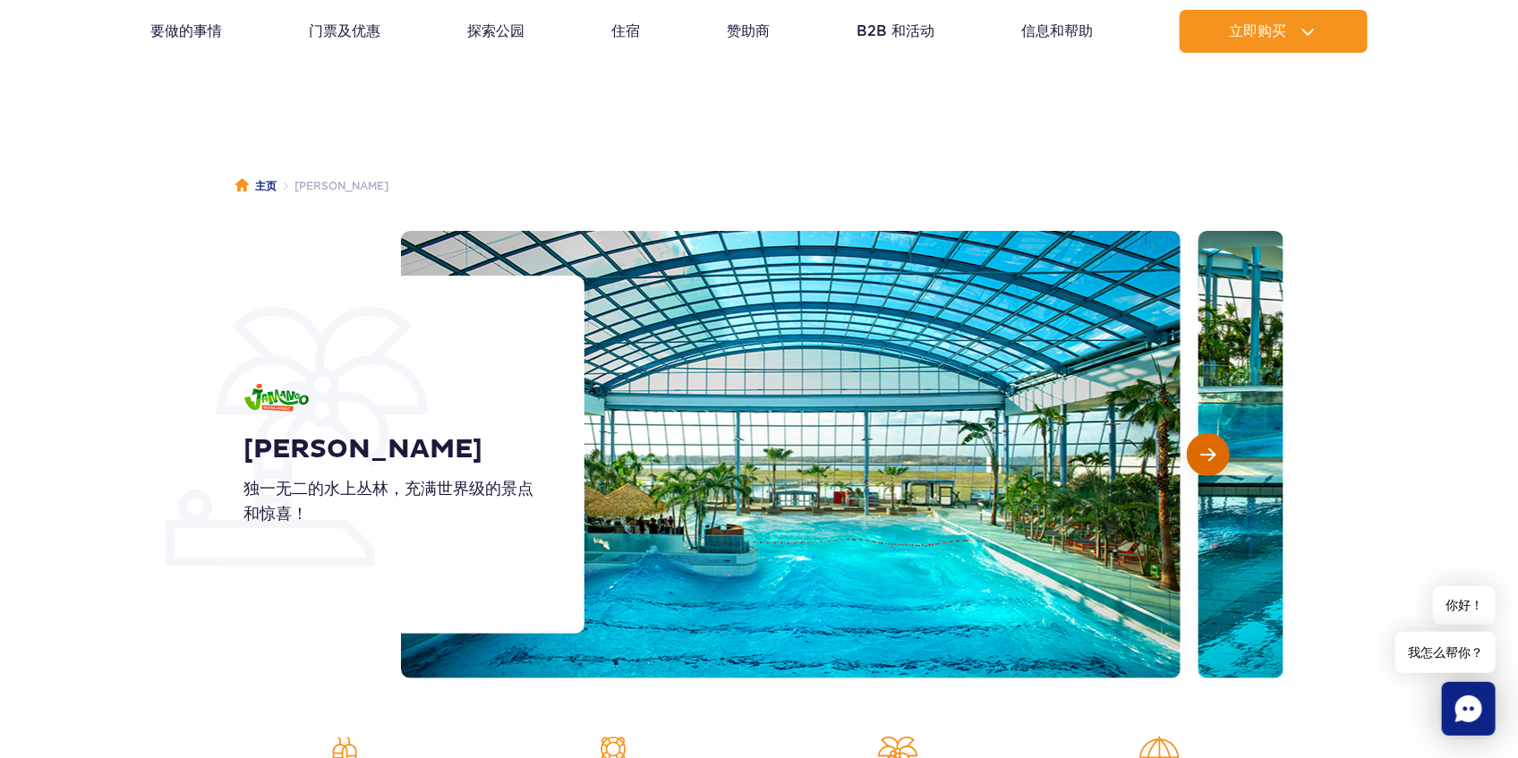
click at [1213, 442] on button "下一张幻灯片" at bounding box center [1208, 454] width 43 height 43
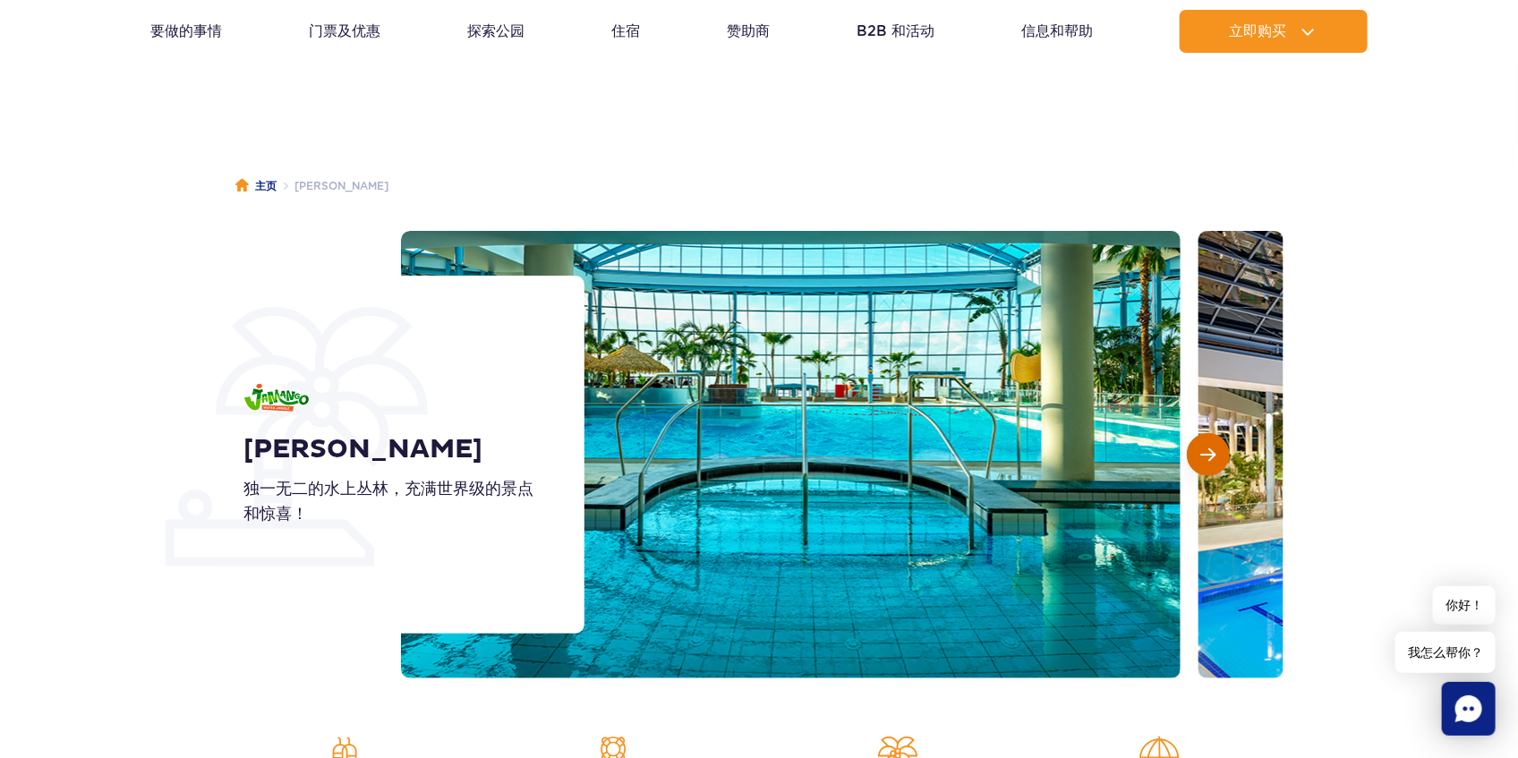
click at [1213, 442] on button "下一张幻灯片" at bounding box center [1208, 454] width 43 height 43
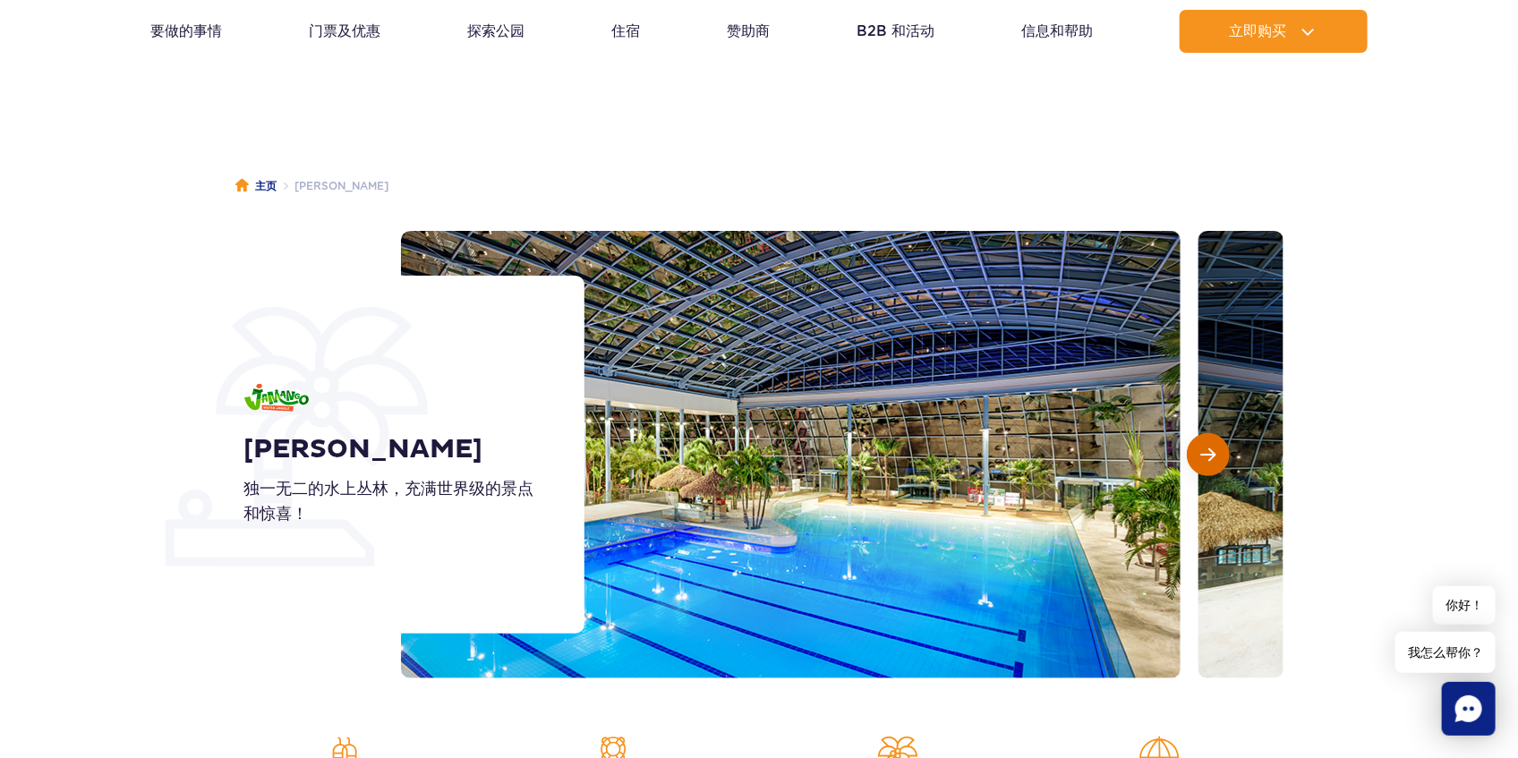
click at [1213, 442] on button "下一张幻灯片" at bounding box center [1208, 454] width 43 height 43
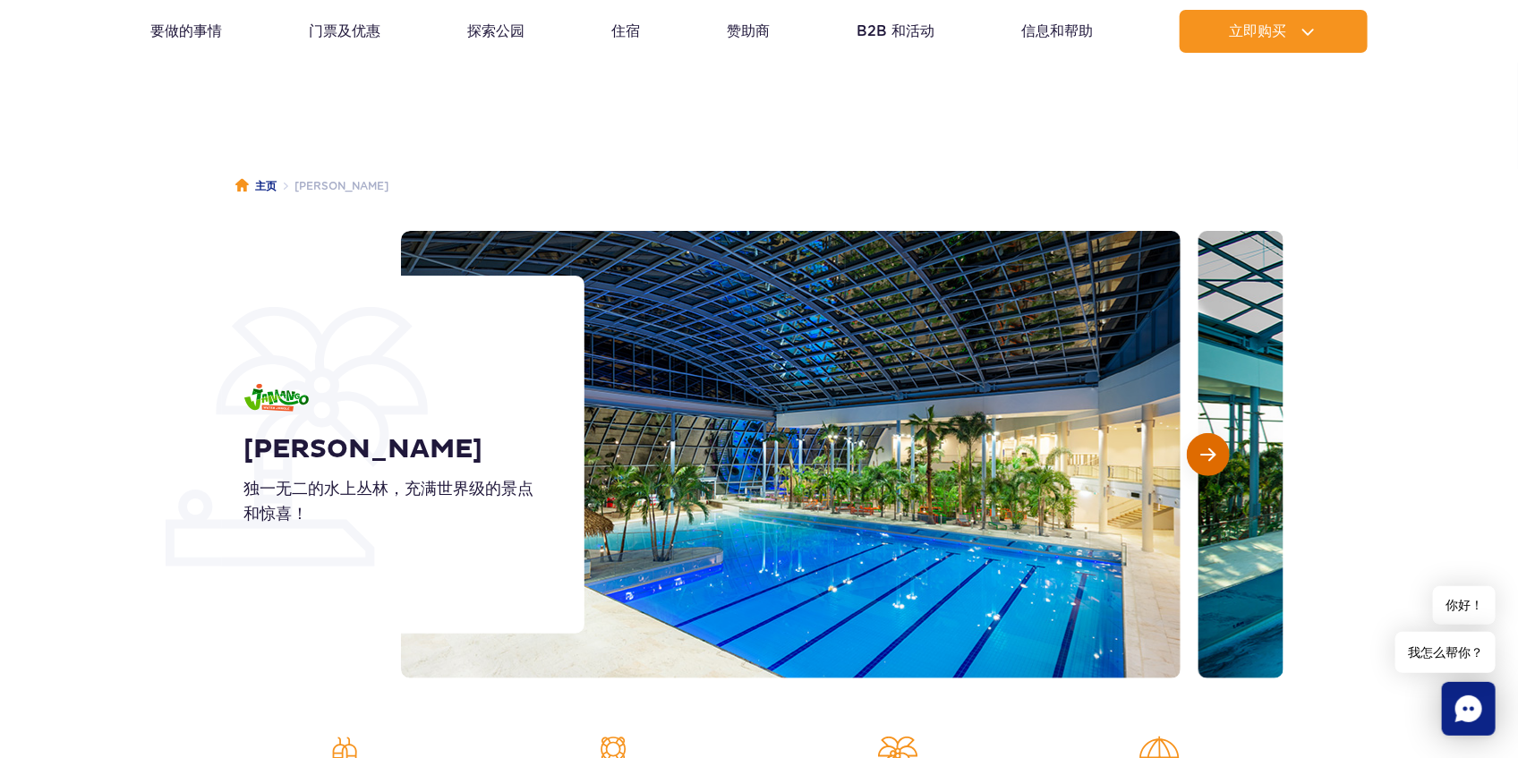
click at [1213, 442] on button "下一张幻灯片" at bounding box center [1208, 454] width 43 height 43
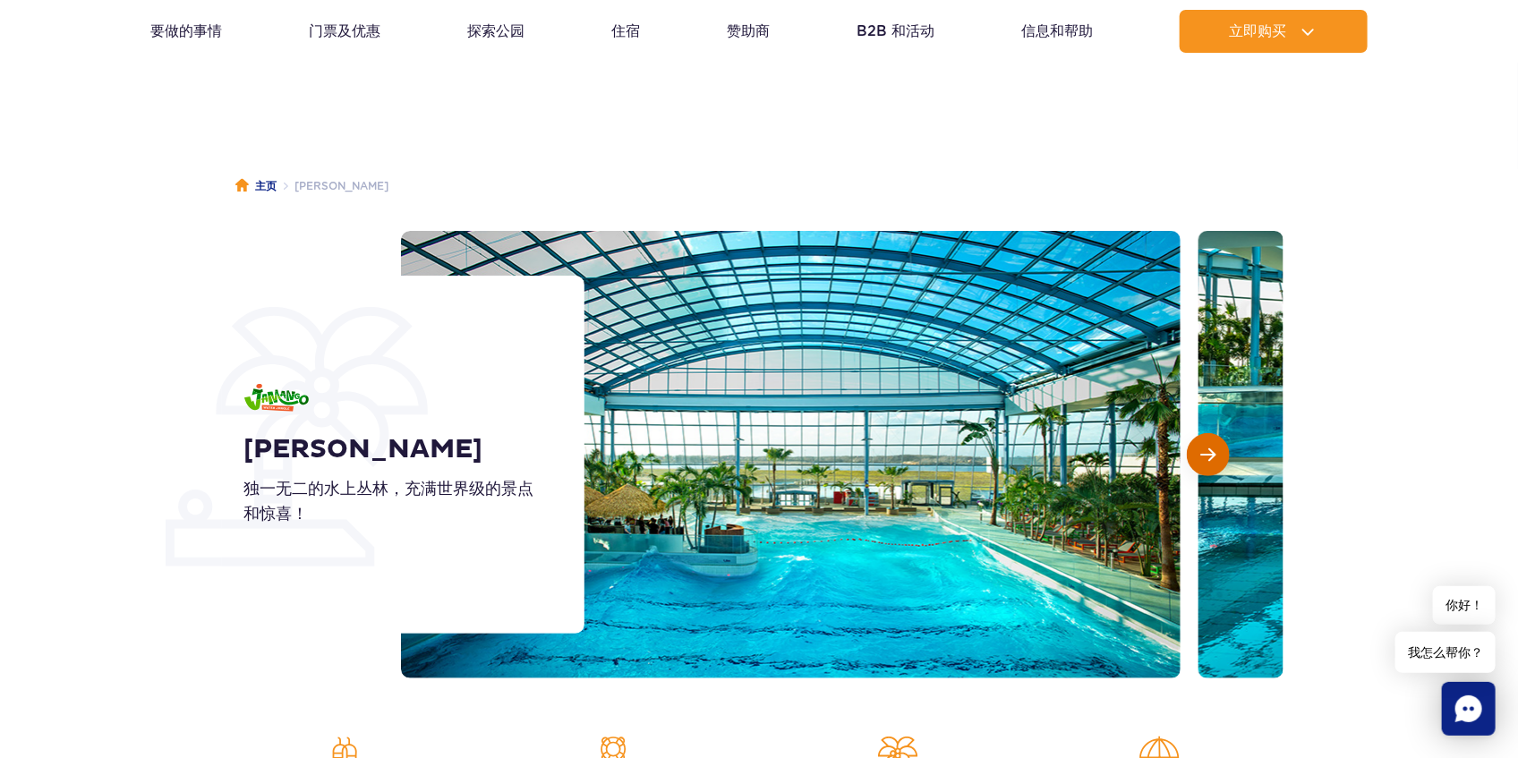
click at [1213, 442] on button "下一张幻灯片" at bounding box center [1208, 454] width 43 height 43
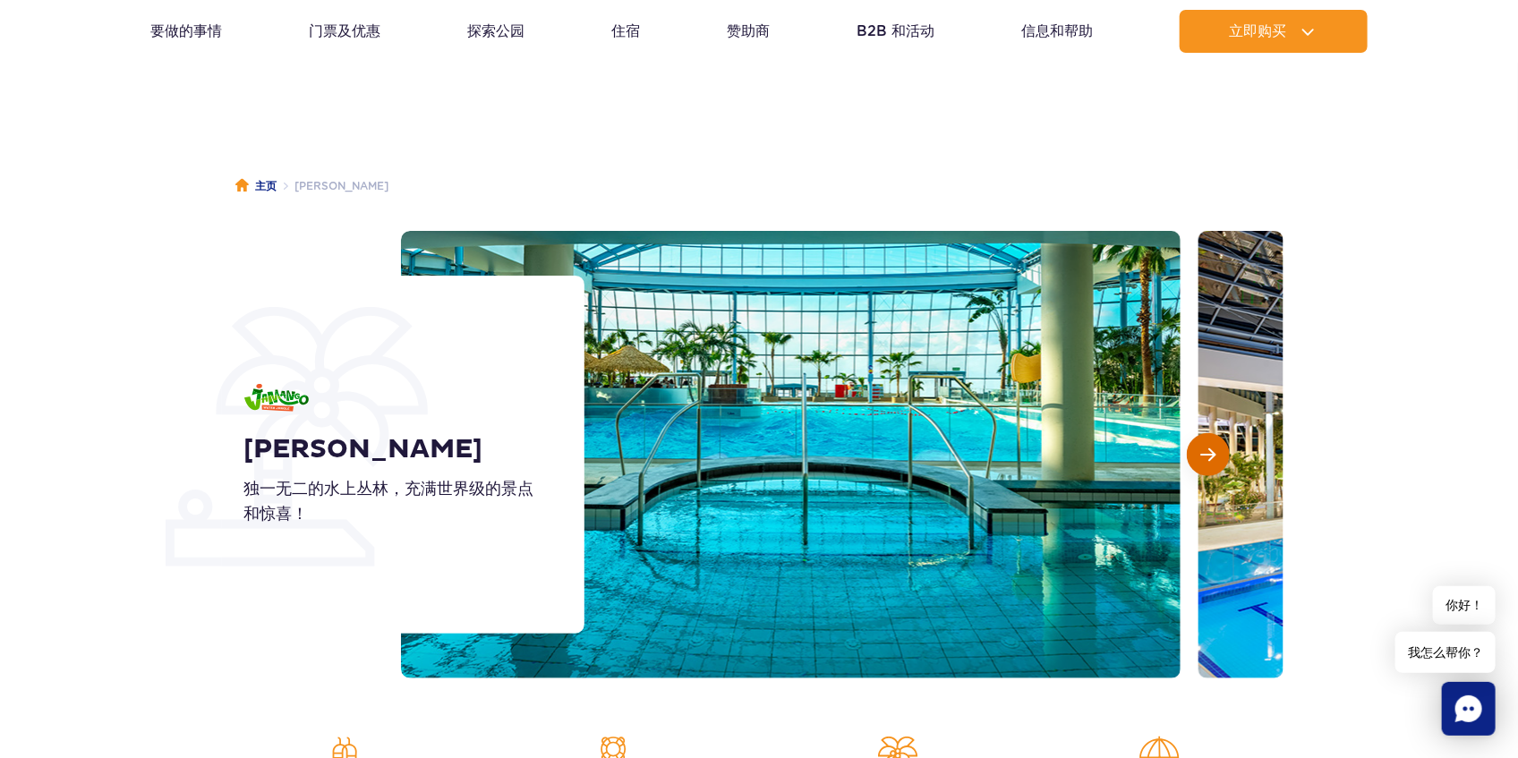
click at [1213, 442] on button "下一张幻灯片" at bounding box center [1208, 454] width 43 height 43
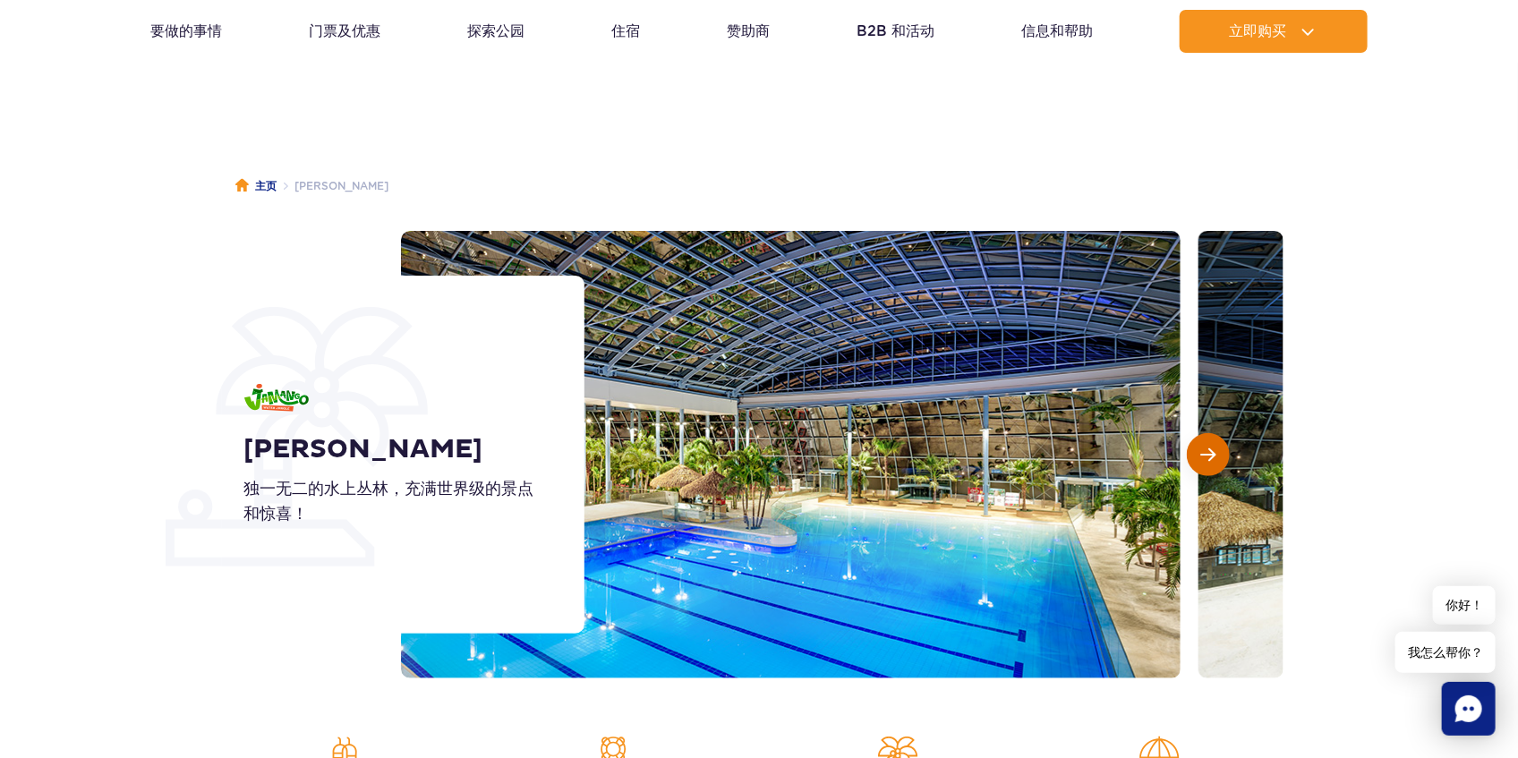
click at [1213, 442] on button "下一张幻灯片" at bounding box center [1208, 454] width 43 height 43
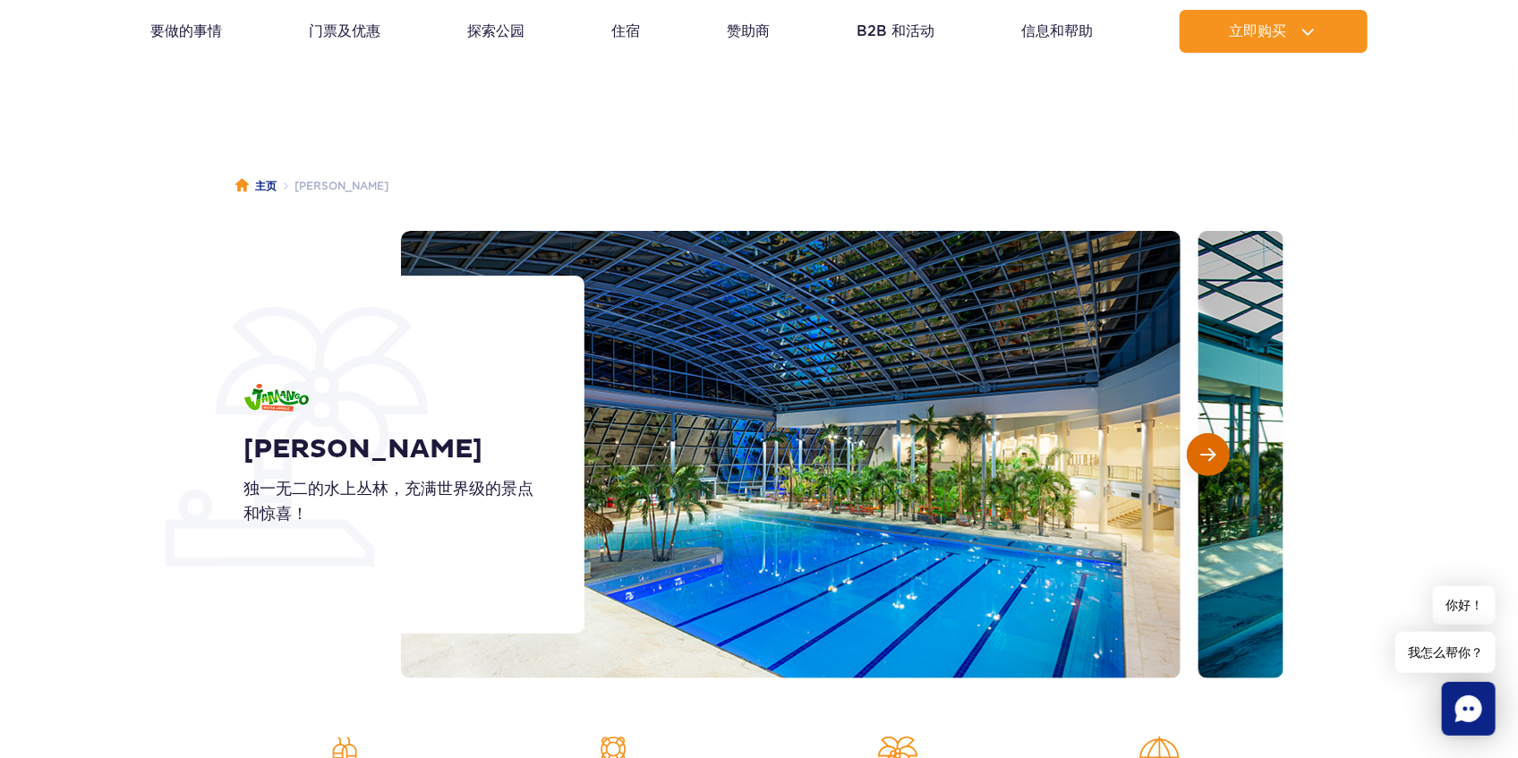
click at [1213, 442] on button "下一张幻灯片" at bounding box center [1208, 454] width 43 height 43
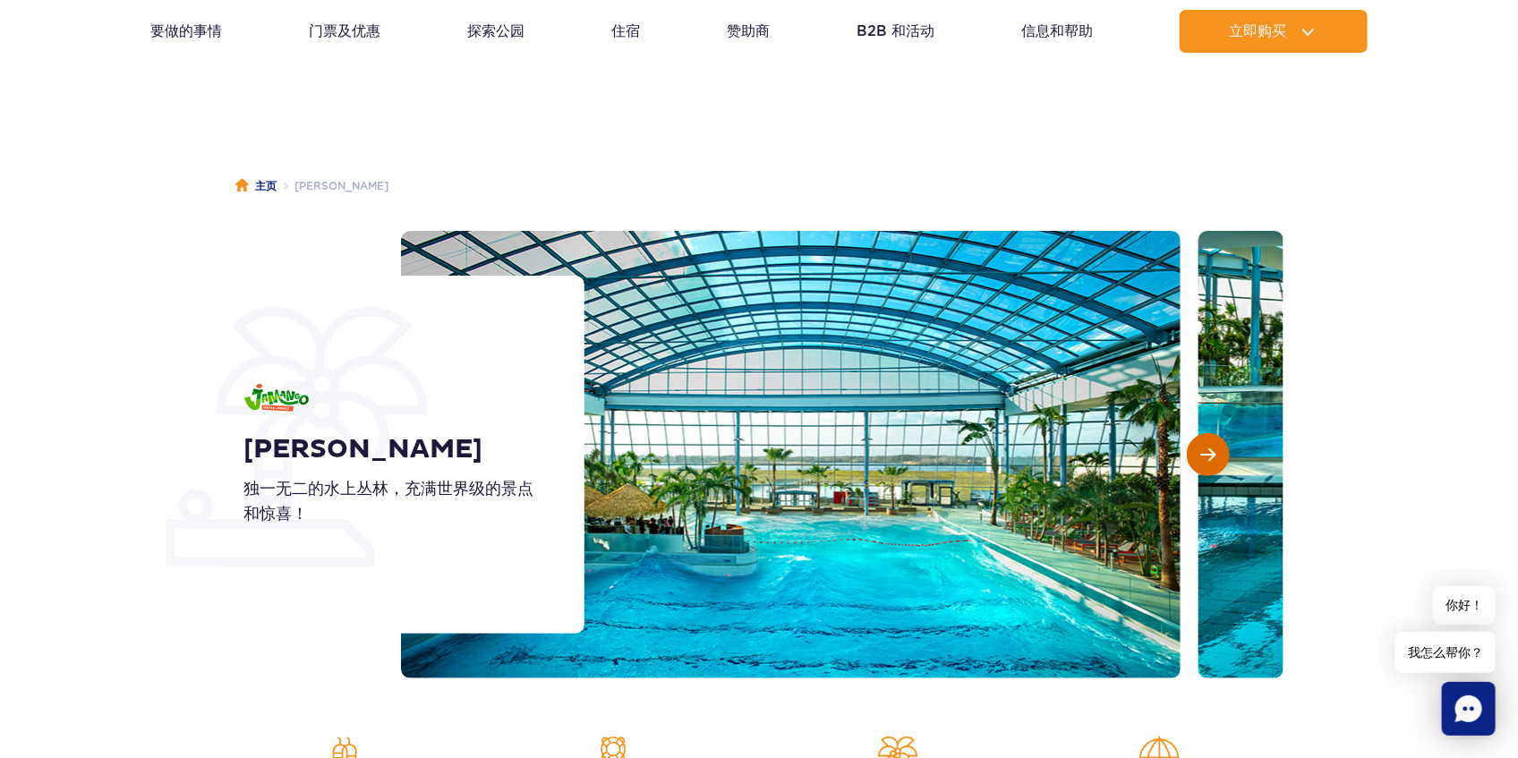
click at [1213, 442] on button "下一张幻灯片" at bounding box center [1208, 454] width 43 height 43
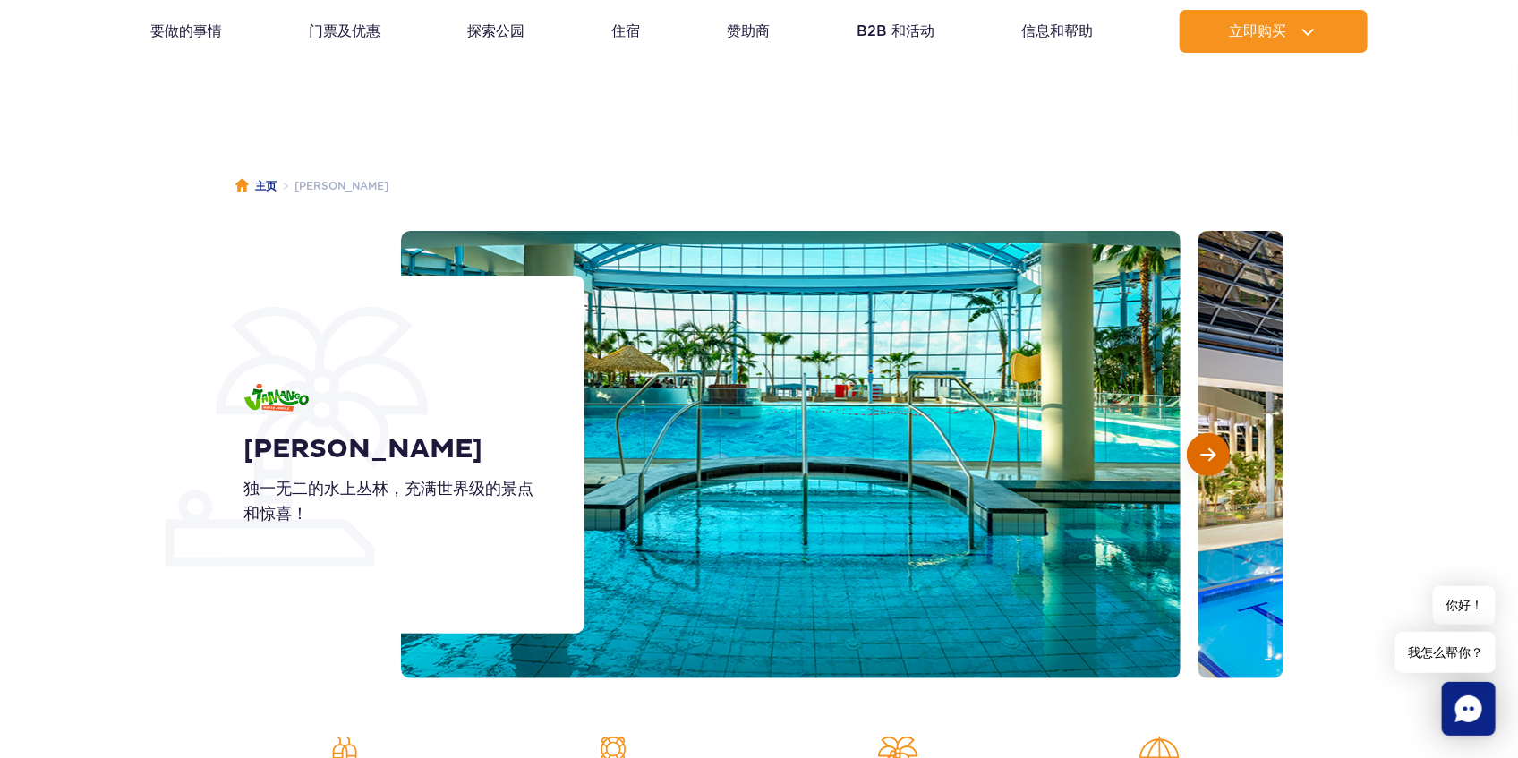
click at [1213, 442] on button "下一张幻灯片" at bounding box center [1208, 454] width 43 height 43
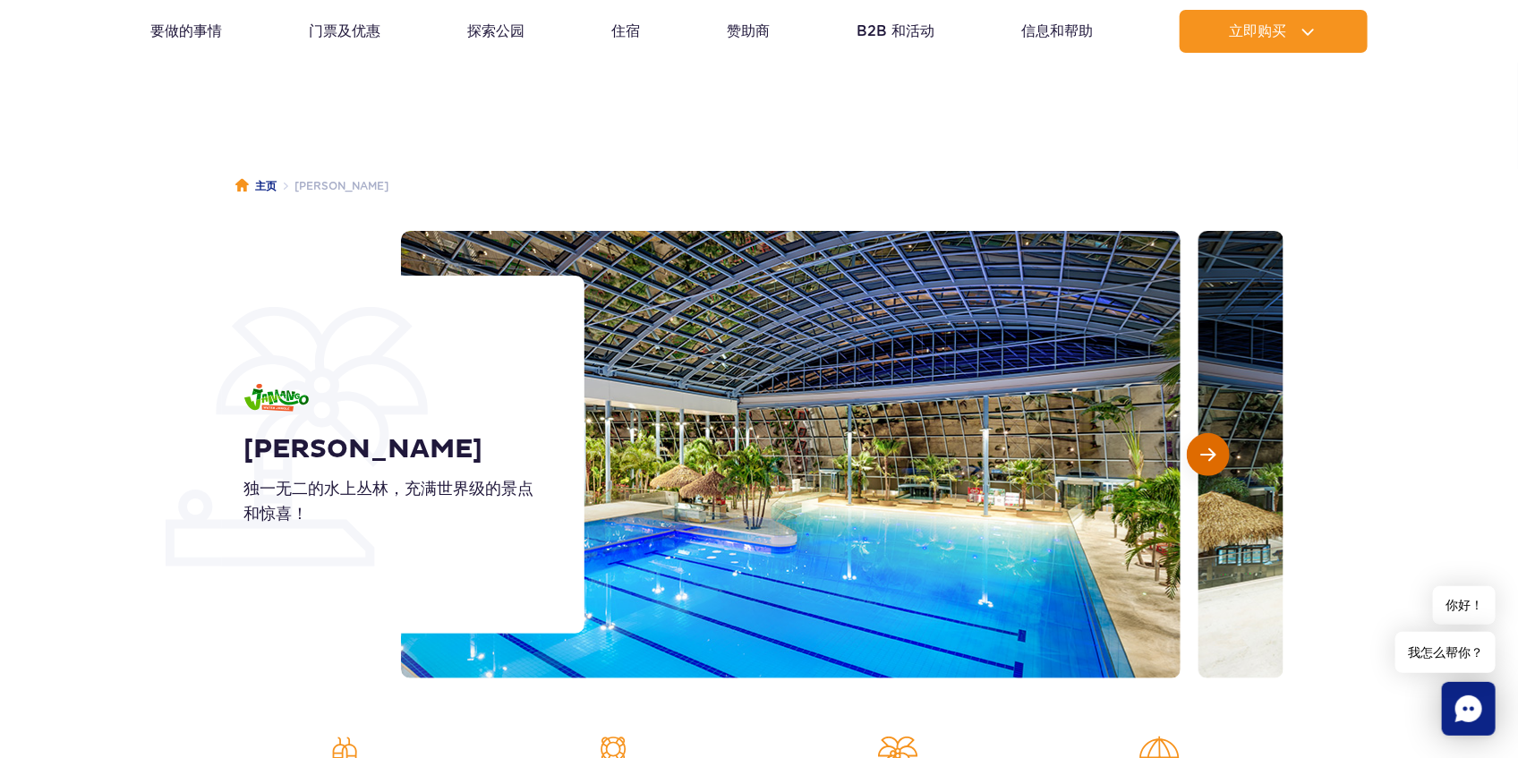
click at [1213, 442] on button "下一张幻灯片" at bounding box center [1208, 454] width 43 height 43
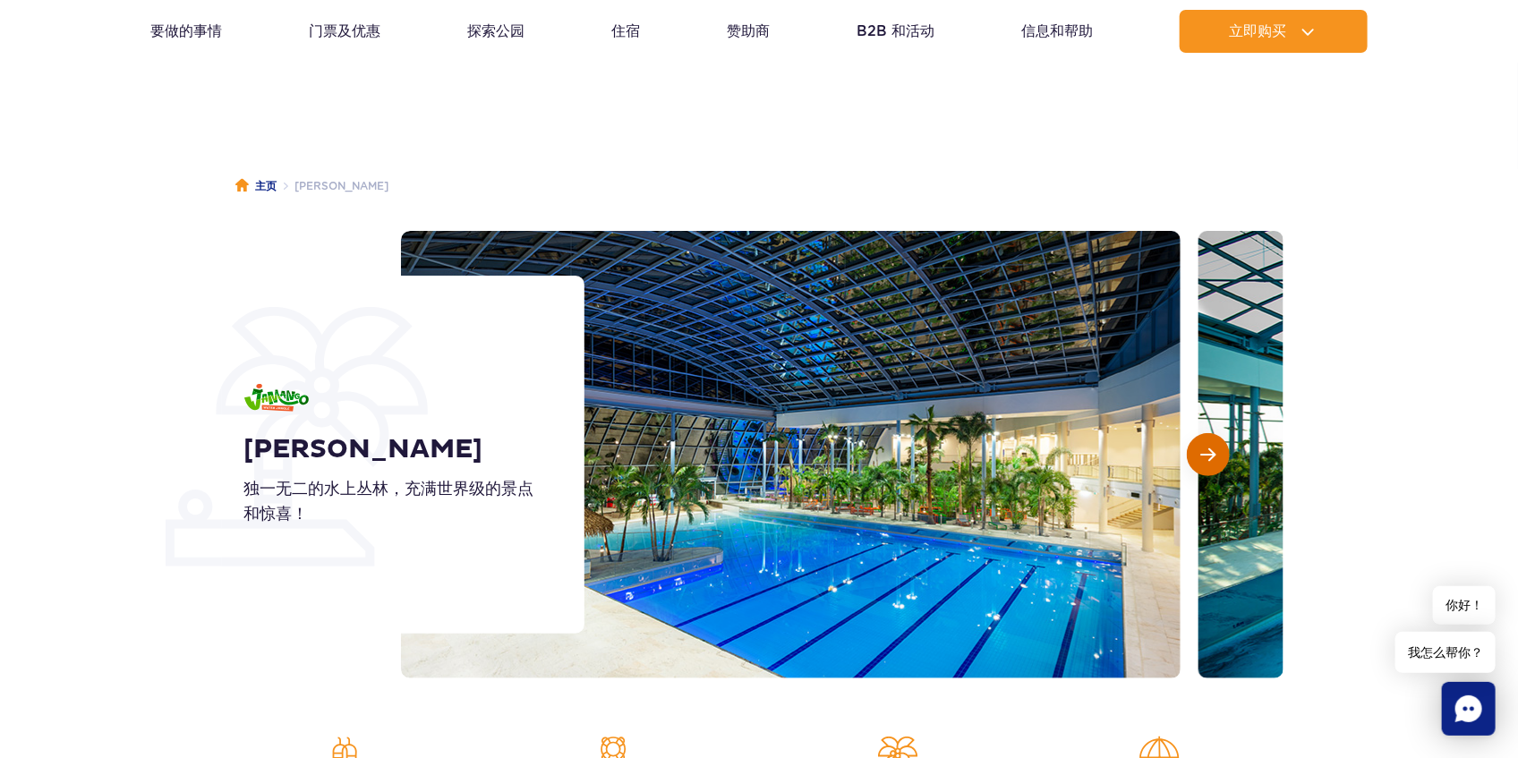
click at [1213, 442] on button "下一张幻灯片" at bounding box center [1208, 454] width 43 height 43
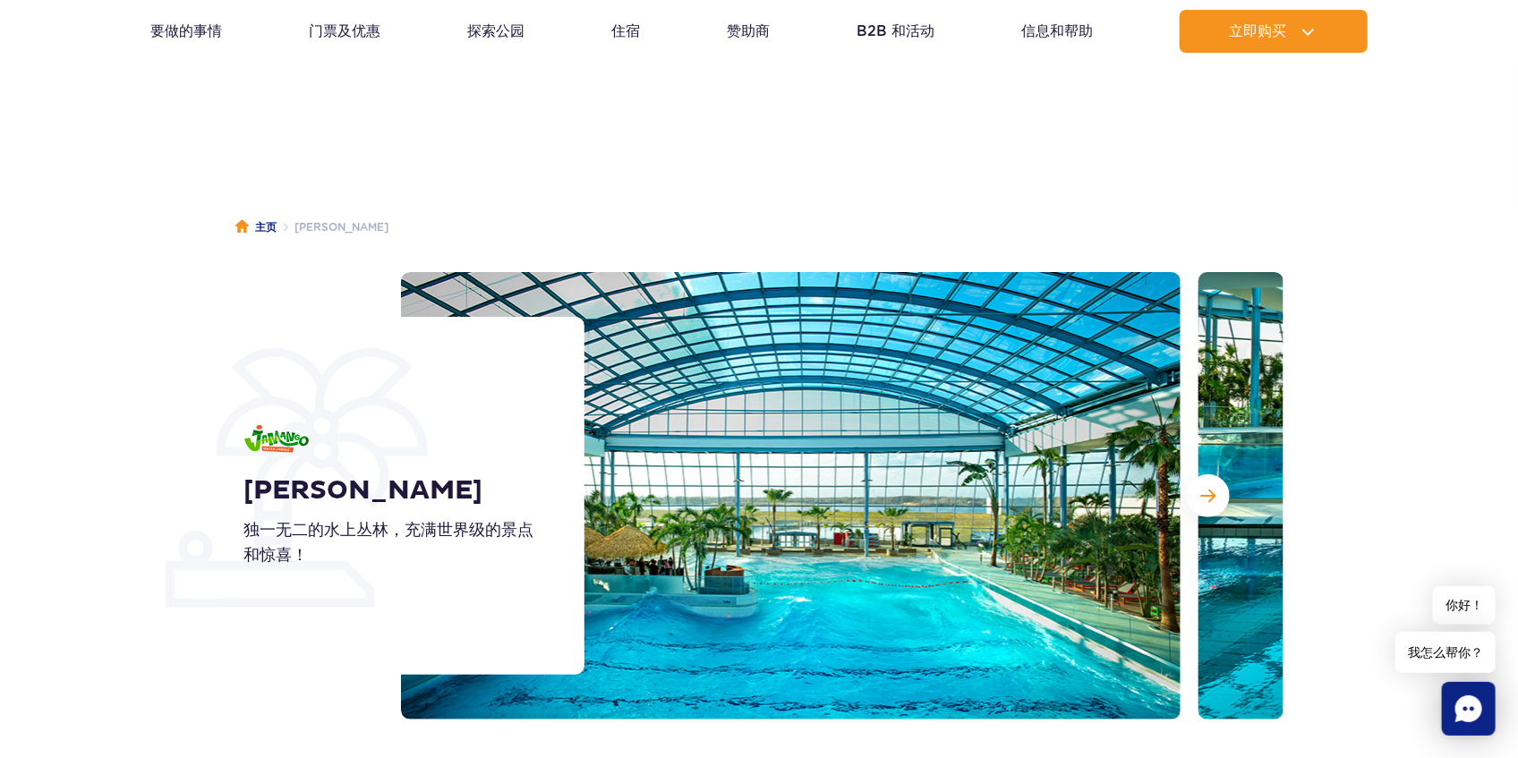
scroll to position [0, 0]
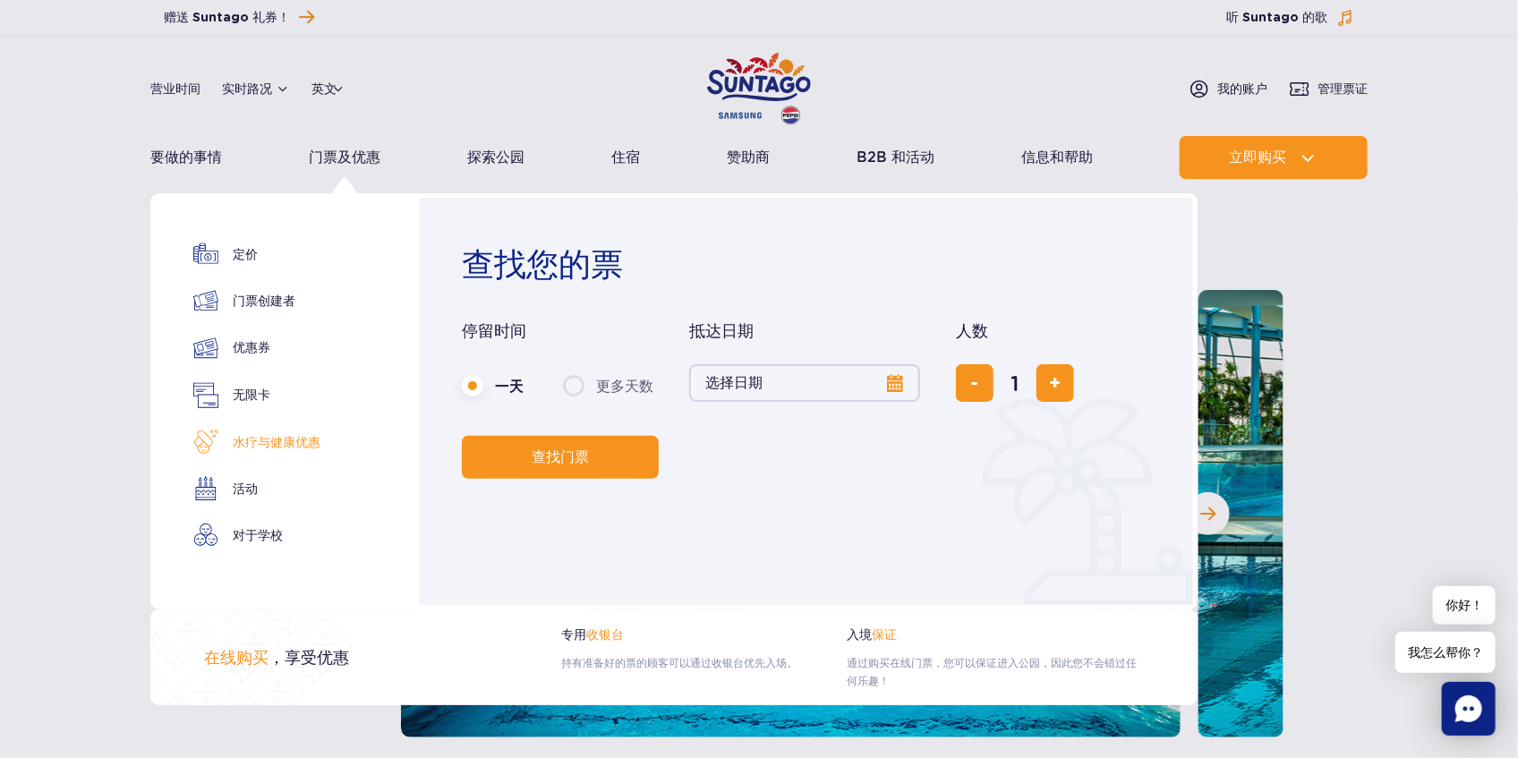
click at [270, 441] on font "水疗与健康优惠" at bounding box center [277, 442] width 88 height 14
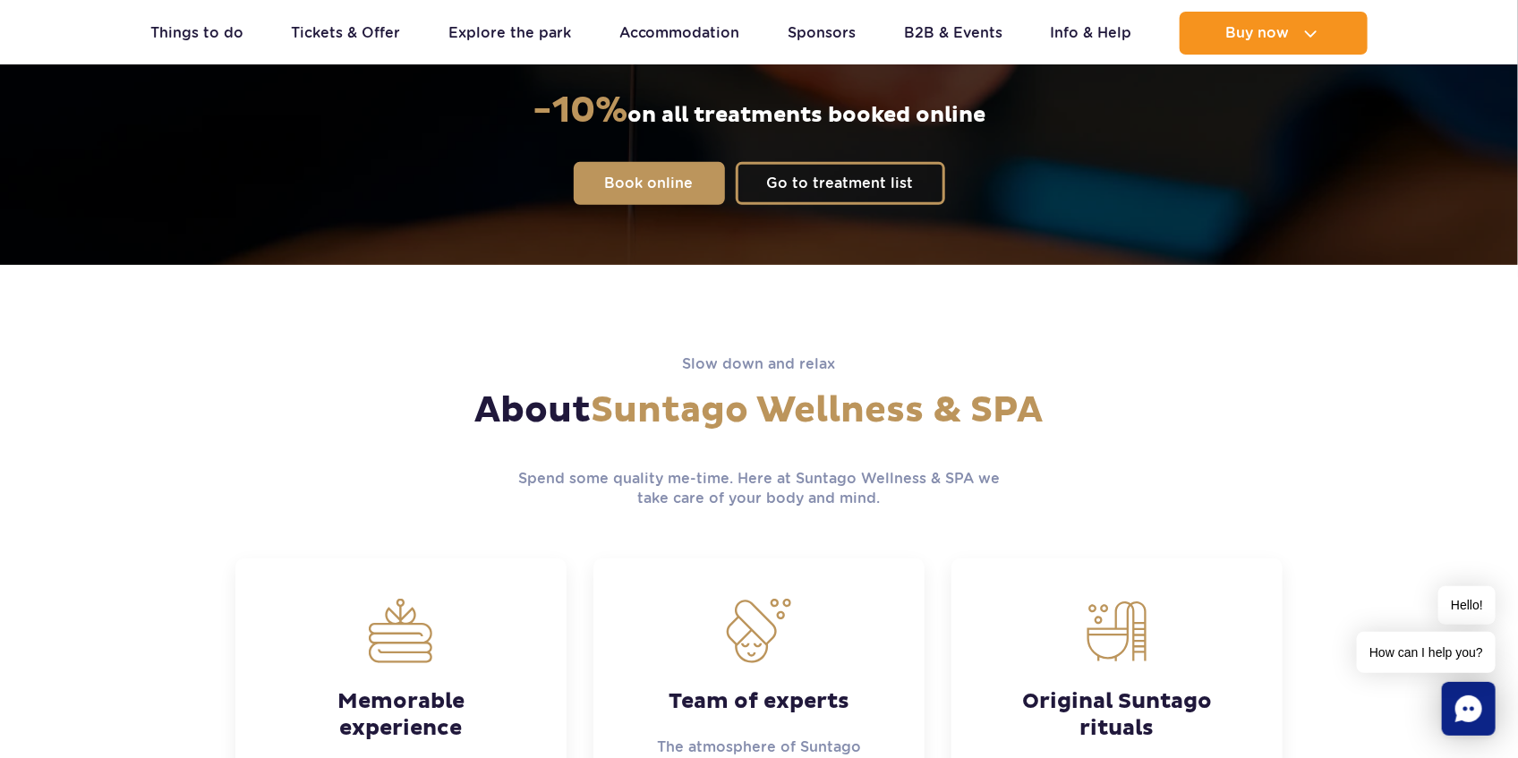
scroll to position [396, 0]
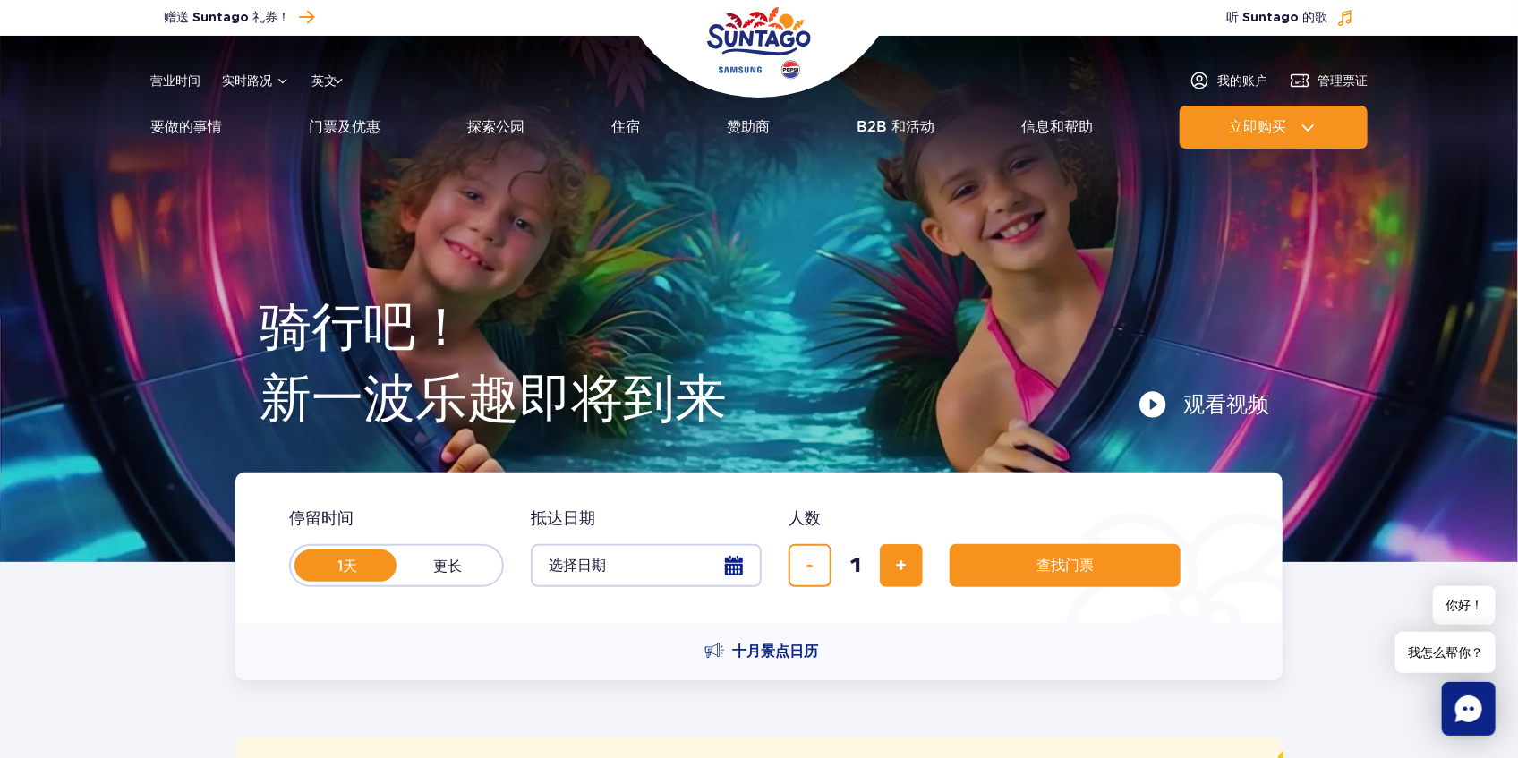
drag, startPoint x: 338, startPoint y: 253, endPoint x: 533, endPoint y: 20, distance: 304.4
click at [533, 20] on div "Buy voucher 赠送 Suntago 礼券！" at bounding box center [460, 17] width 620 height 24
click at [506, 121] on font "探索公园" at bounding box center [495, 126] width 57 height 17
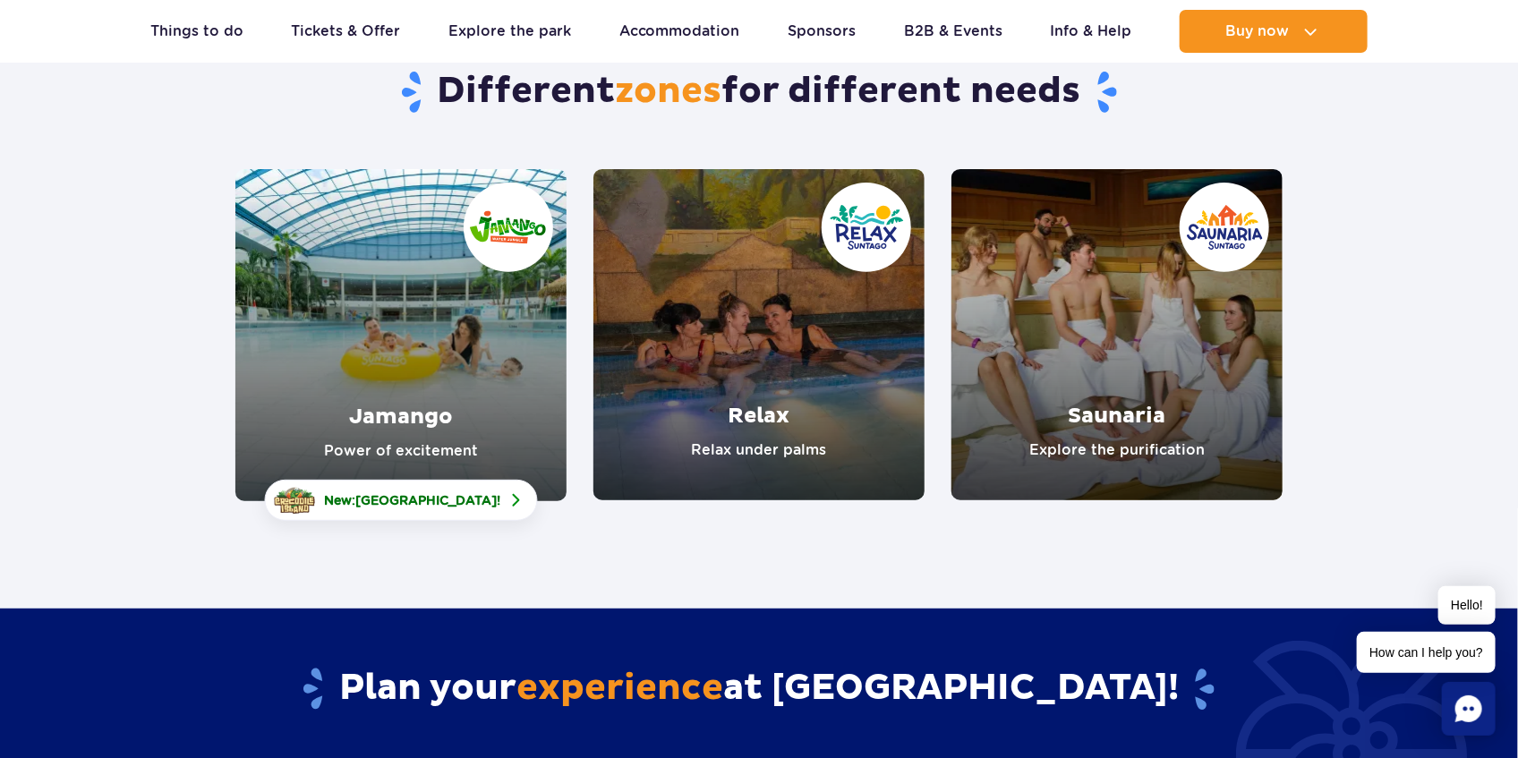
scroll to position [179, 0]
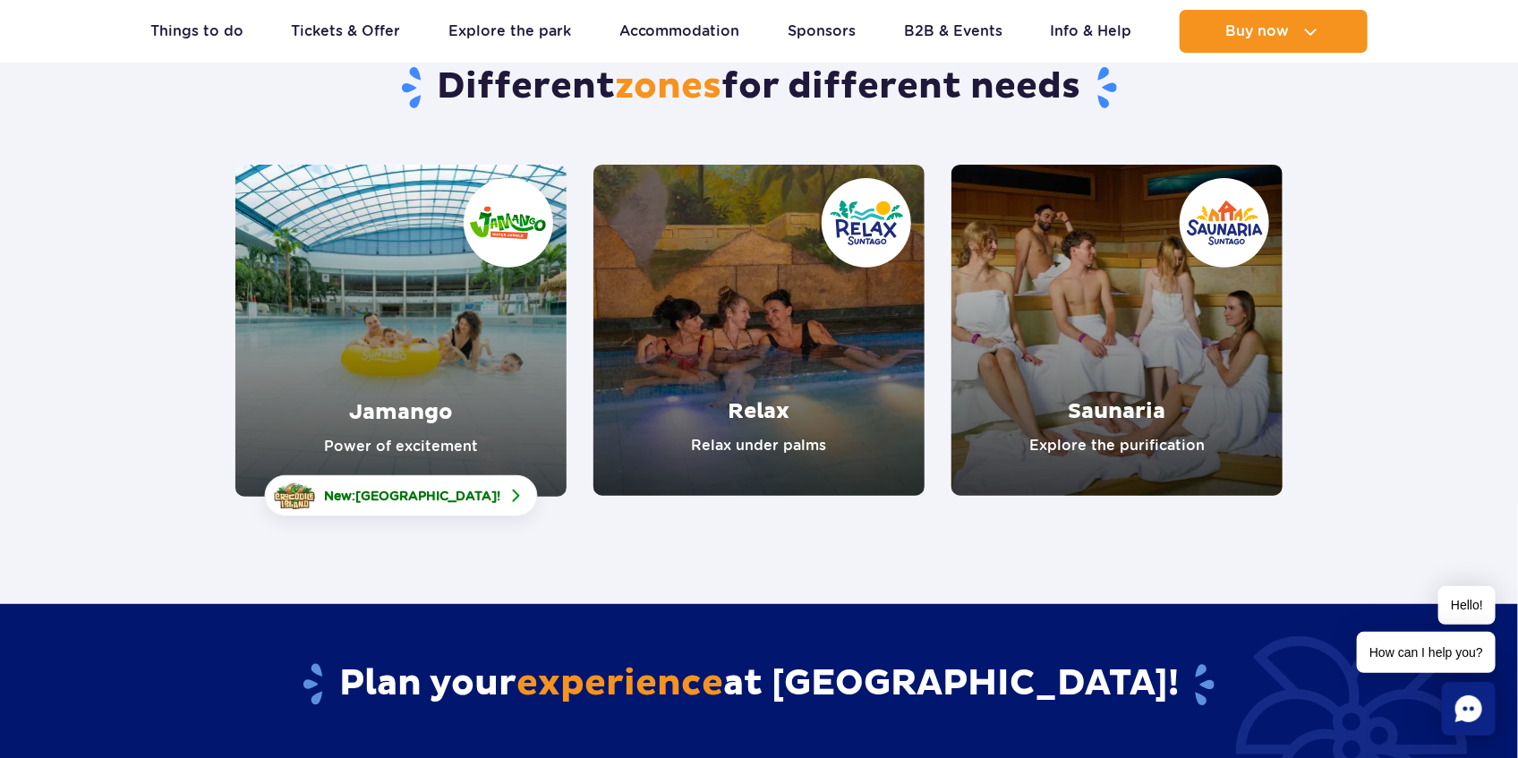
click at [750, 266] on link "Relax" at bounding box center [758, 330] width 331 height 331
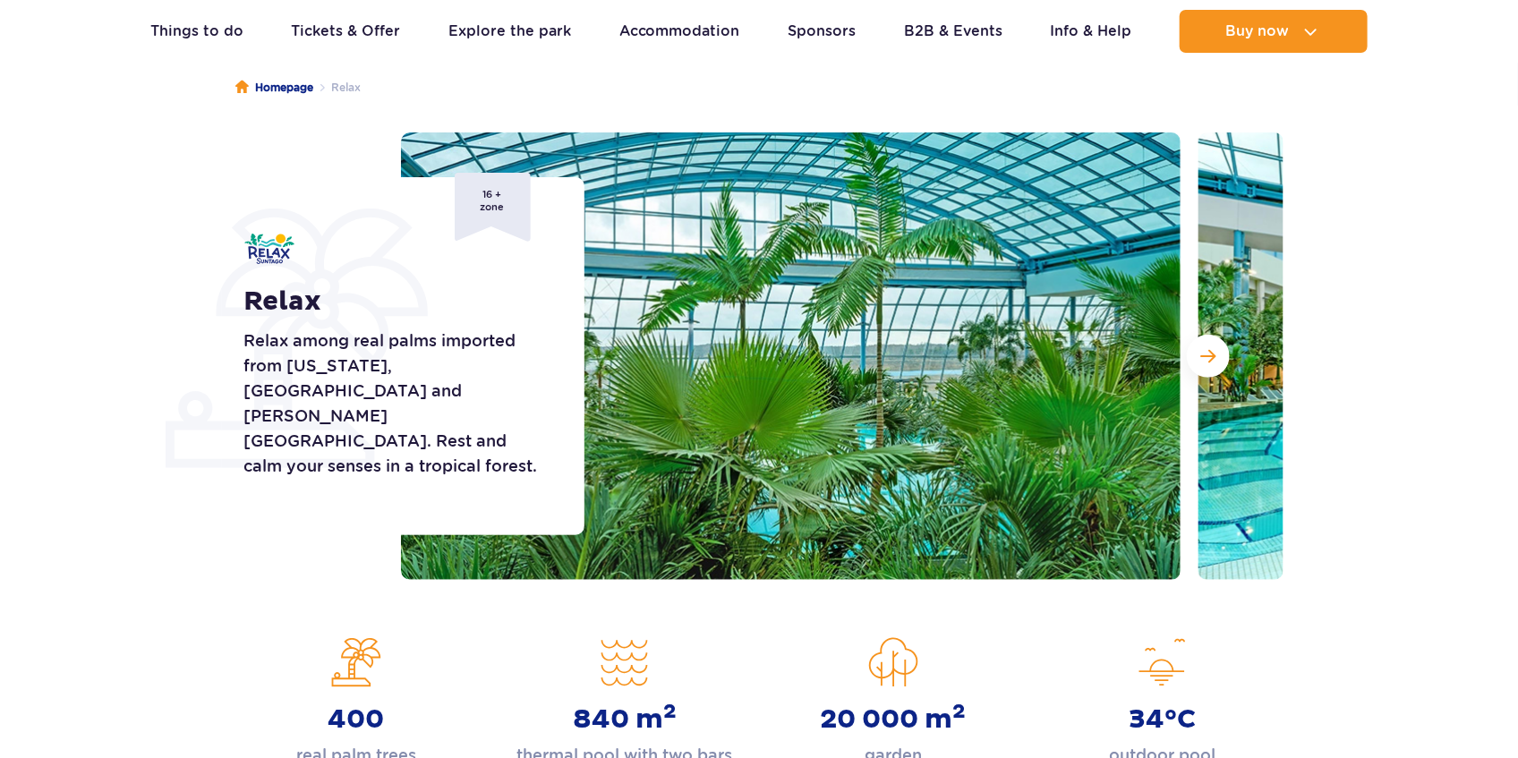
scroll to position [179, 0]
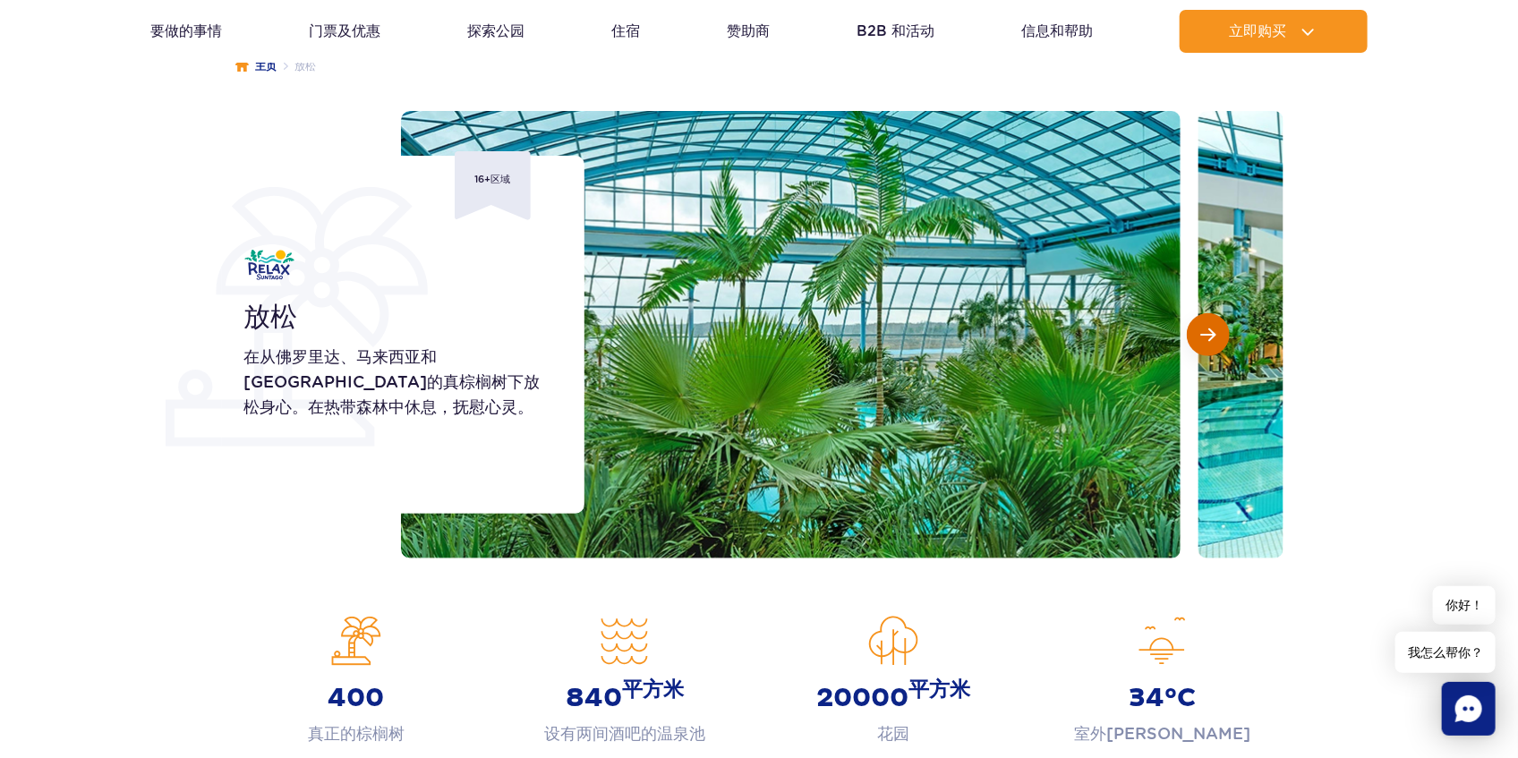
click at [1201, 328] on span "下一张幻灯片" at bounding box center [1207, 335] width 15 height 16
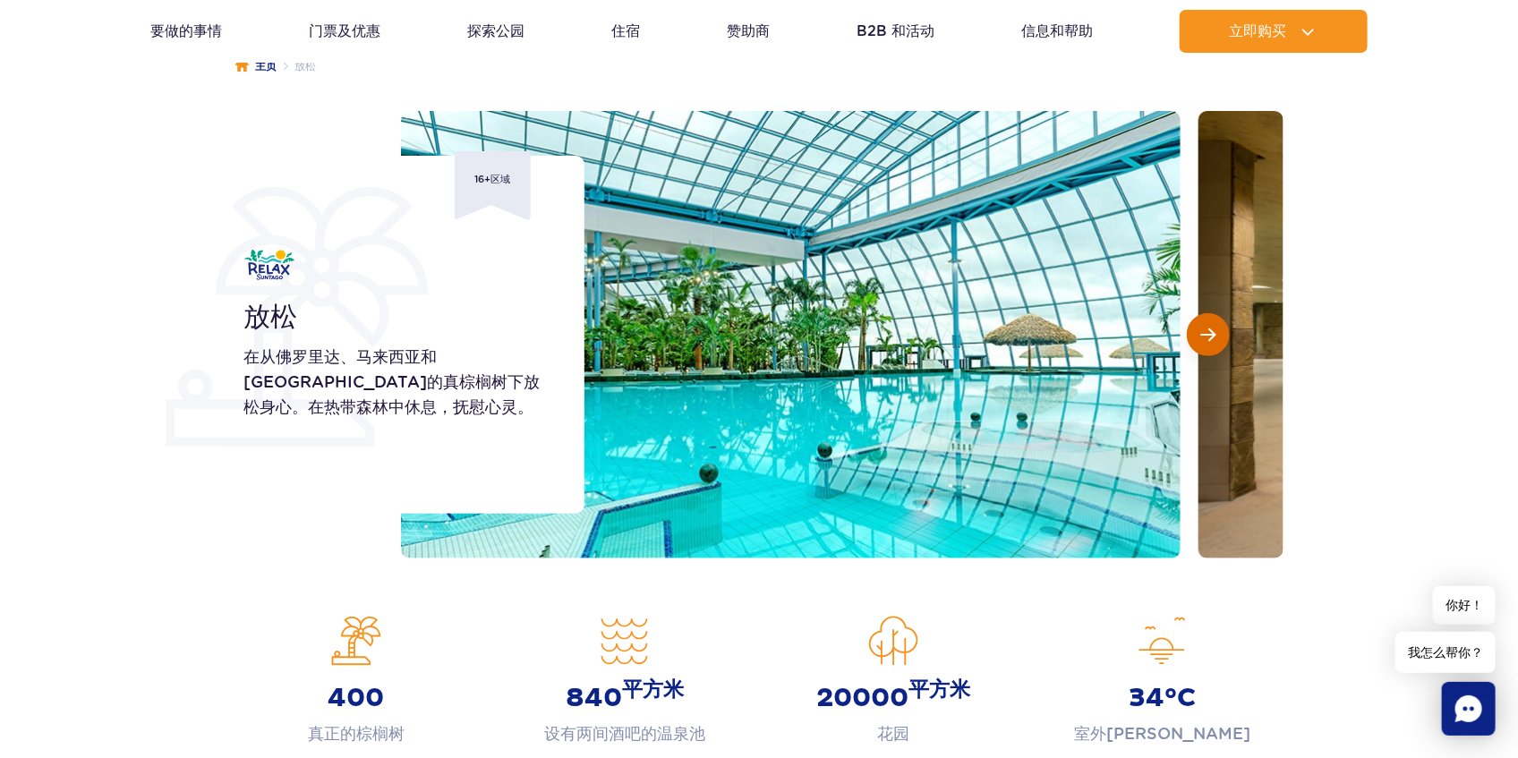
click at [1201, 328] on span "下一张幻灯片" at bounding box center [1207, 335] width 15 height 16
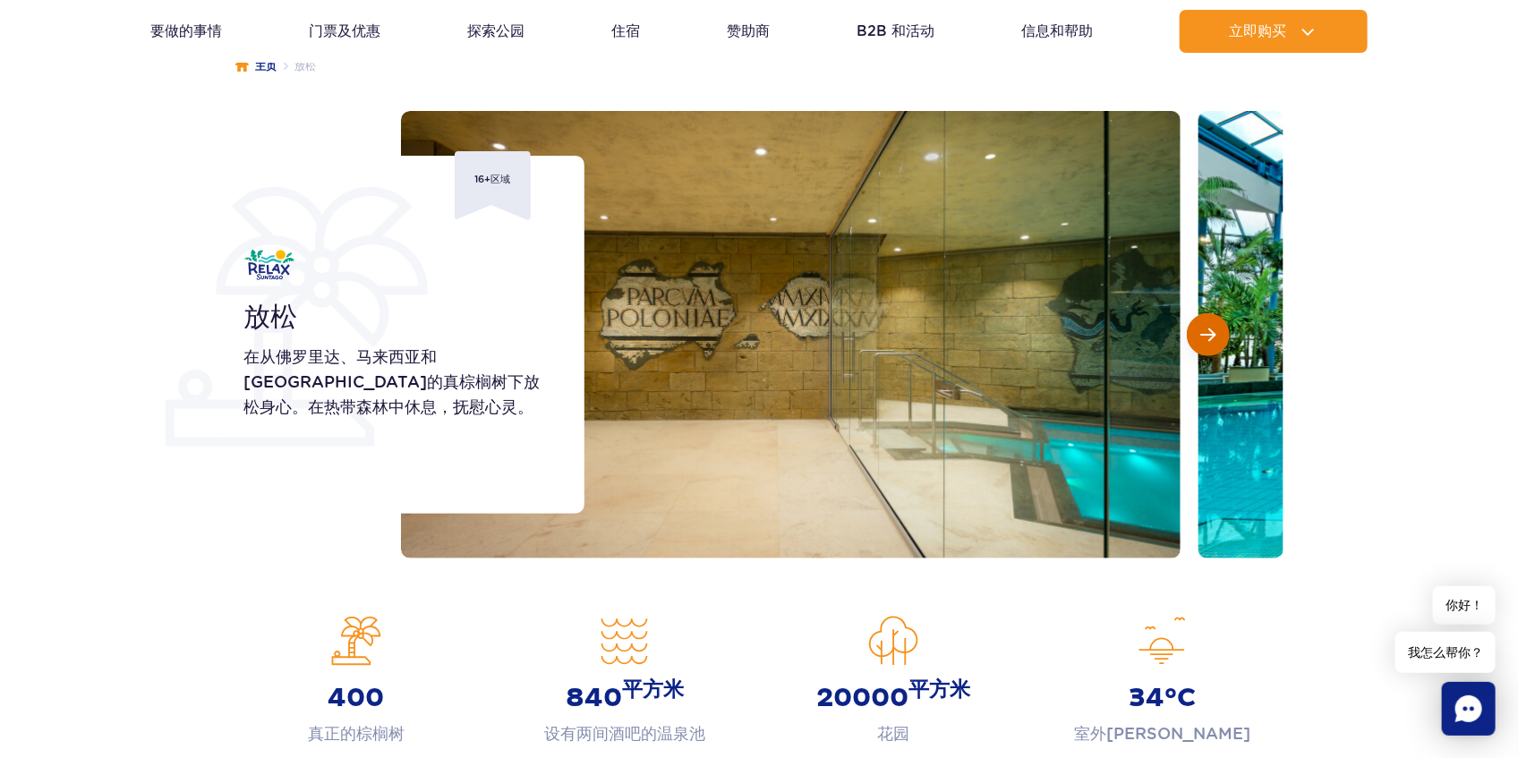
click at [1201, 328] on span "下一张幻灯片" at bounding box center [1207, 335] width 15 height 16
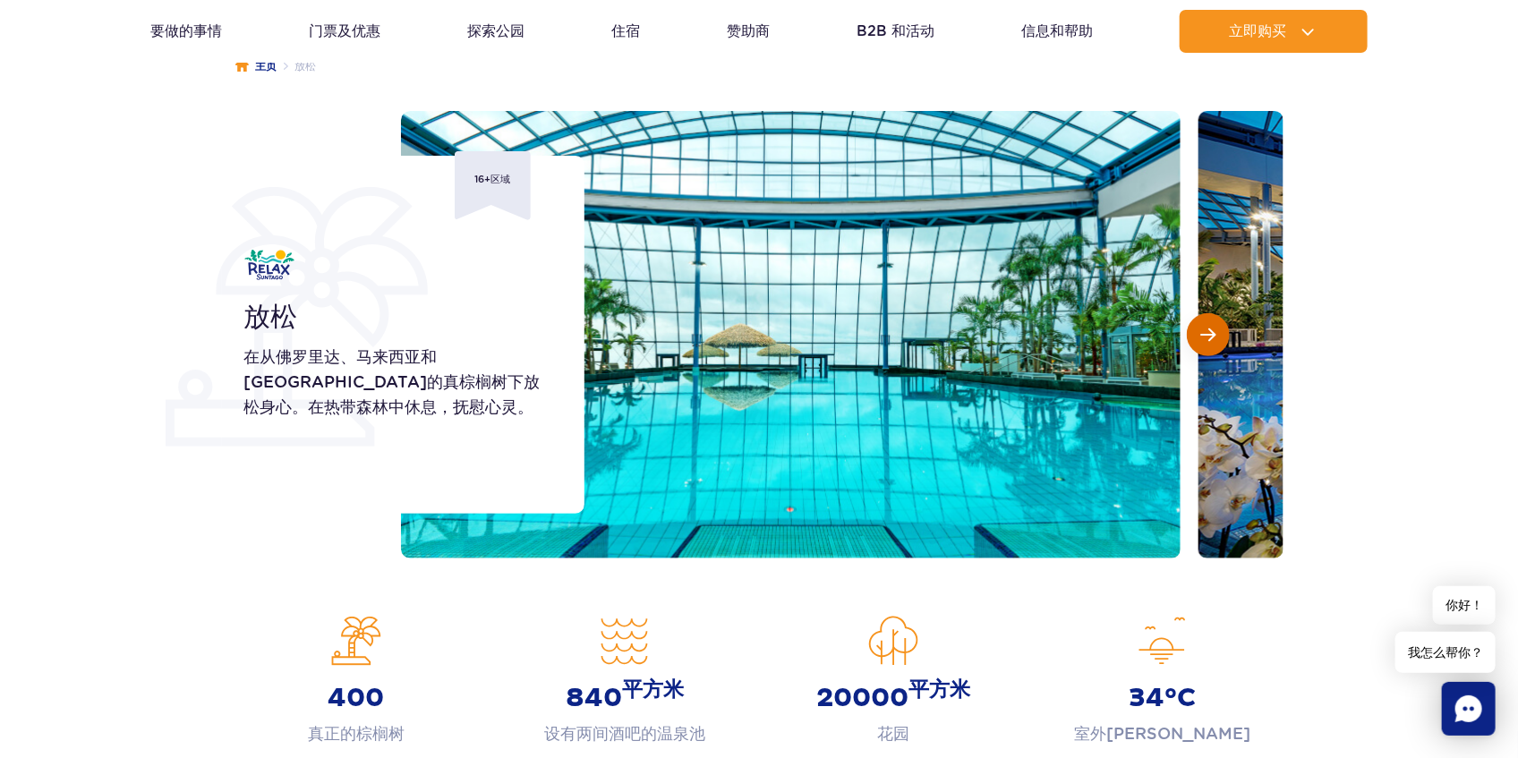
click at [1201, 328] on span "下一张幻灯片" at bounding box center [1207, 335] width 15 height 16
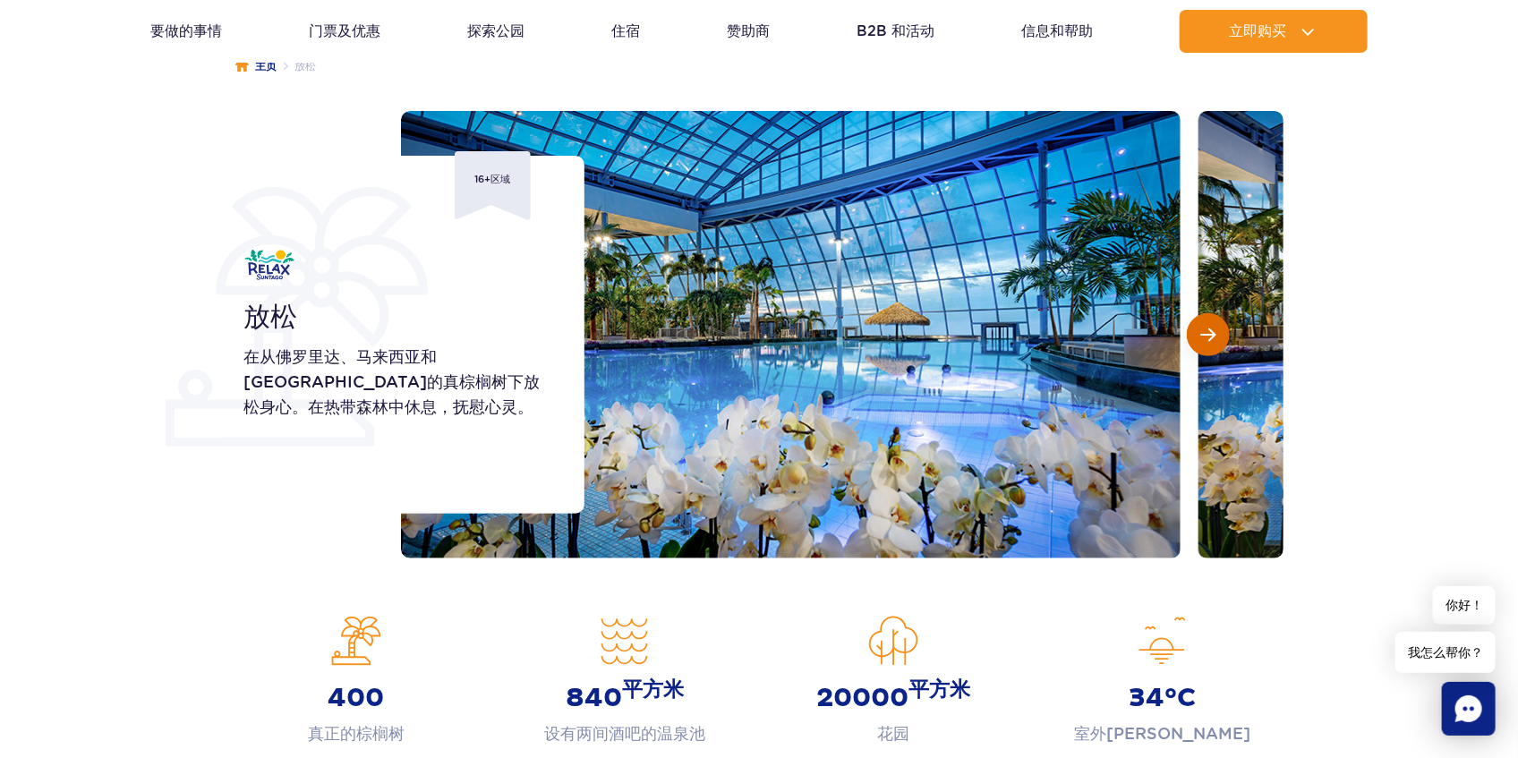
click at [1201, 328] on span "下一张幻灯片" at bounding box center [1207, 335] width 15 height 16
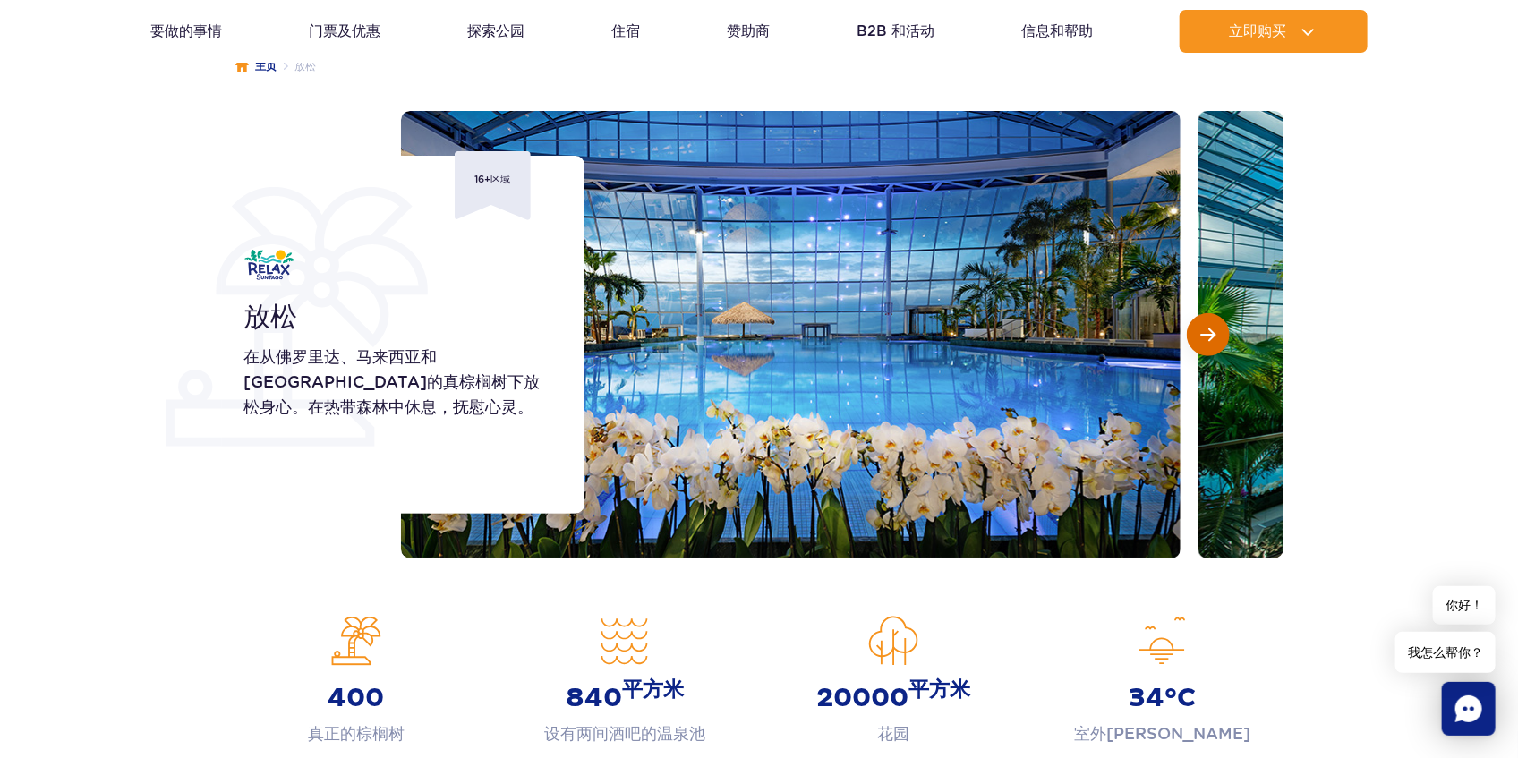
click at [1201, 328] on span "下一张幻灯片" at bounding box center [1207, 335] width 15 height 16
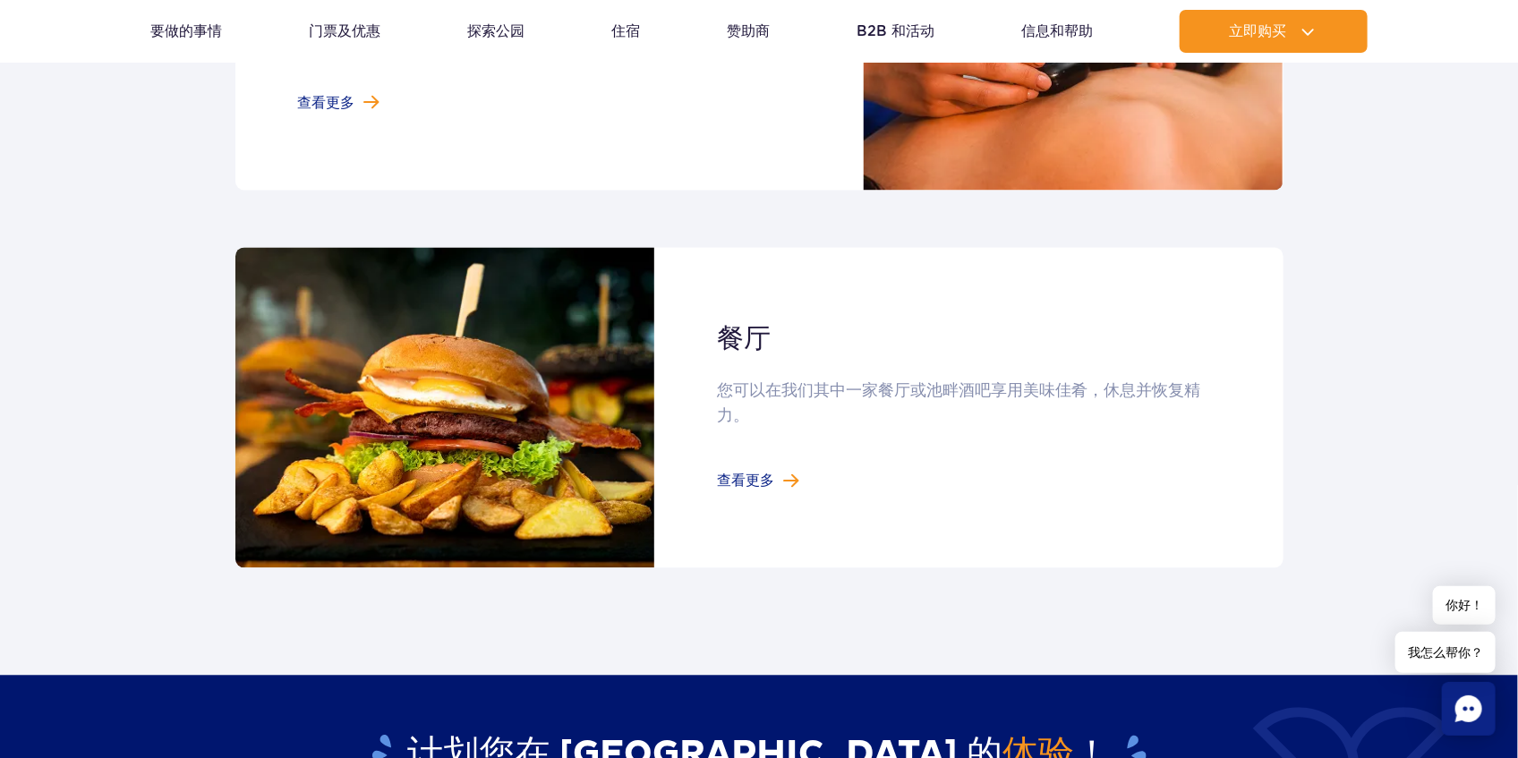
scroll to position [1849, 0]
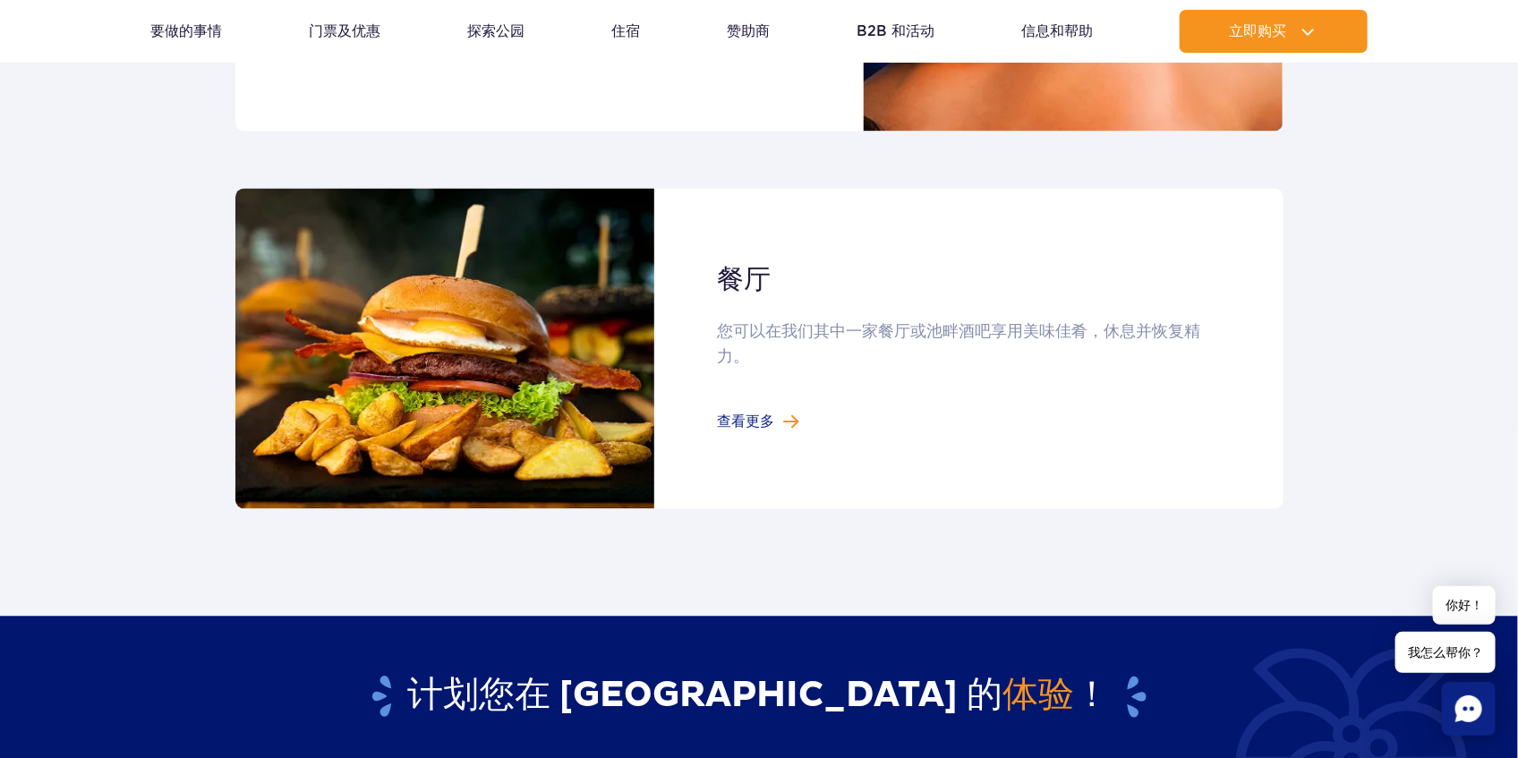
click at [770, 409] on link at bounding box center [759, 348] width 1048 height 321
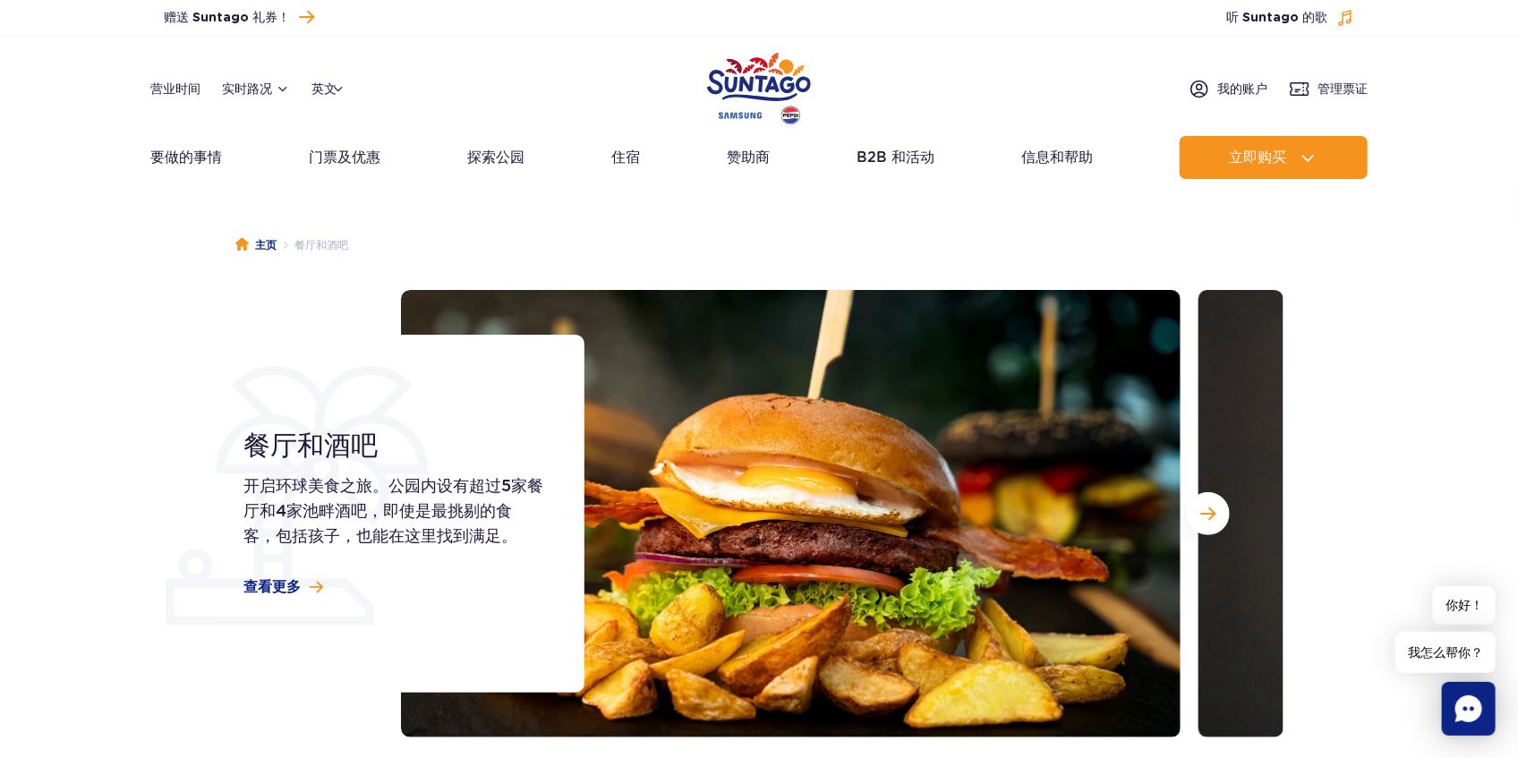
click at [774, 84] on img "波兰公园" at bounding box center [759, 88] width 104 height 82
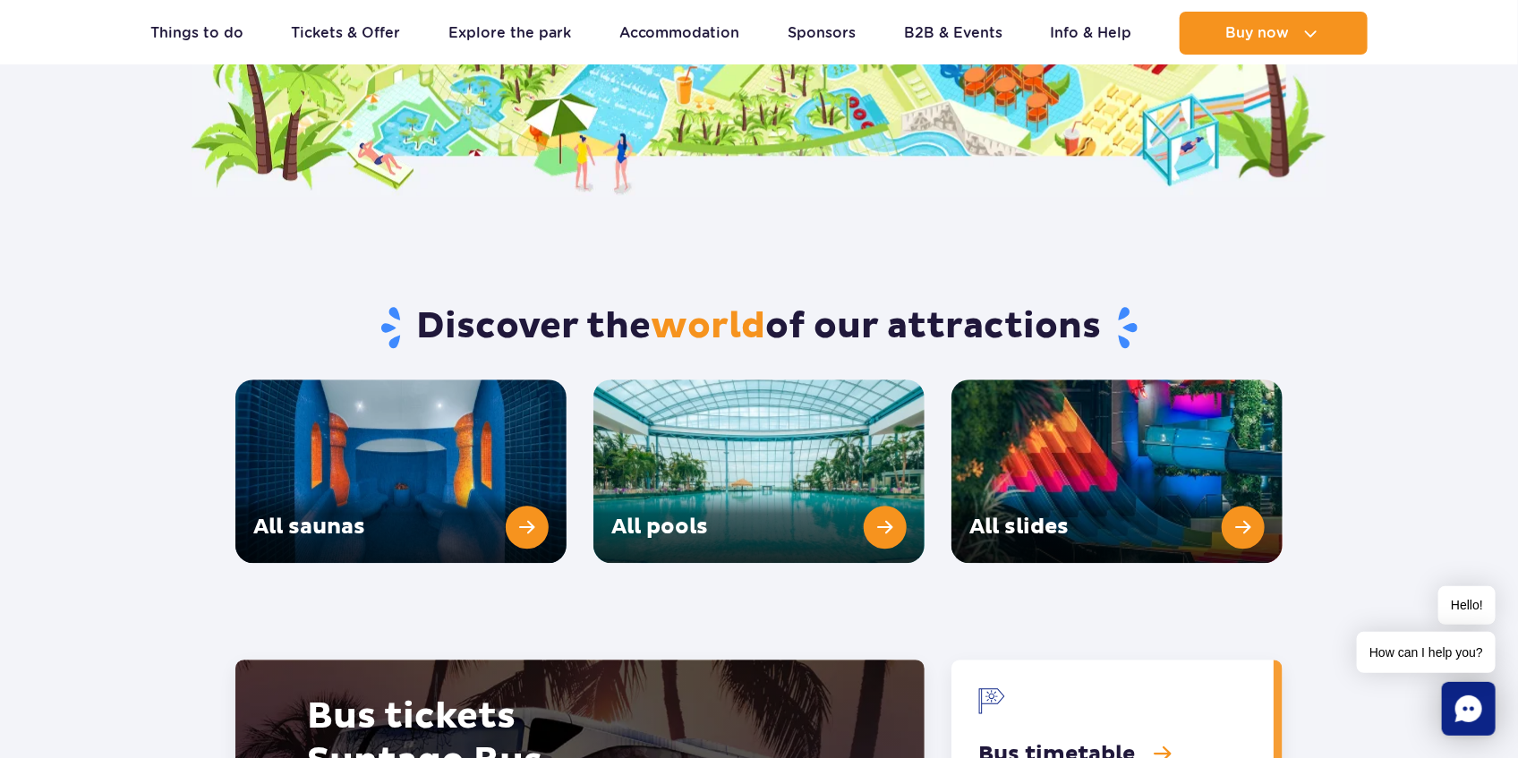
scroll to position [1849, 0]
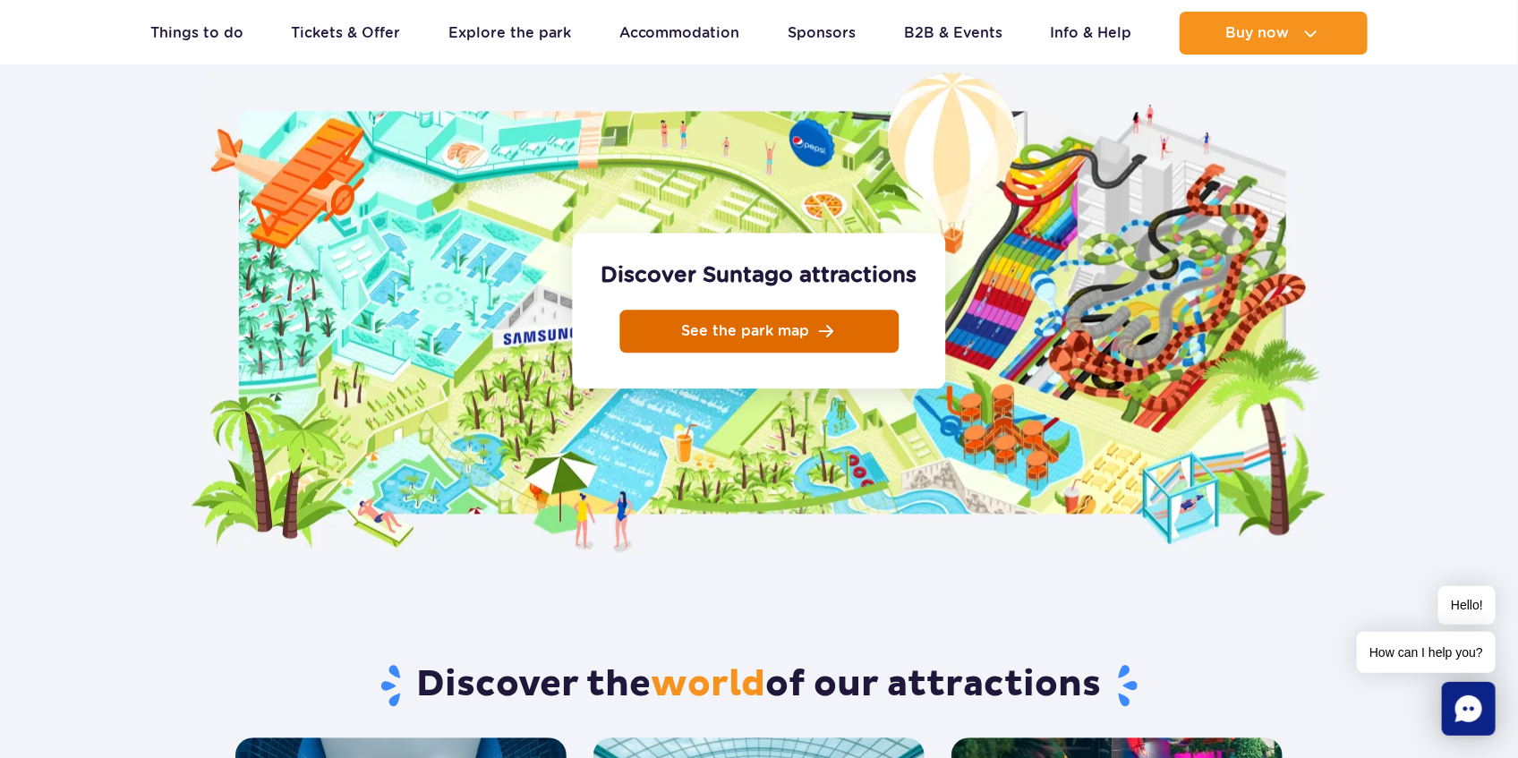
click at [734, 324] on span "See the park map" at bounding box center [746, 331] width 128 height 14
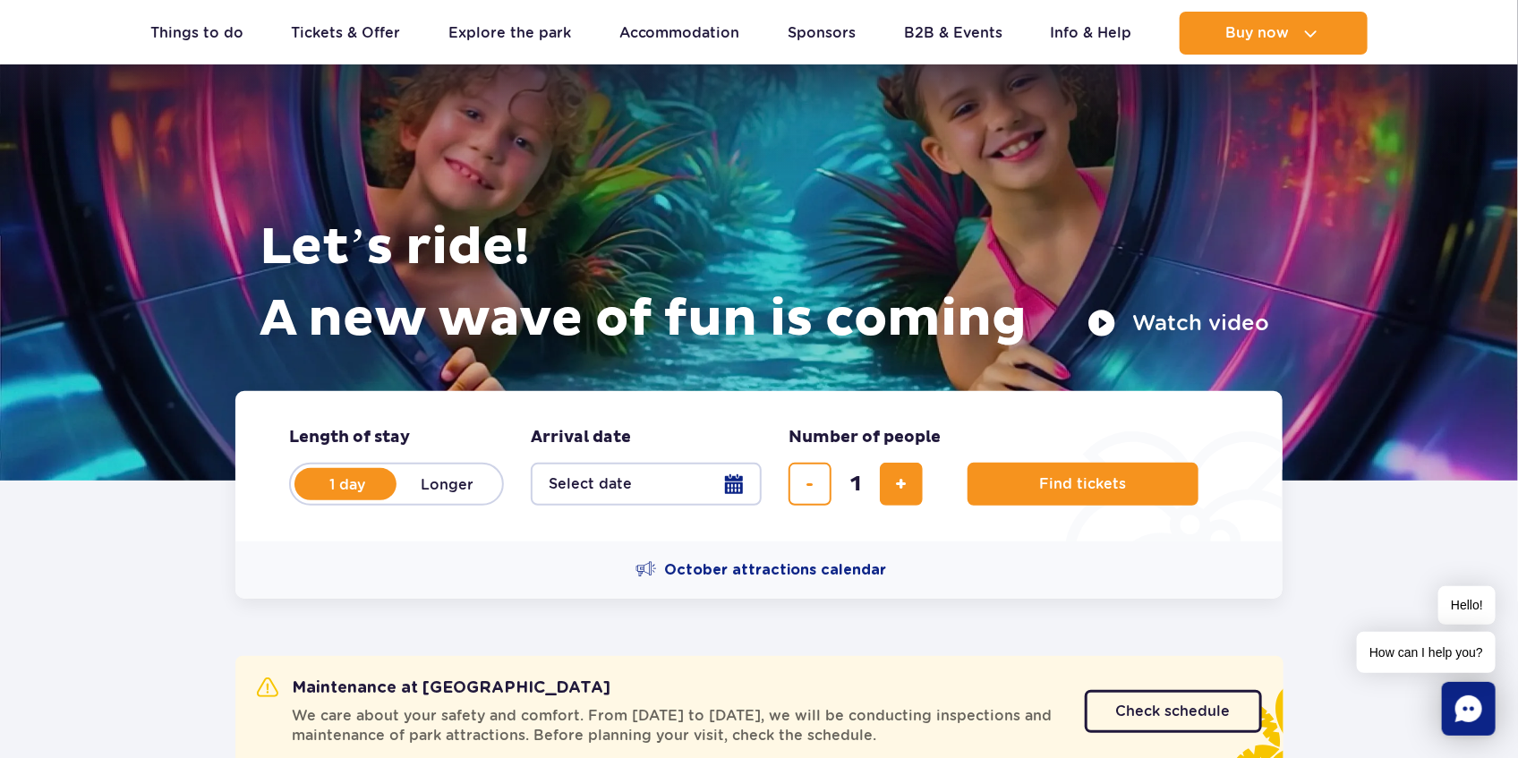
scroll to position [0, 0]
